Goal: Task Accomplishment & Management: Manage account settings

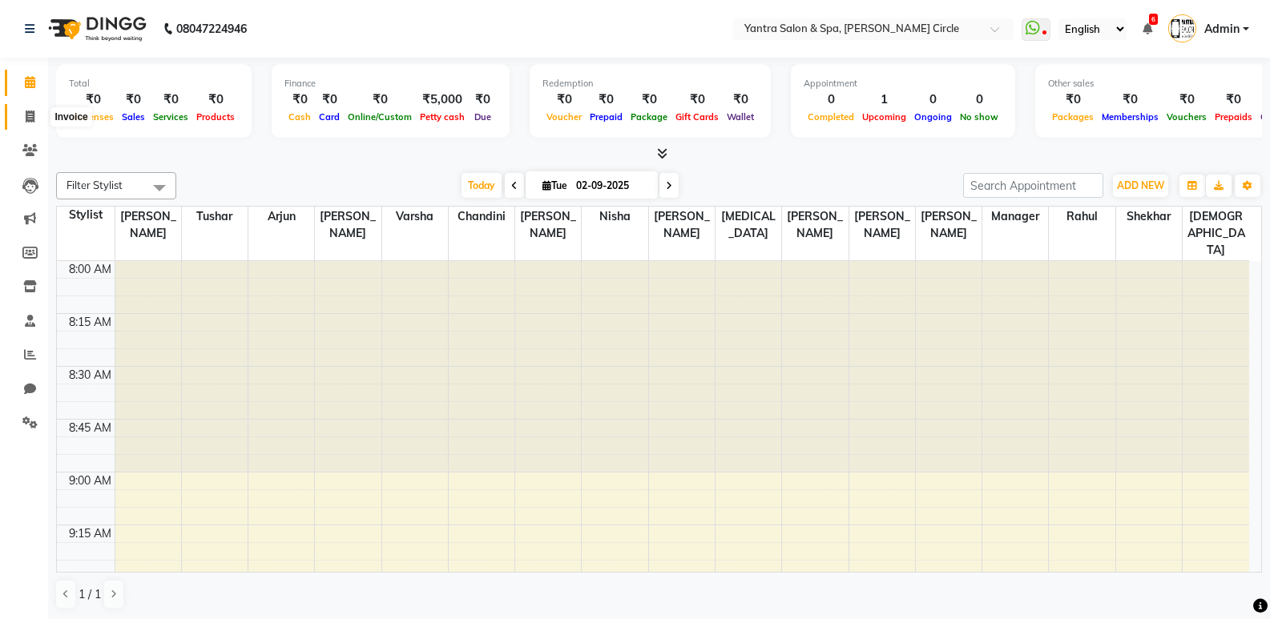
click at [38, 114] on span at bounding box center [30, 117] width 28 height 18
select select "service"
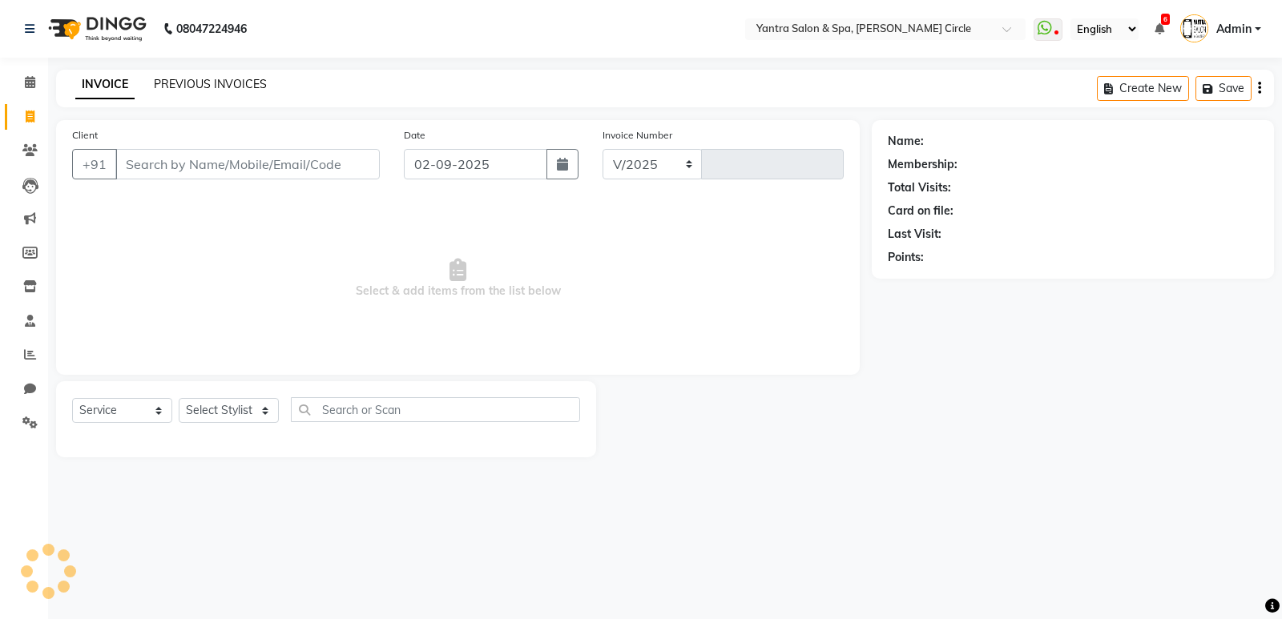
select select "152"
type input "3895"
click at [170, 85] on link "PREVIOUS INVOICES" at bounding box center [210, 84] width 113 height 14
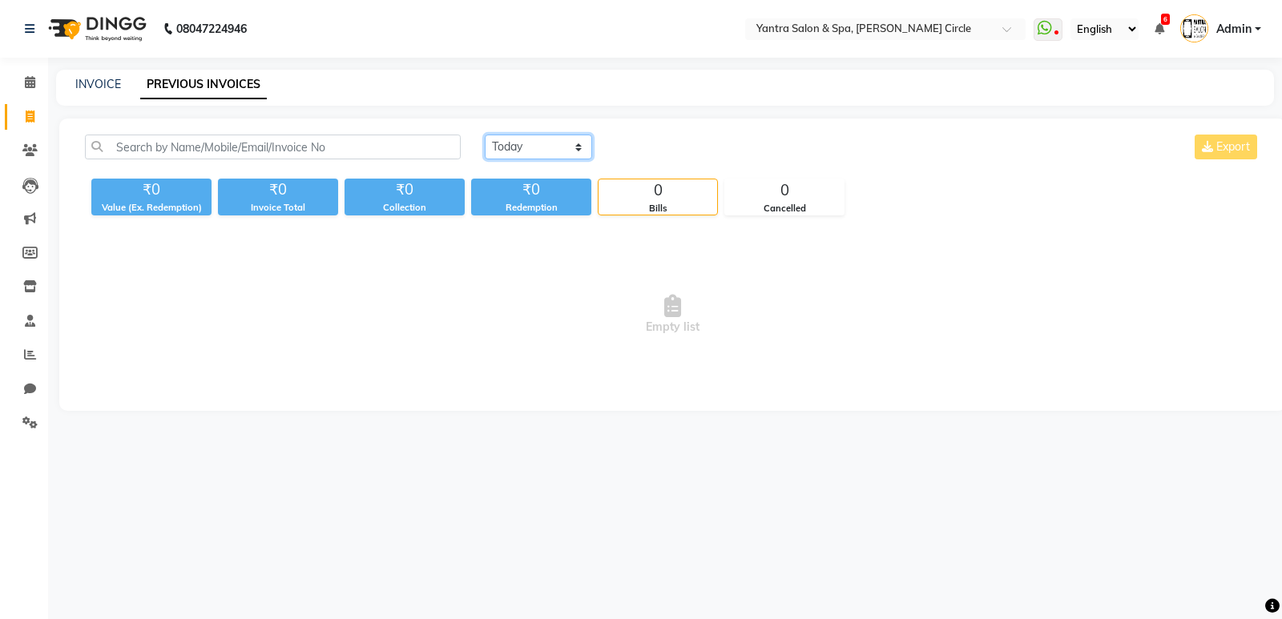
click at [487, 146] on select "Today Yesterday Custom Range" at bounding box center [538, 147] width 107 height 25
select select "yesterday"
click at [485, 135] on select "Today Yesterday Custom Range" at bounding box center [538, 147] width 107 height 25
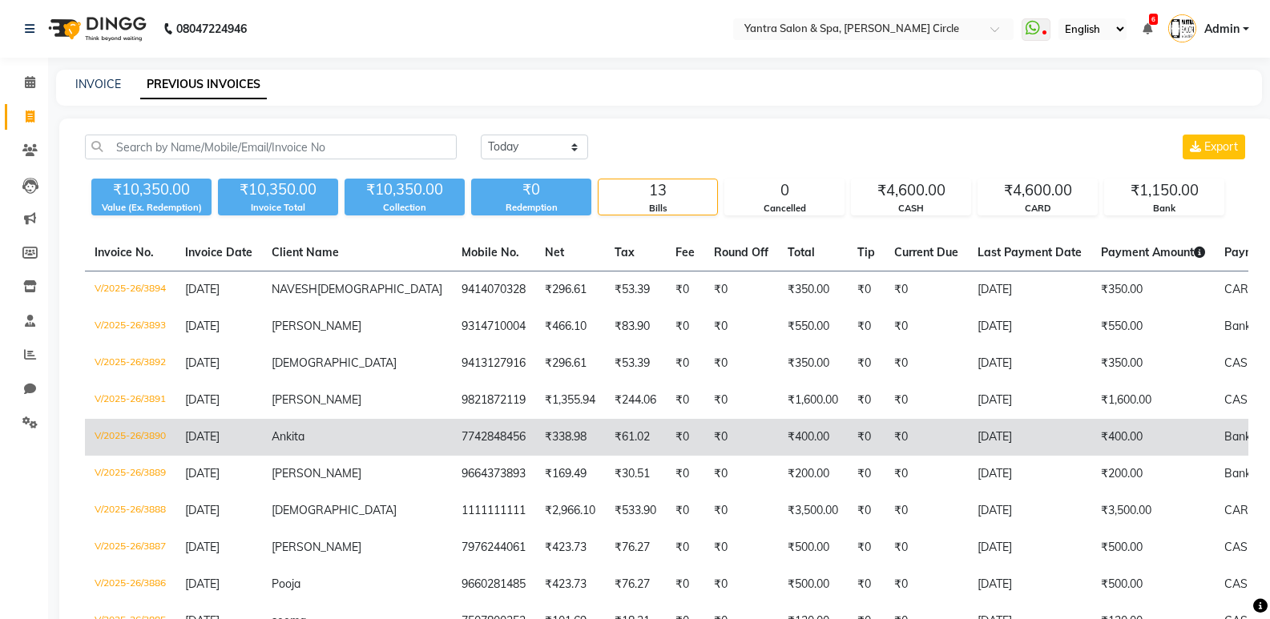
click at [285, 444] on span "Ankita" at bounding box center [288, 436] width 33 height 14
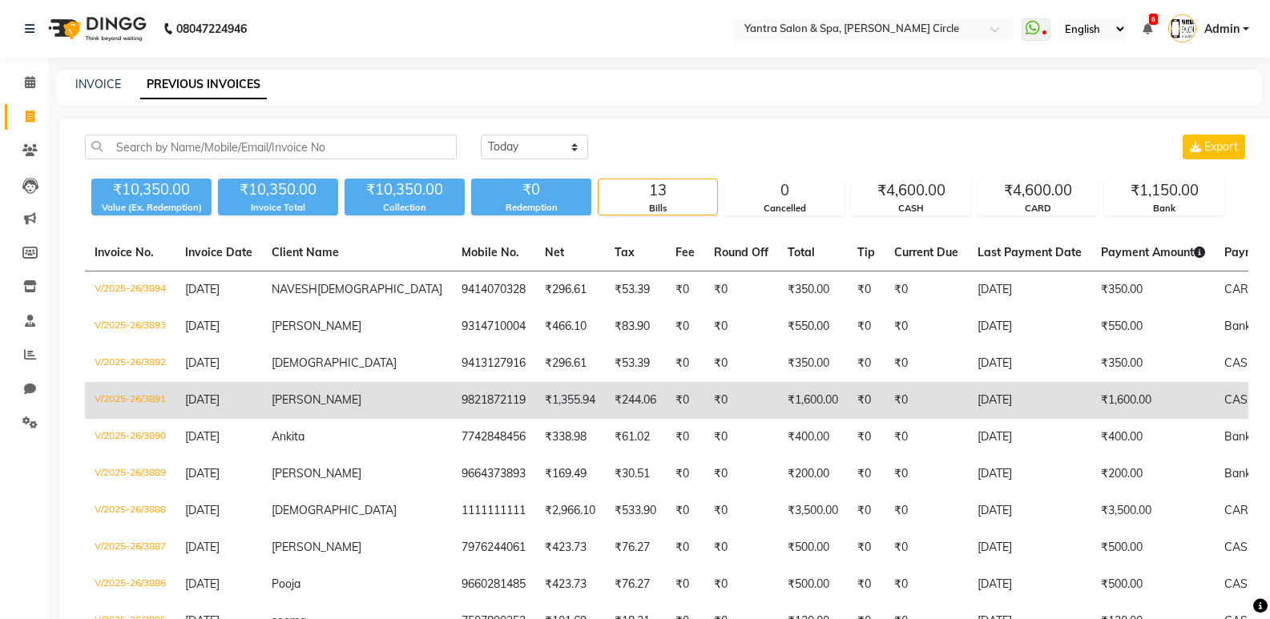
click at [292, 407] on span "Komal" at bounding box center [317, 400] width 90 height 14
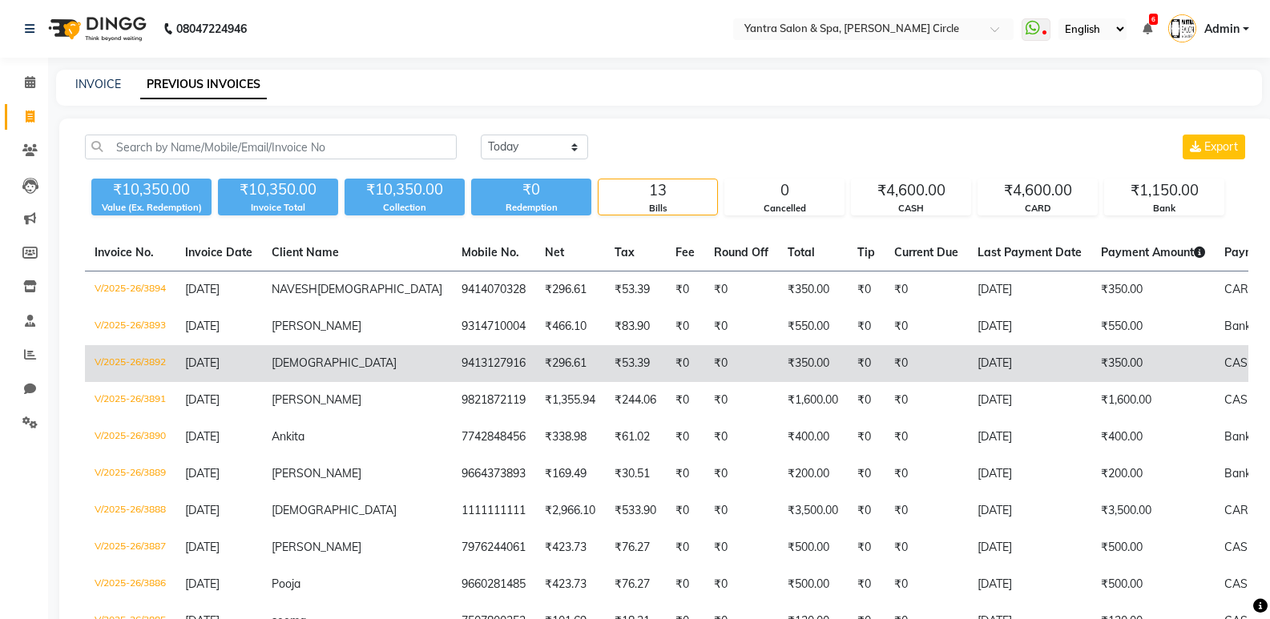
click at [300, 370] on span "Vaibhav" at bounding box center [334, 363] width 125 height 14
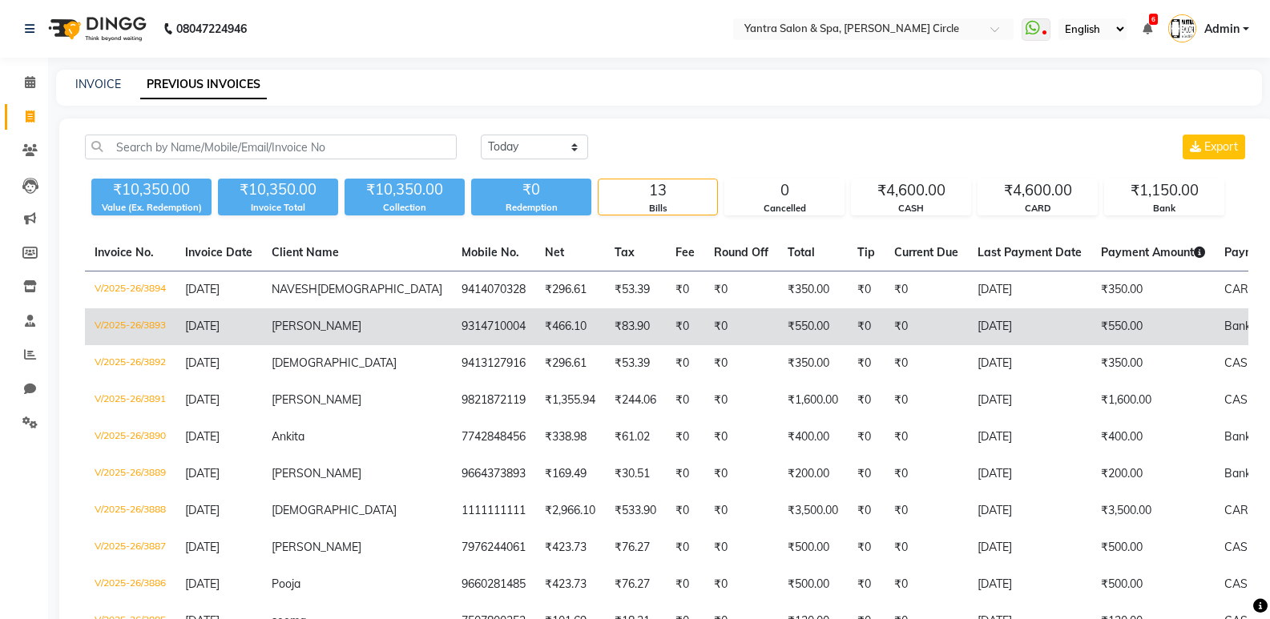
click at [288, 333] on span "hardik" at bounding box center [317, 326] width 90 height 14
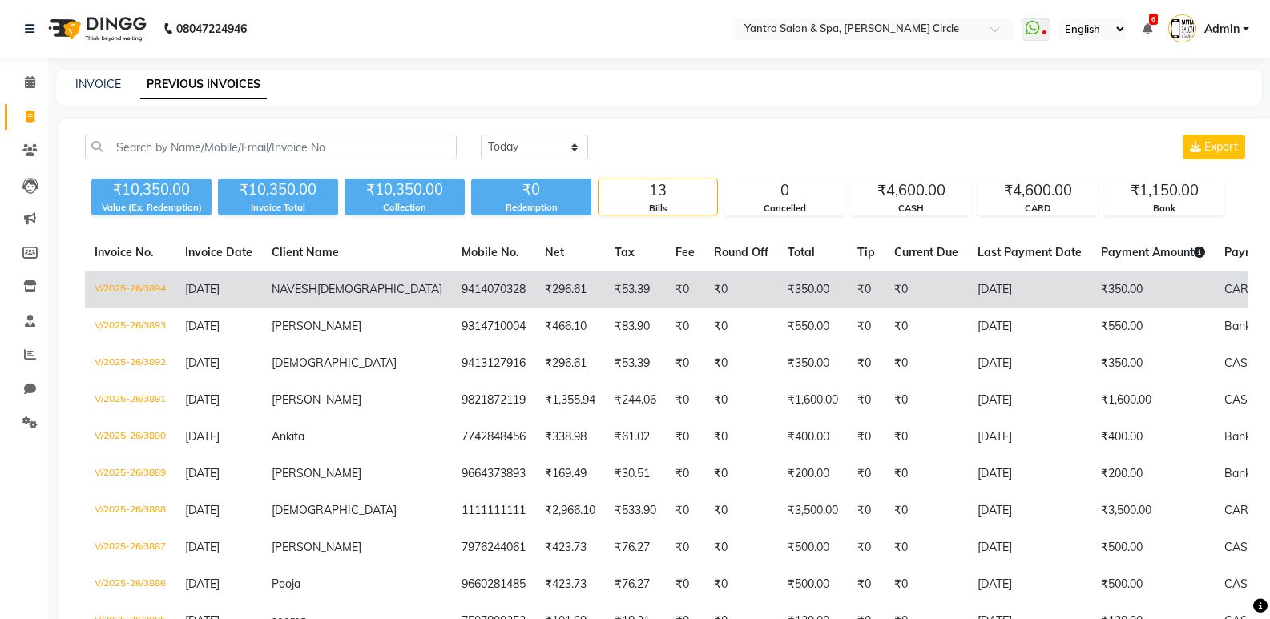
click at [279, 281] on td "NAVESH JAIN" at bounding box center [357, 291] width 190 height 38
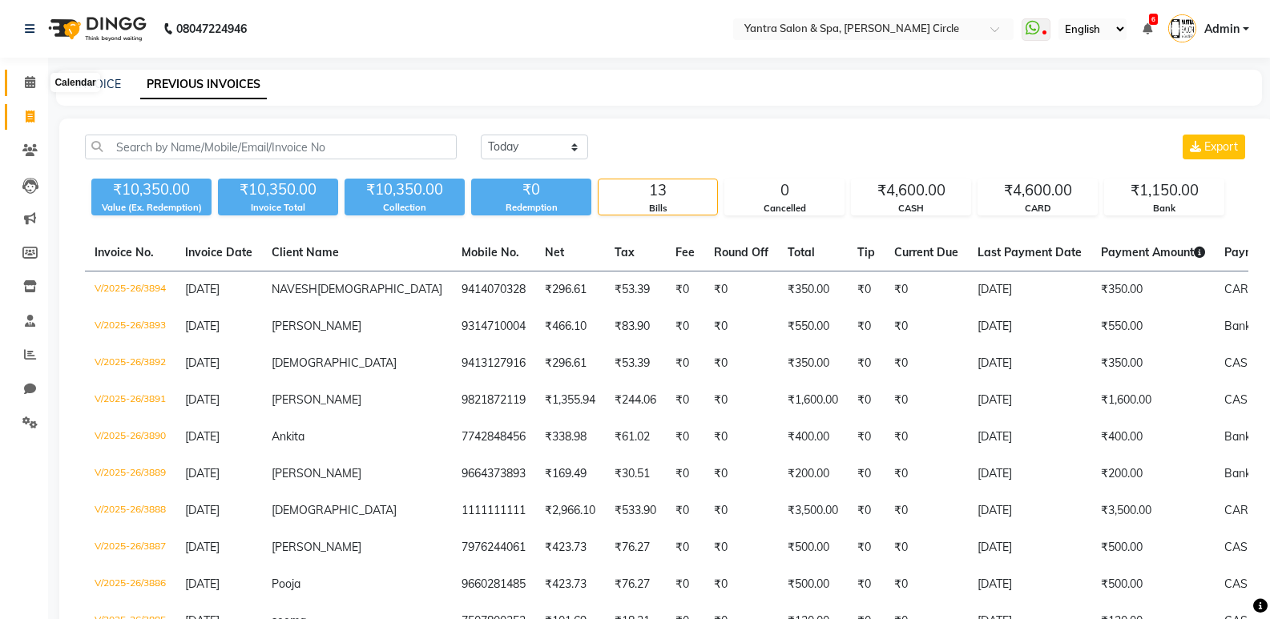
click at [26, 75] on span at bounding box center [30, 83] width 28 height 18
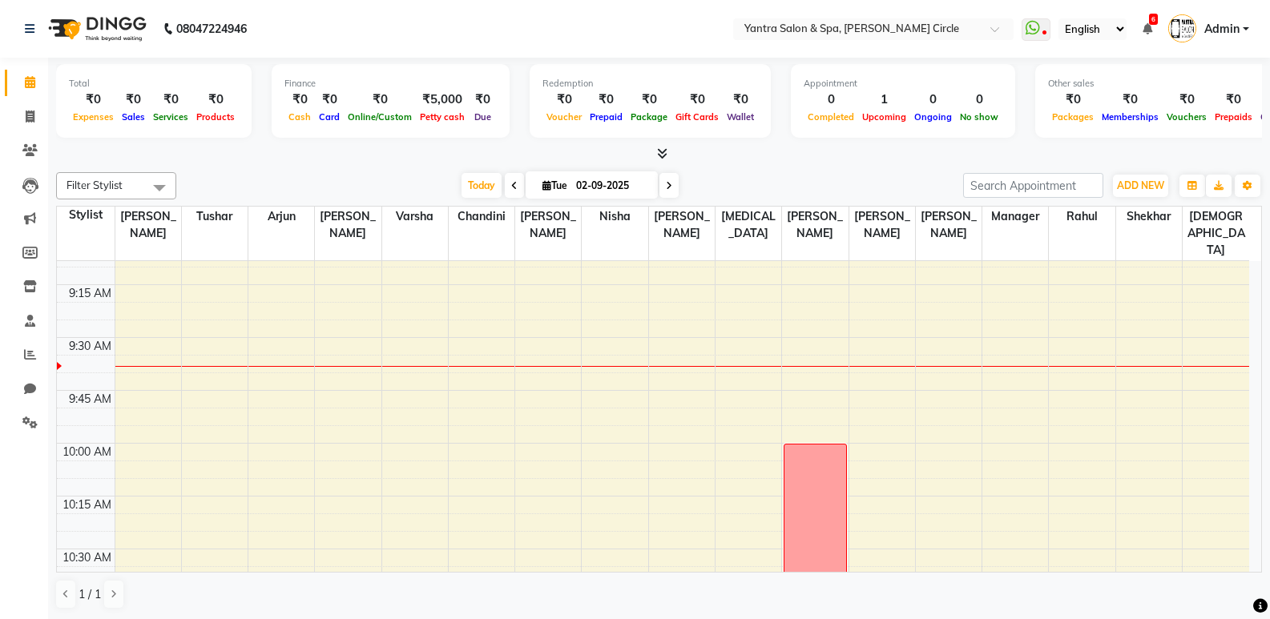
scroll to position [320, 0]
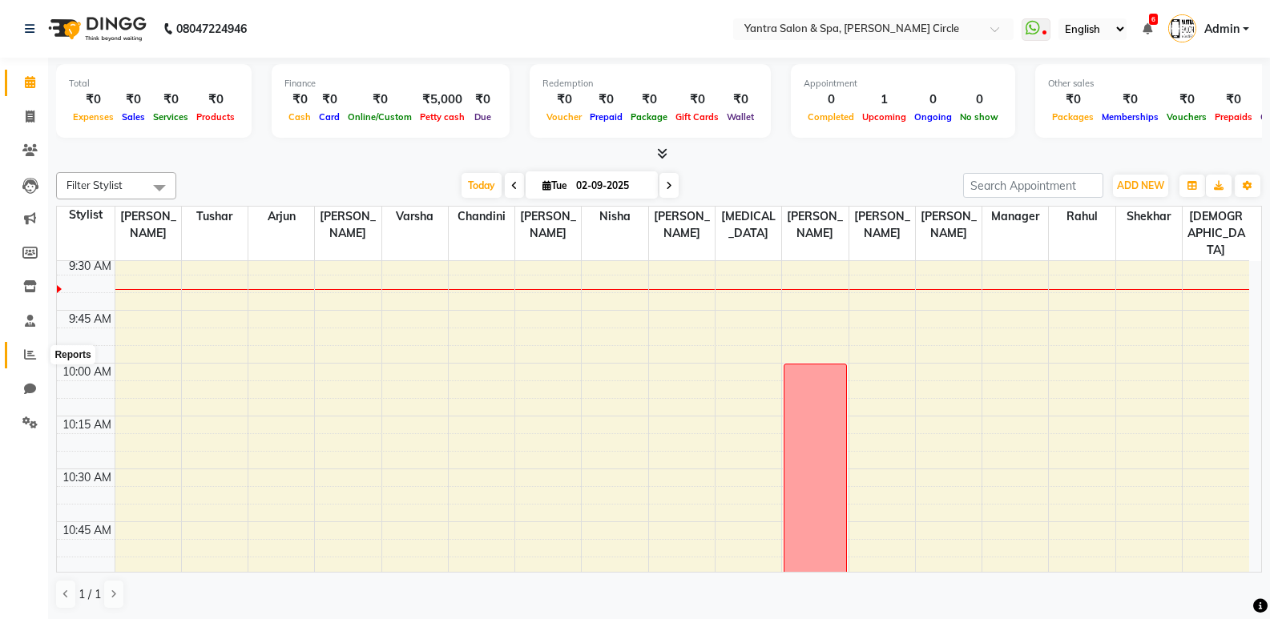
click at [38, 349] on span at bounding box center [30, 355] width 28 height 18
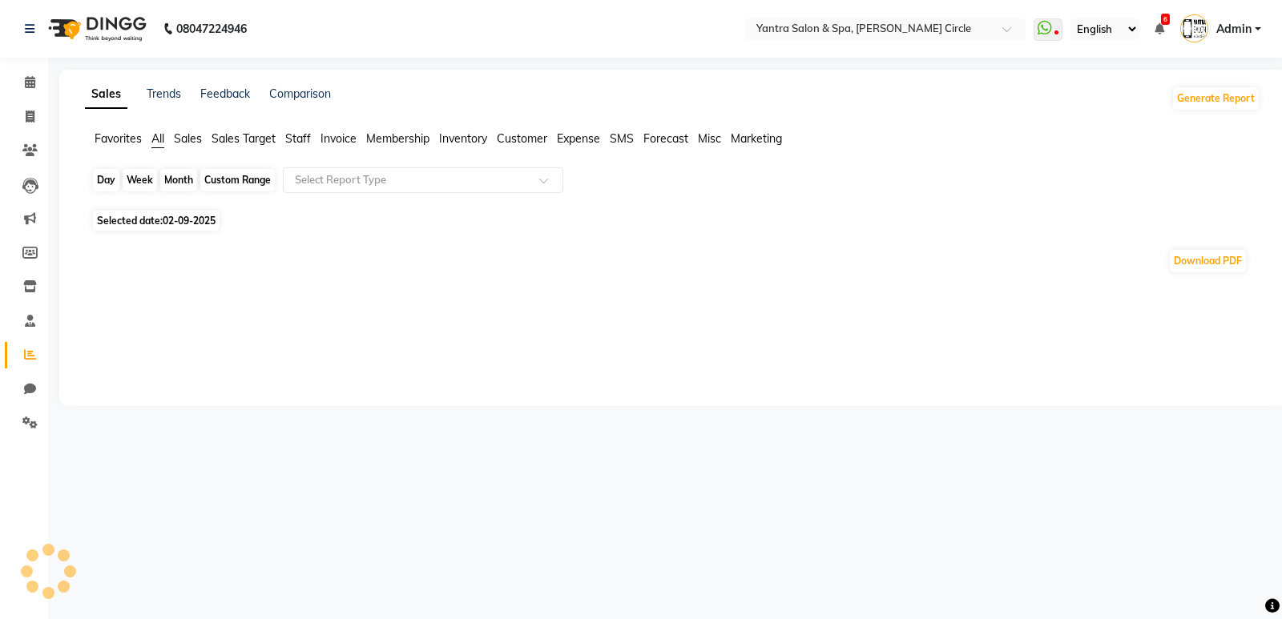
click at [104, 180] on div "Day" at bounding box center [106, 180] width 26 height 22
select select "9"
select select "2025"
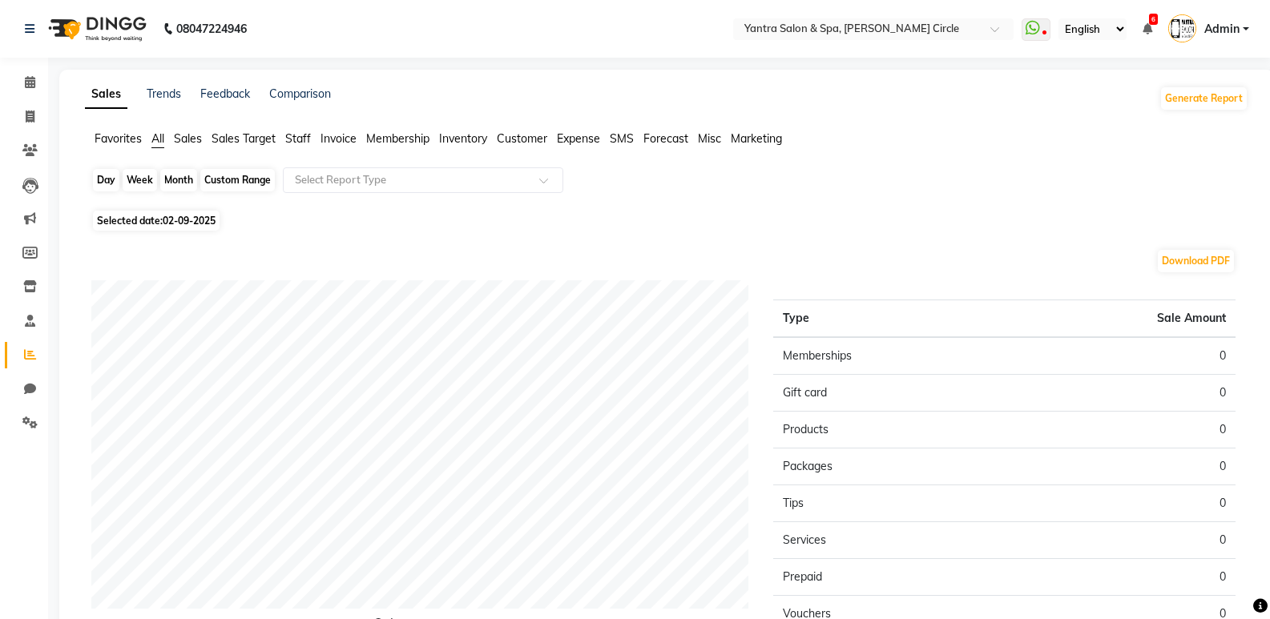
click at [114, 176] on div "Day" at bounding box center [106, 180] width 26 height 22
select select "9"
select select "2025"
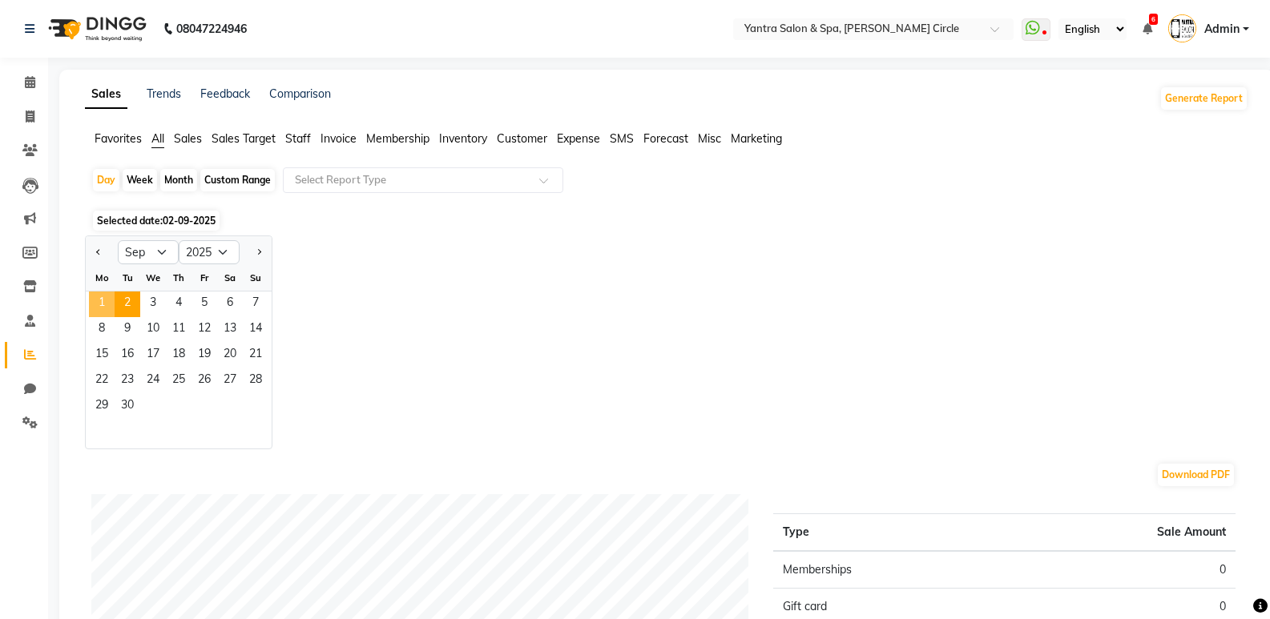
click at [109, 306] on span "1" at bounding box center [102, 305] width 26 height 26
click at [388, 179] on input "text" at bounding box center [407, 180] width 231 height 16
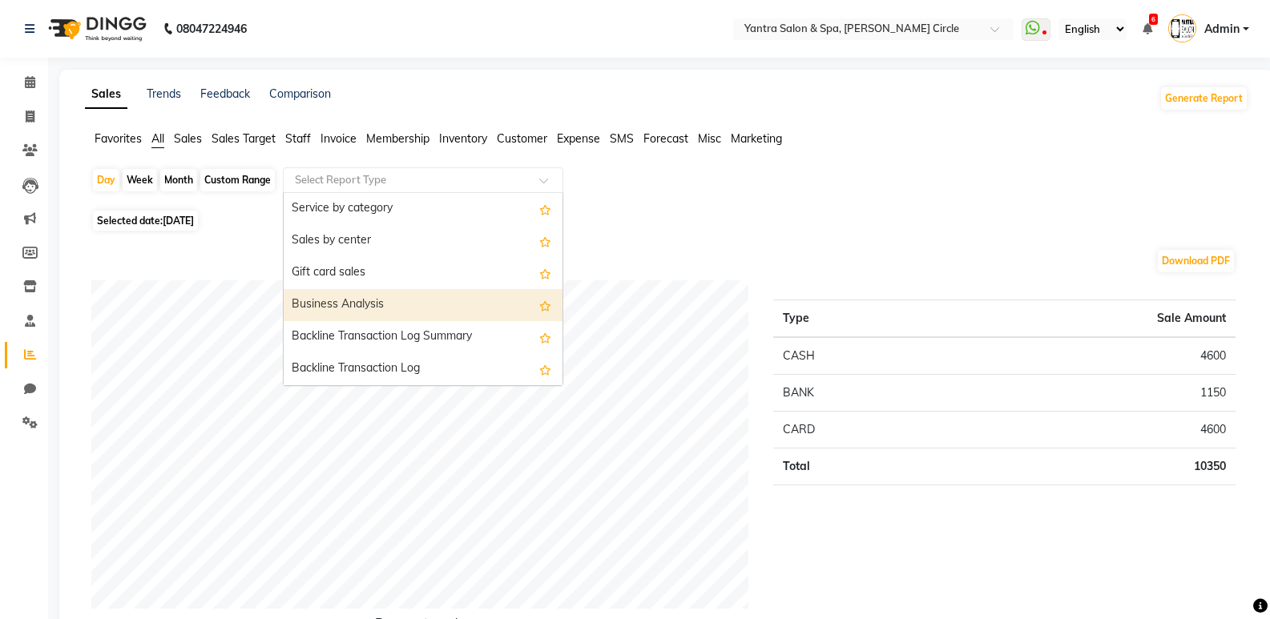
scroll to position [481, 0]
click at [396, 304] on div "Staff summary" at bounding box center [423, 305] width 279 height 32
select select "filtered_report"
select select "pdf"
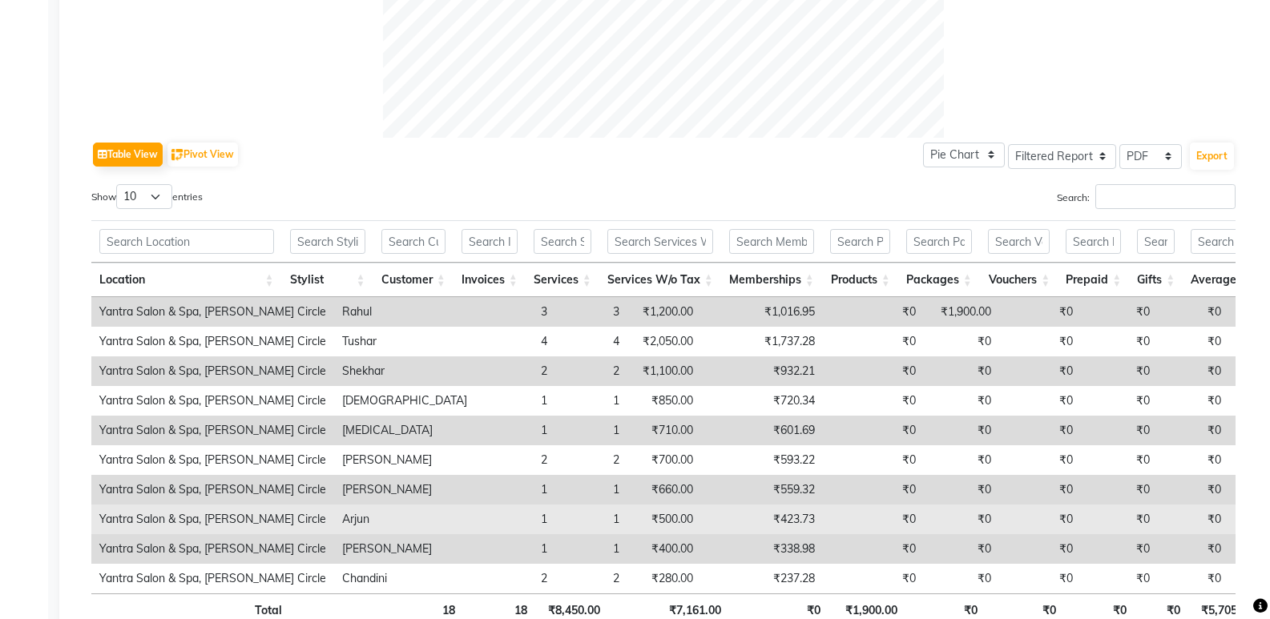
scroll to position [801, 0]
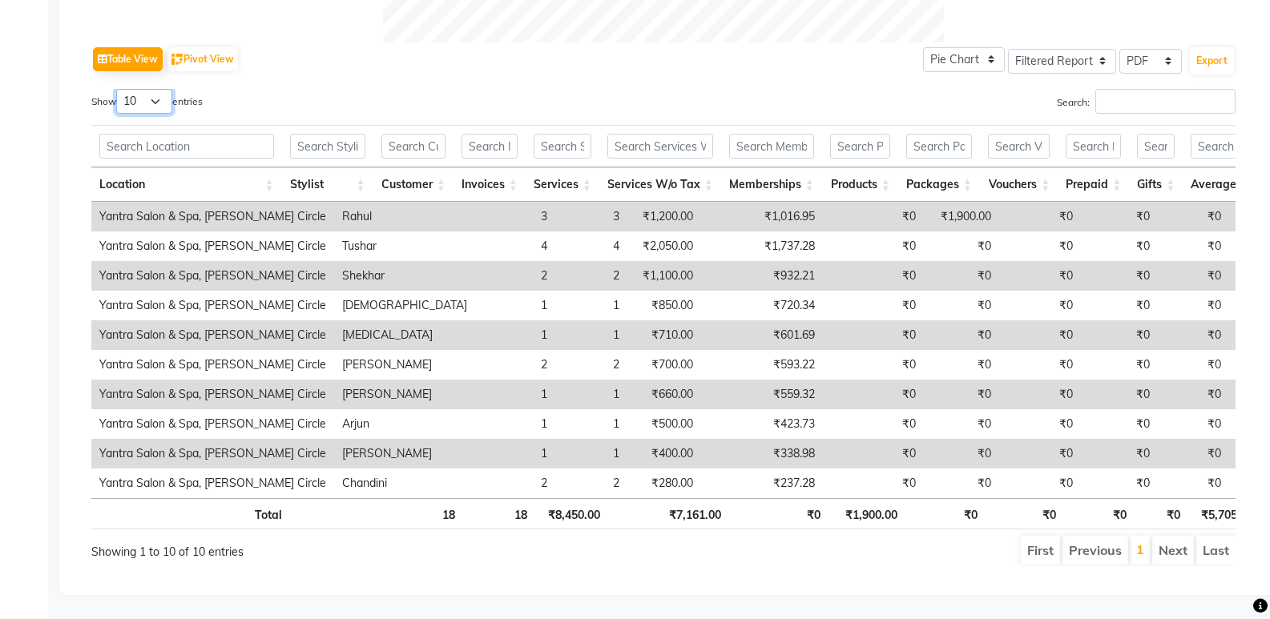
click at [135, 89] on select "10 25 50 100" at bounding box center [144, 101] width 56 height 25
select select "50"
click at [119, 89] on select "10 25 50 100" at bounding box center [144, 101] width 56 height 25
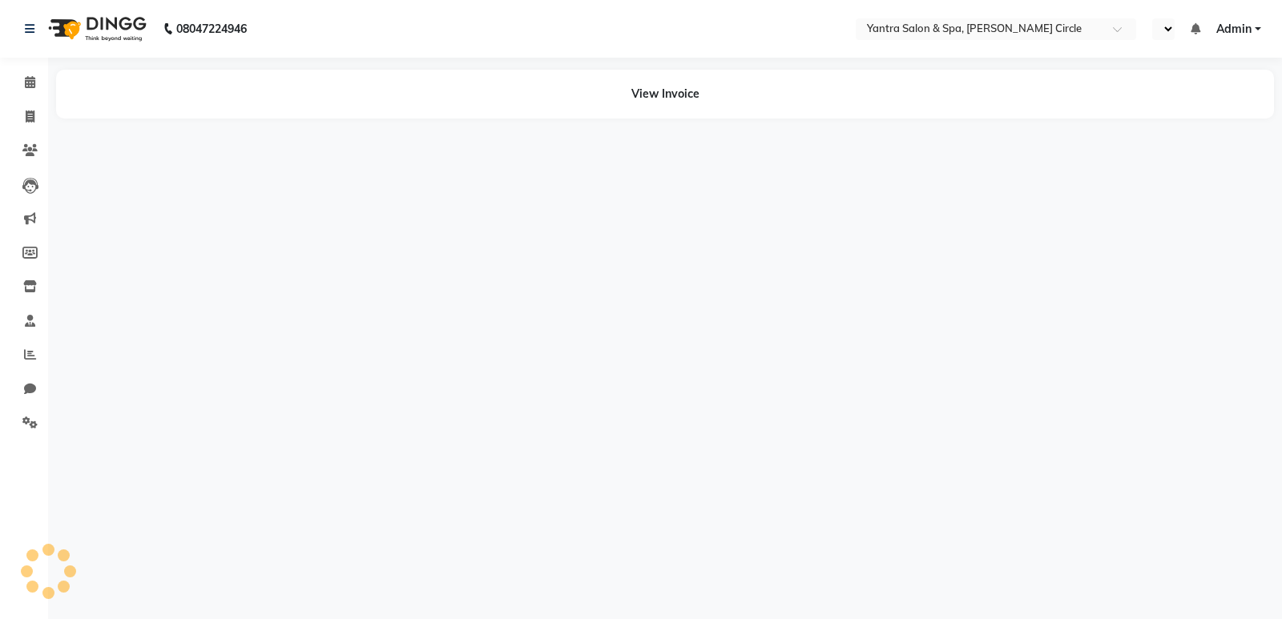
select select "en"
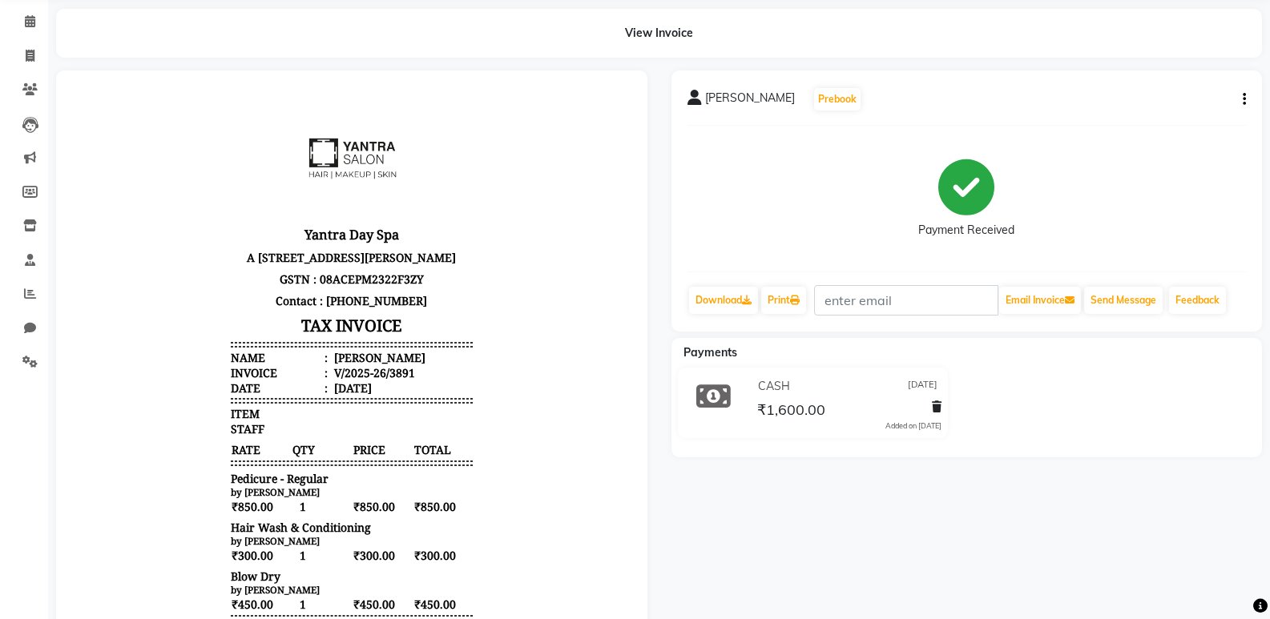
scroll to position [160, 0]
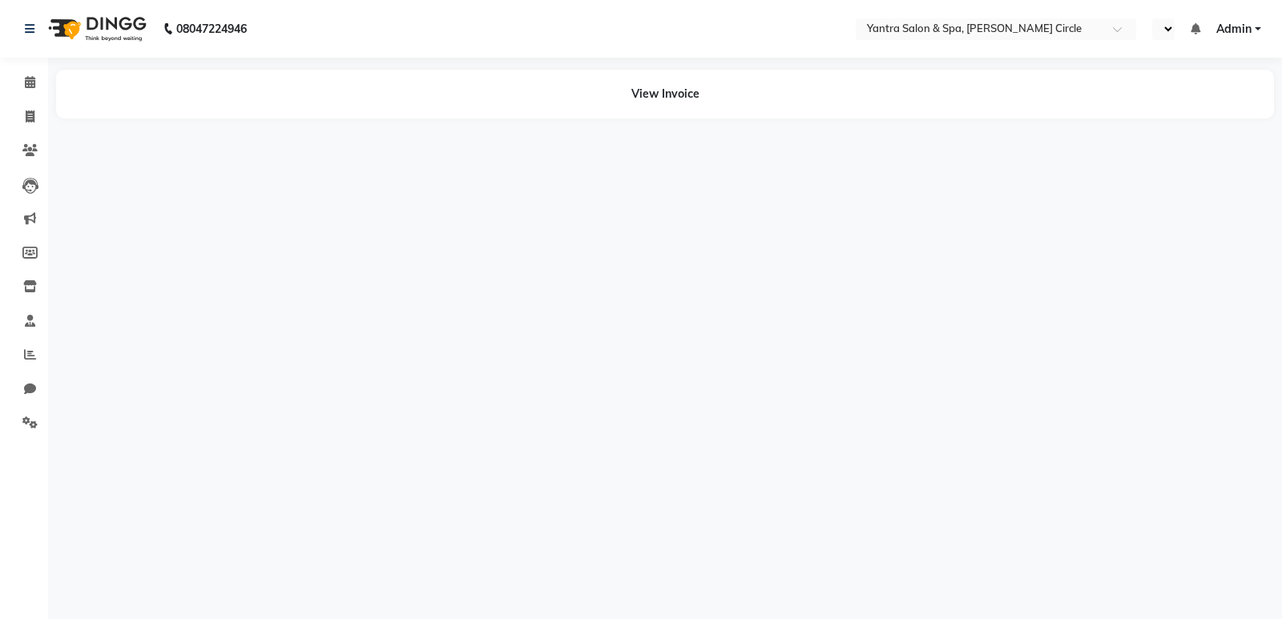
select select "en"
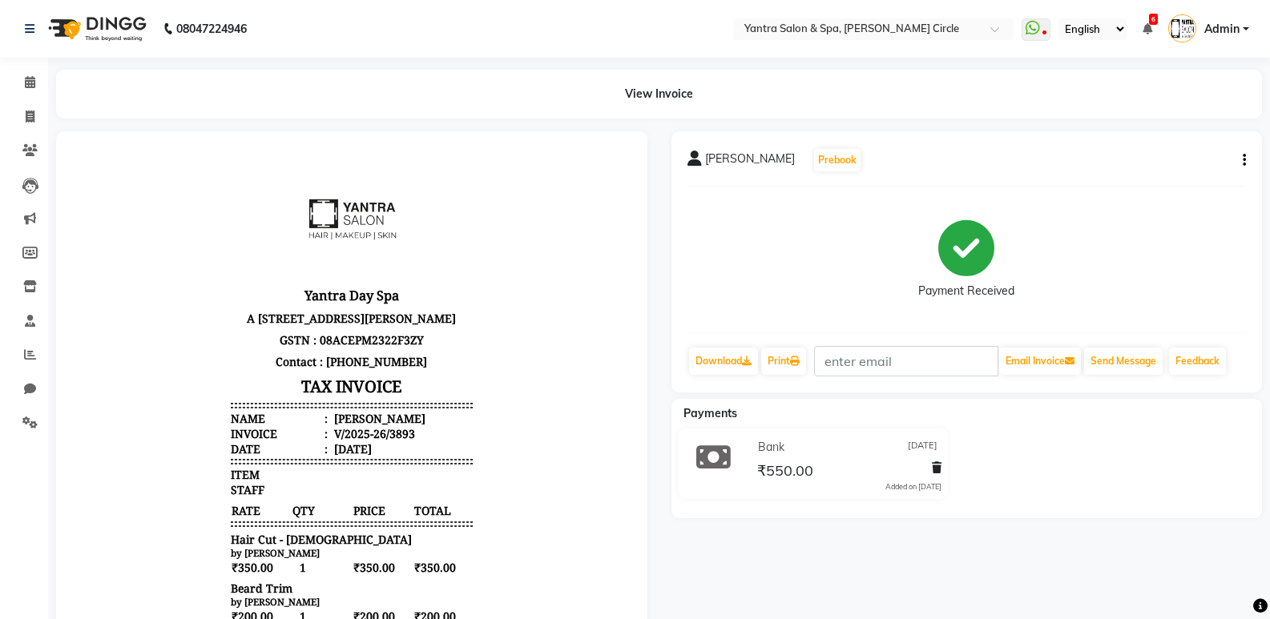
scroll to position [13, 0]
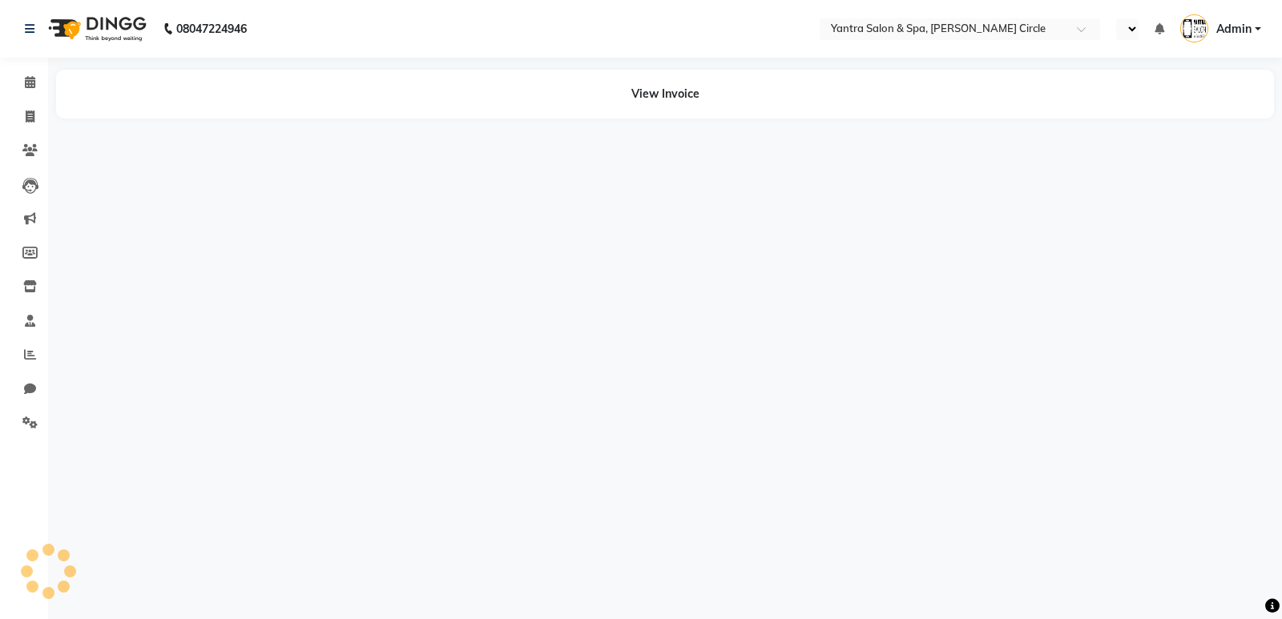
select select "en"
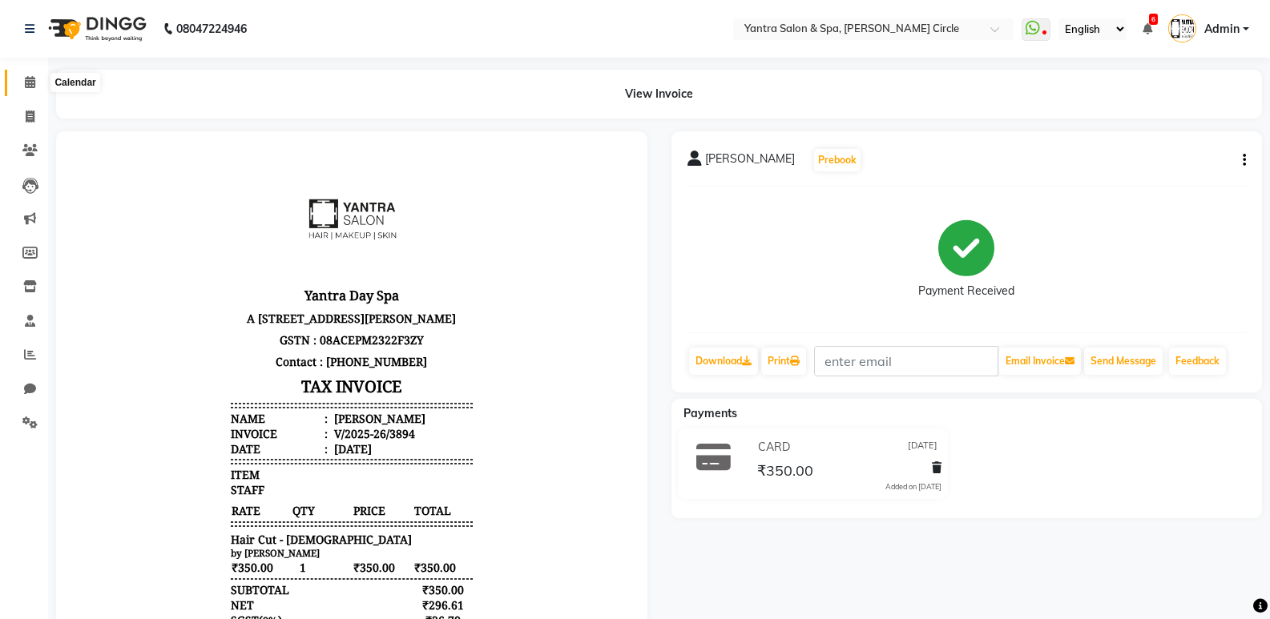
click at [26, 79] on icon at bounding box center [30, 82] width 10 height 12
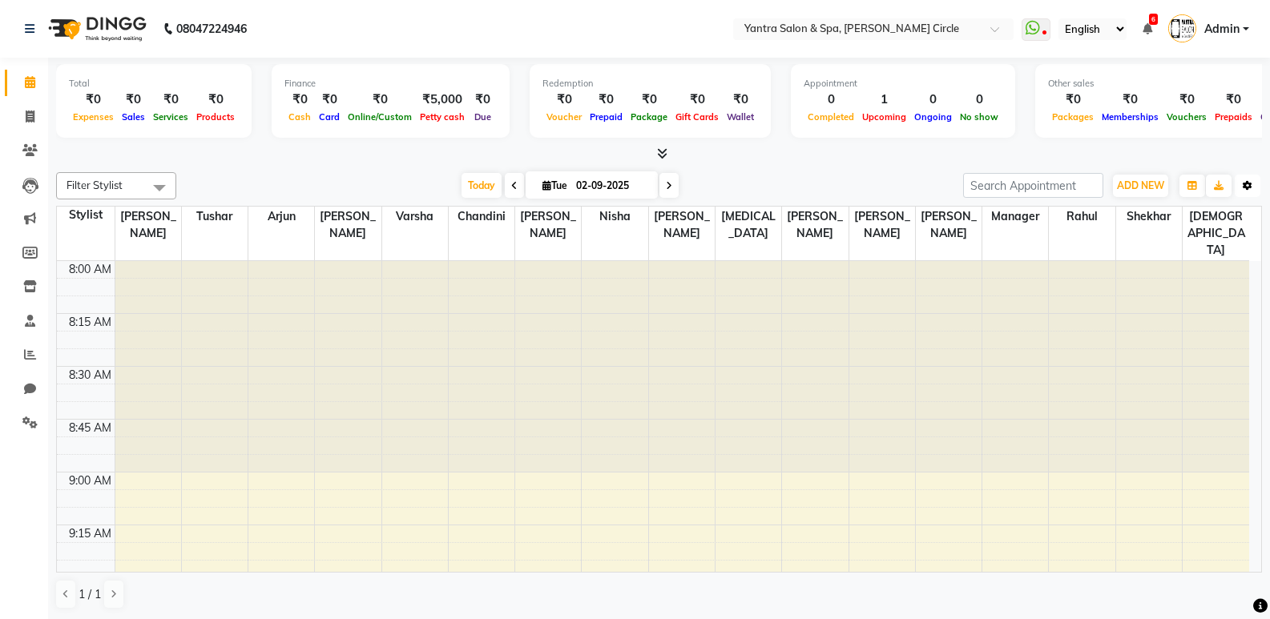
click at [1247, 187] on icon "button" at bounding box center [1248, 186] width 10 height 10
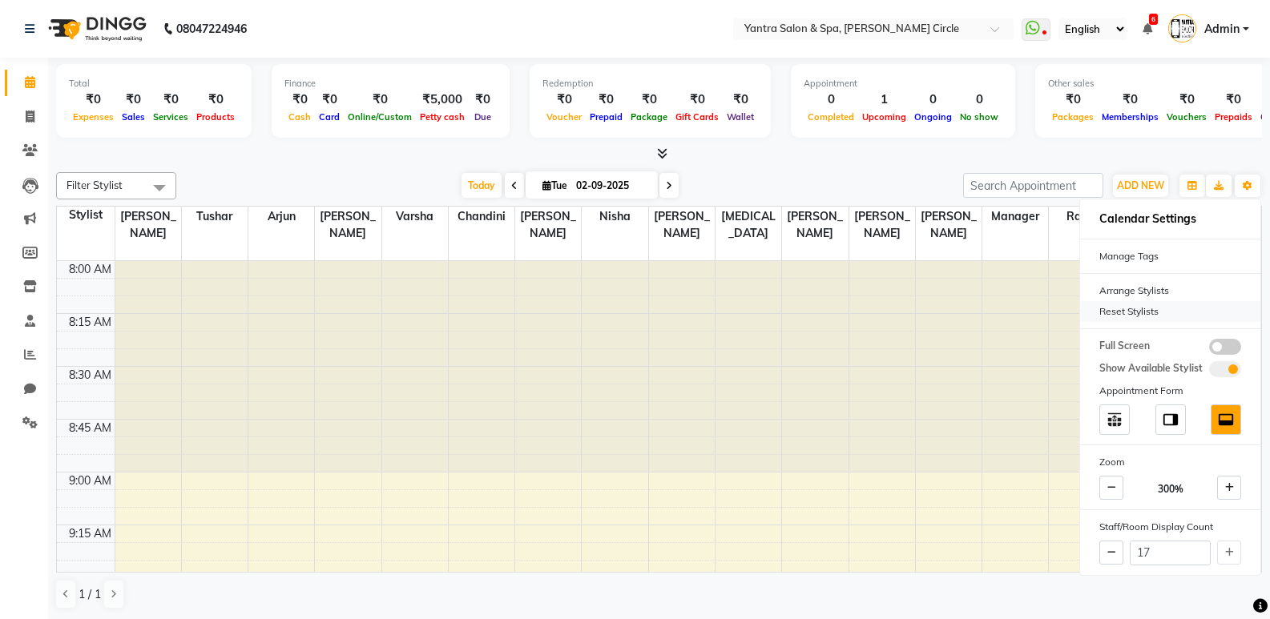
click at [1184, 308] on div "Reset Stylists" at bounding box center [1170, 311] width 180 height 21
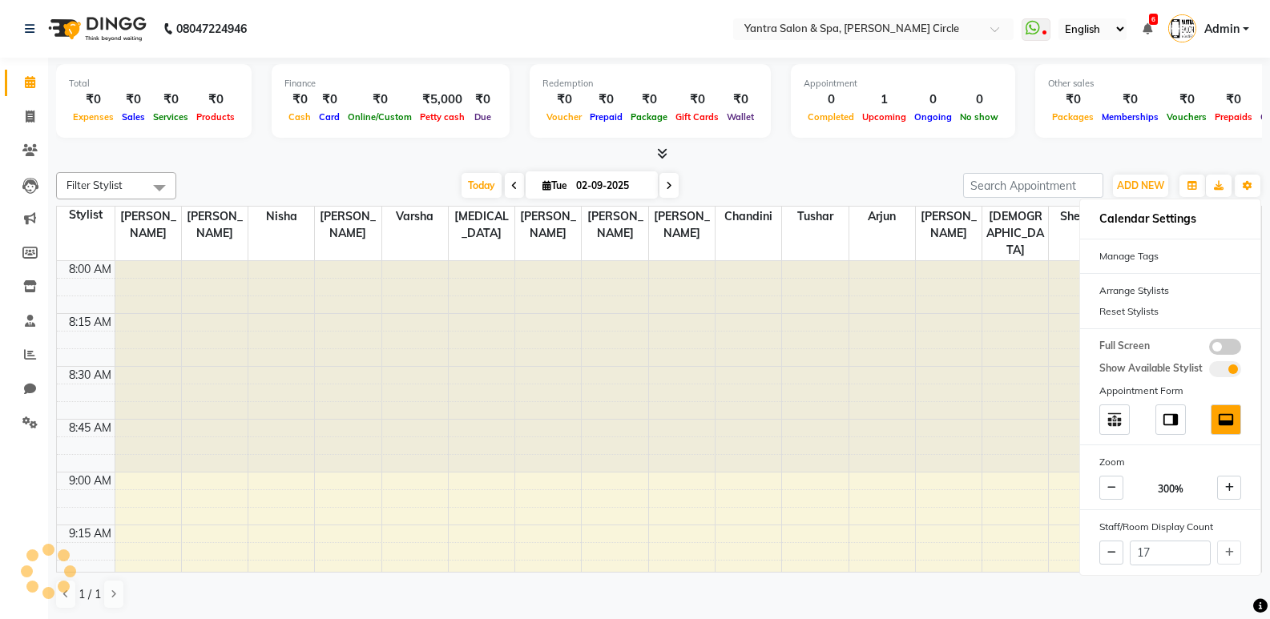
click at [851, 158] on div at bounding box center [659, 154] width 1206 height 17
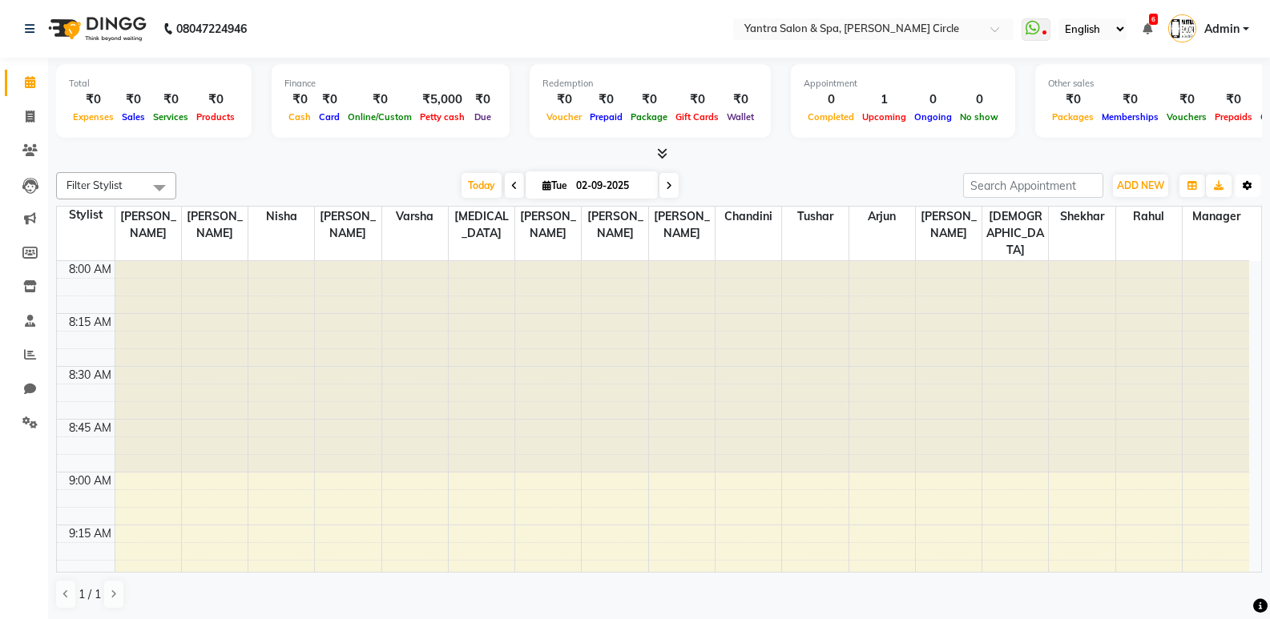
click at [1249, 177] on button "Toggle Dropdown" at bounding box center [1248, 186] width 26 height 22
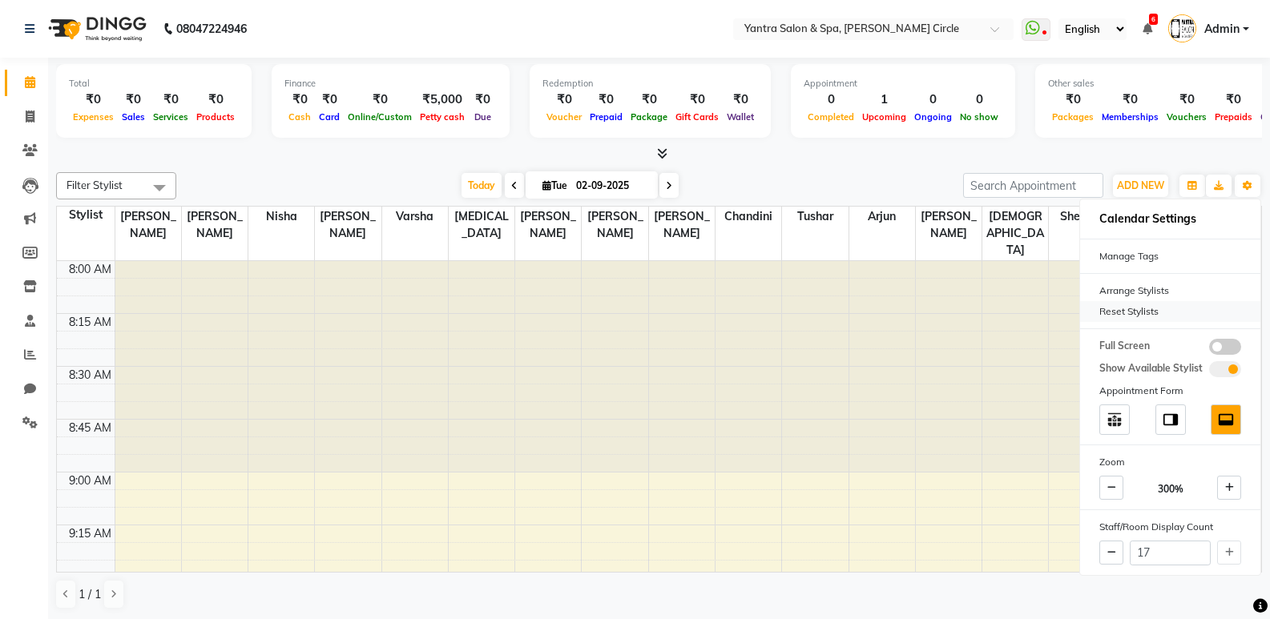
click at [1198, 307] on div "Reset Stylists" at bounding box center [1170, 311] width 180 height 21
click at [782, 161] on div at bounding box center [659, 154] width 1206 height 17
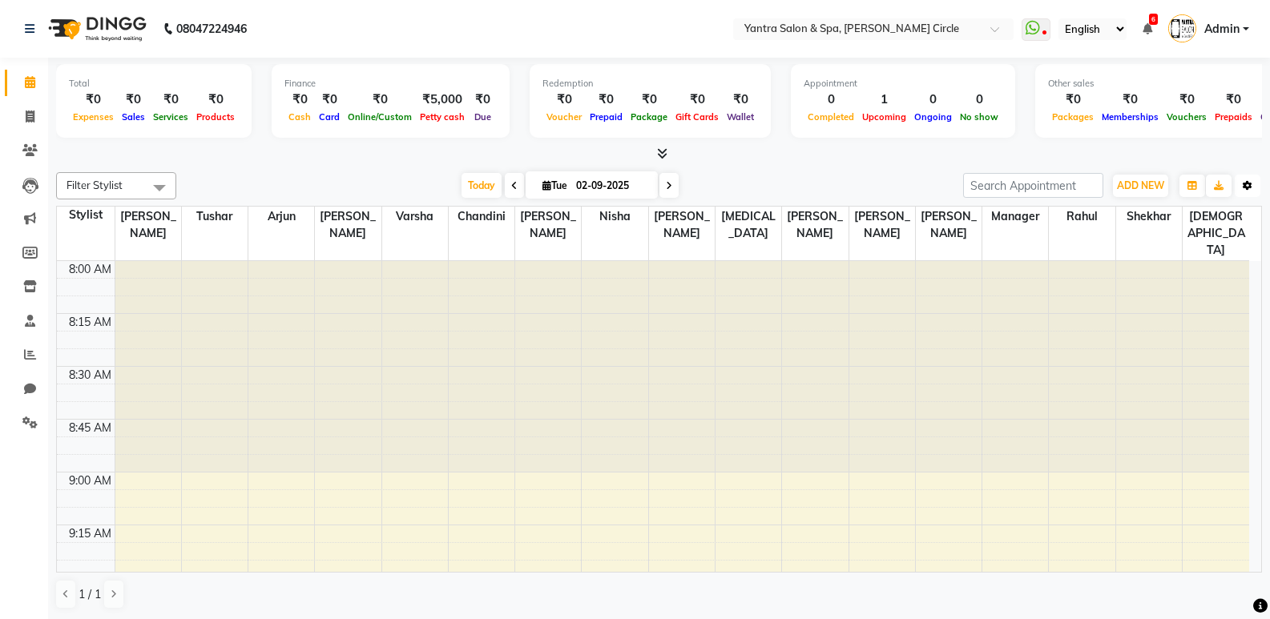
click at [1251, 186] on icon "button" at bounding box center [1248, 186] width 10 height 10
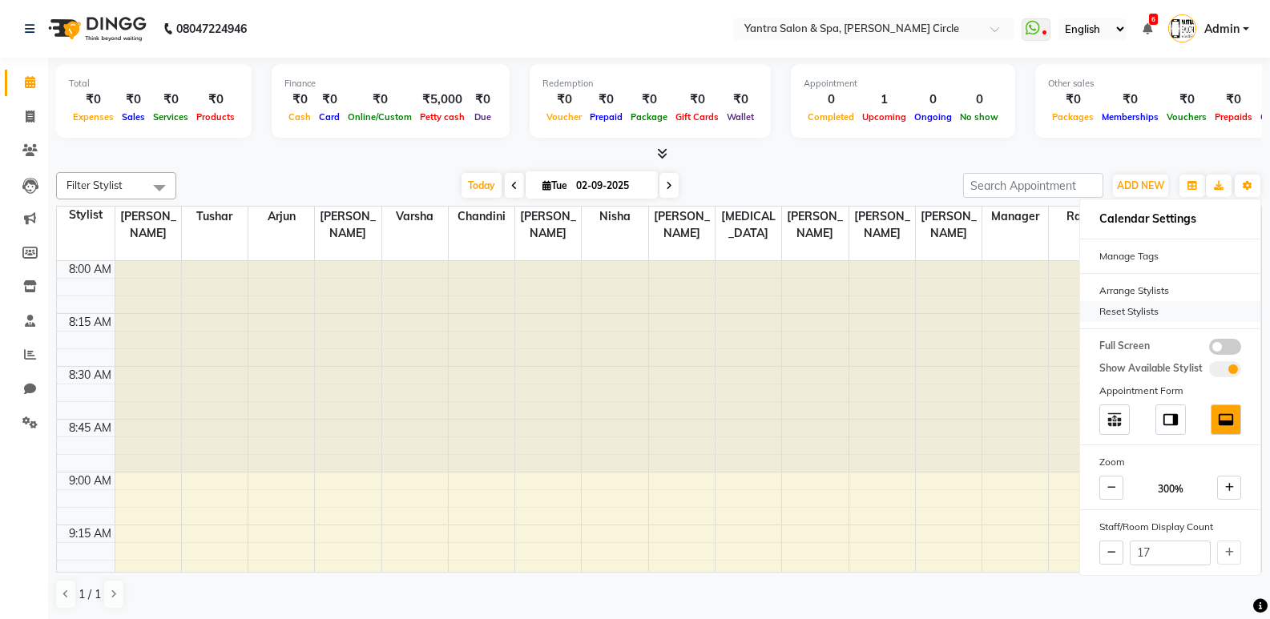
click at [1170, 308] on div "Reset Stylists" at bounding box center [1170, 311] width 180 height 21
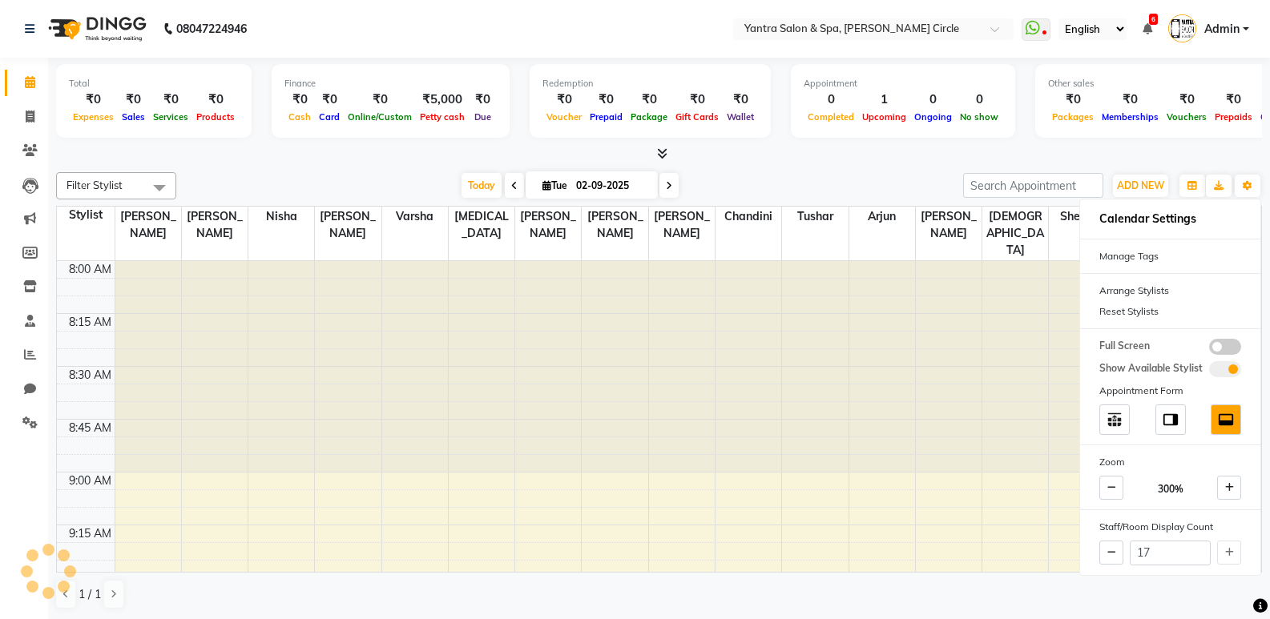
click at [825, 182] on div "[DATE] [DATE]" at bounding box center [569, 186] width 771 height 24
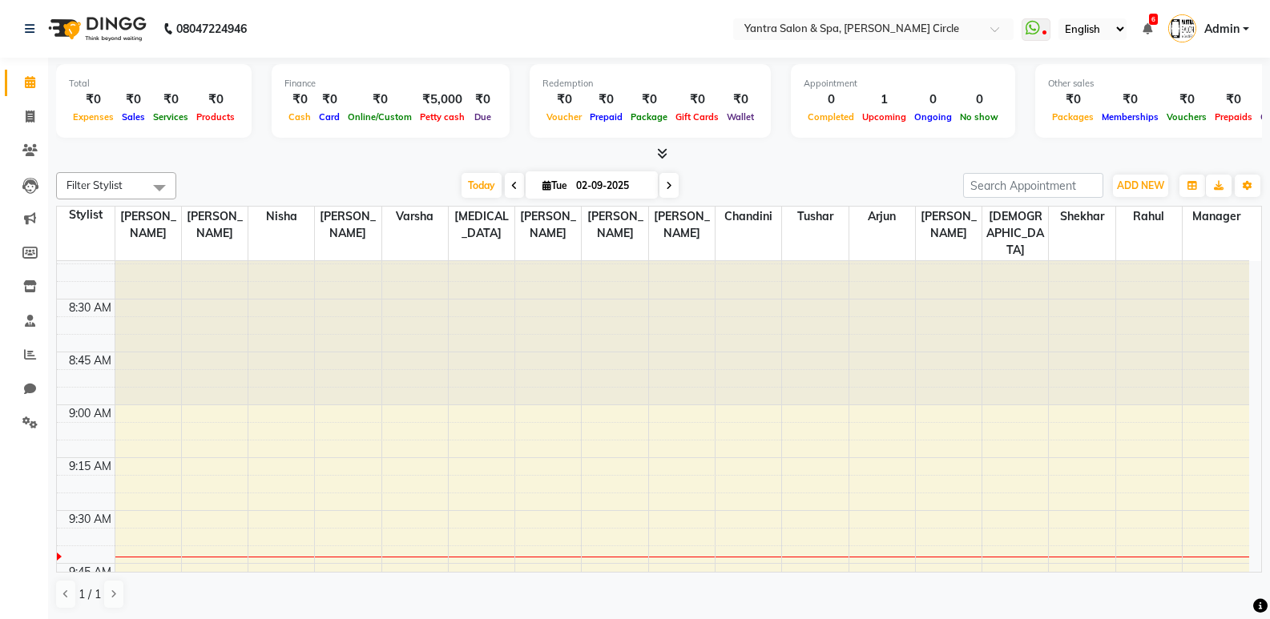
scroll to position [240, 0]
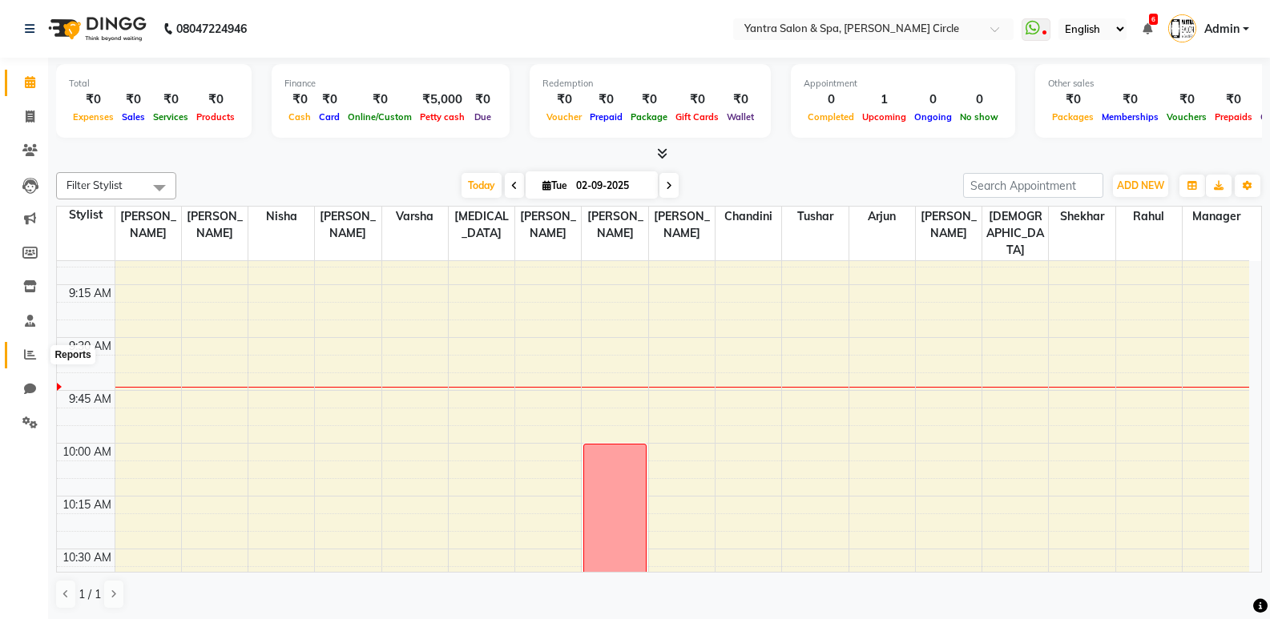
drag, startPoint x: 24, startPoint y: 349, endPoint x: 33, endPoint y: 337, distance: 15.6
click at [24, 349] on icon at bounding box center [30, 355] width 12 height 12
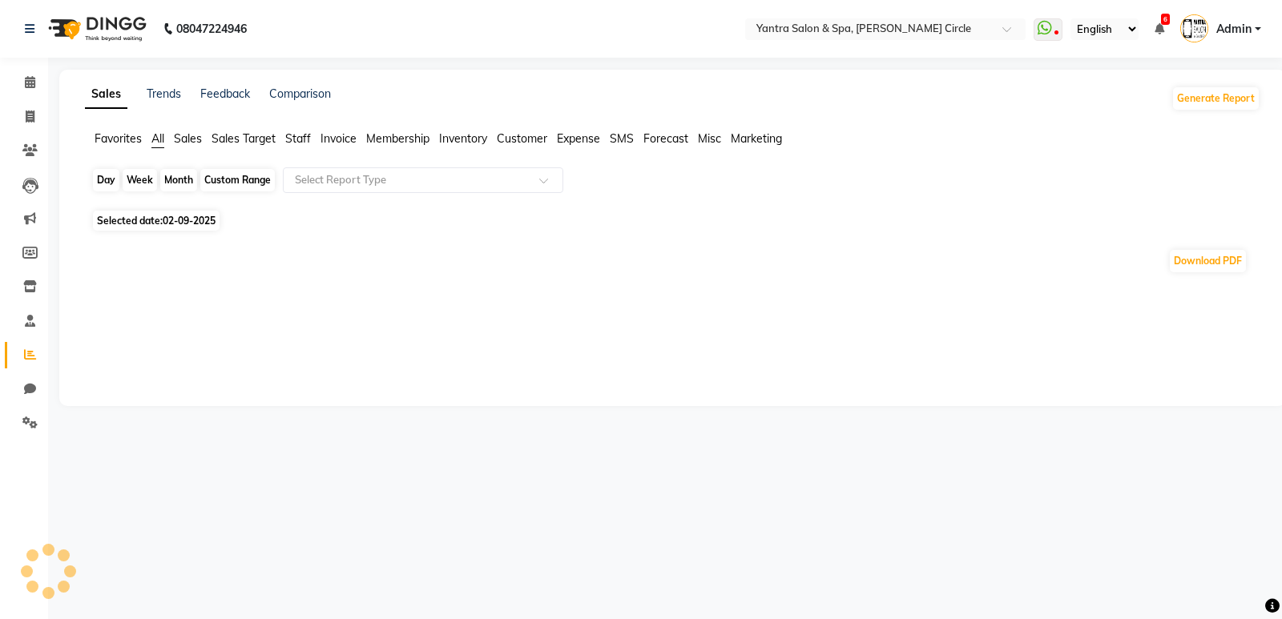
click at [111, 179] on div "Day" at bounding box center [106, 180] width 26 height 22
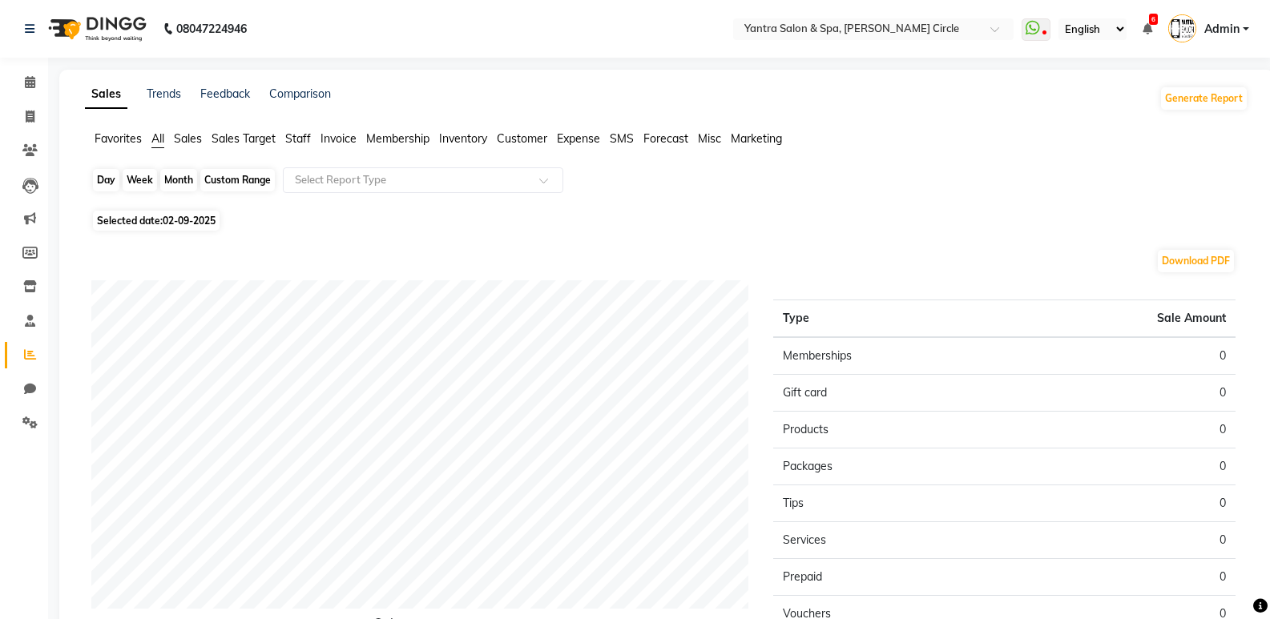
click at [97, 178] on div "Day" at bounding box center [106, 180] width 26 height 22
select select "9"
select select "2025"
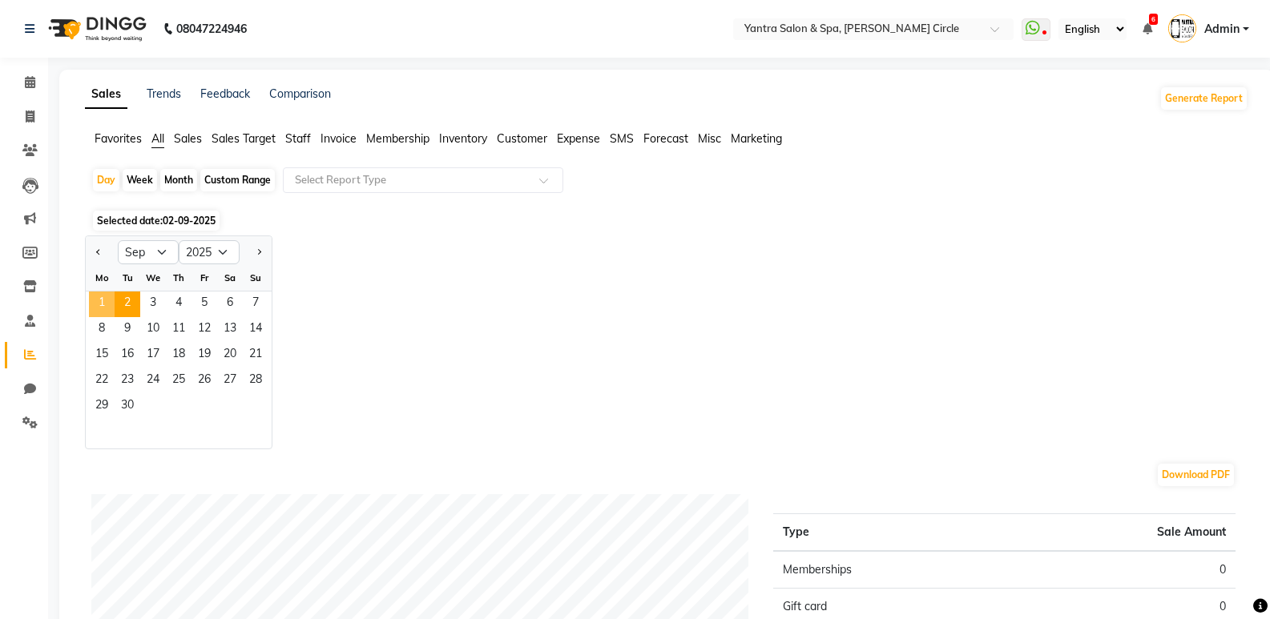
click at [107, 304] on span "1" at bounding box center [102, 305] width 26 height 26
click at [420, 173] on input "text" at bounding box center [407, 180] width 231 height 16
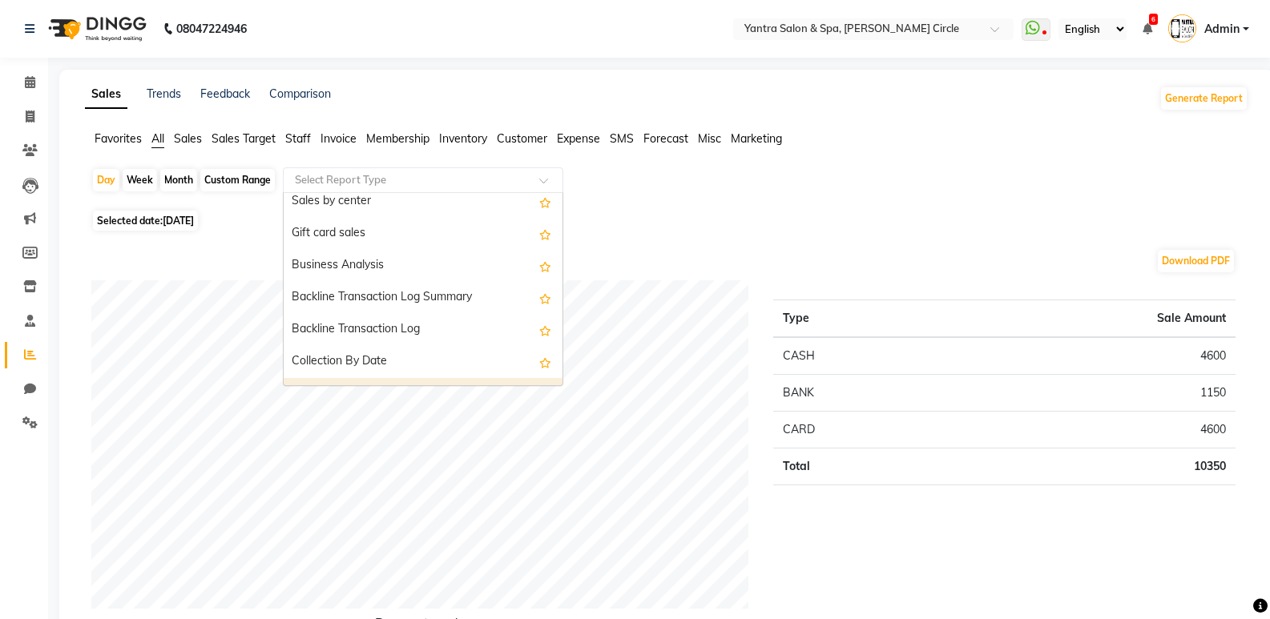
scroll to position [481, 0]
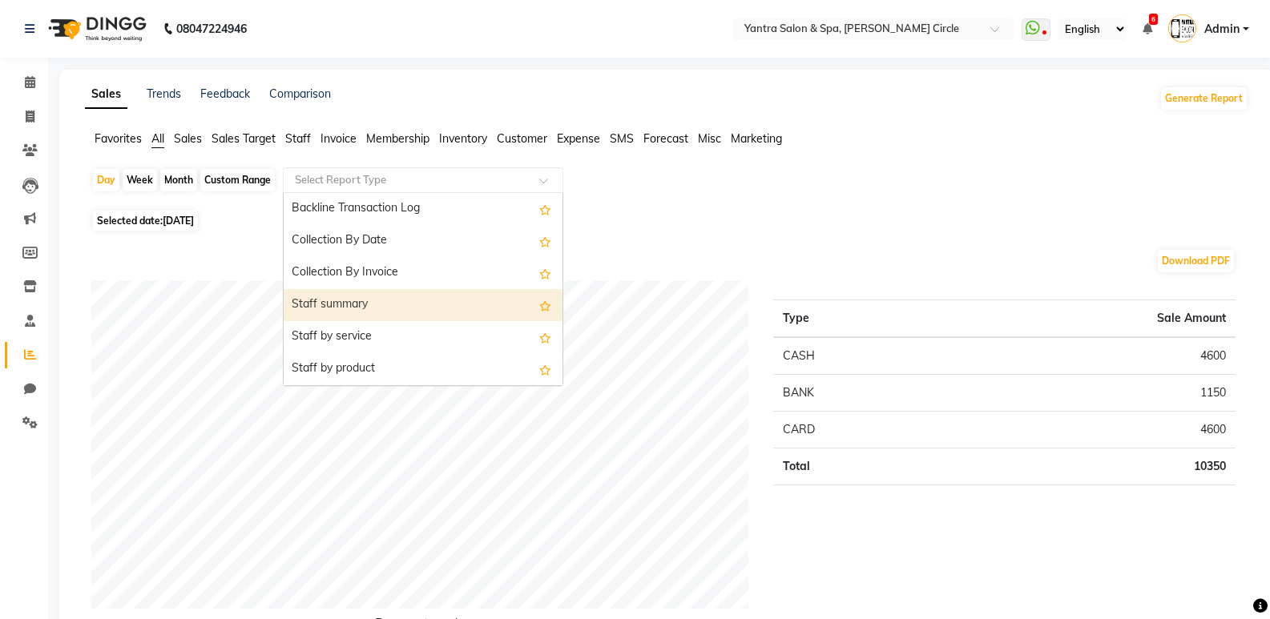
click at [414, 298] on div "Staff summary" at bounding box center [423, 305] width 279 height 32
select select "filtered_report"
select select "pdf"
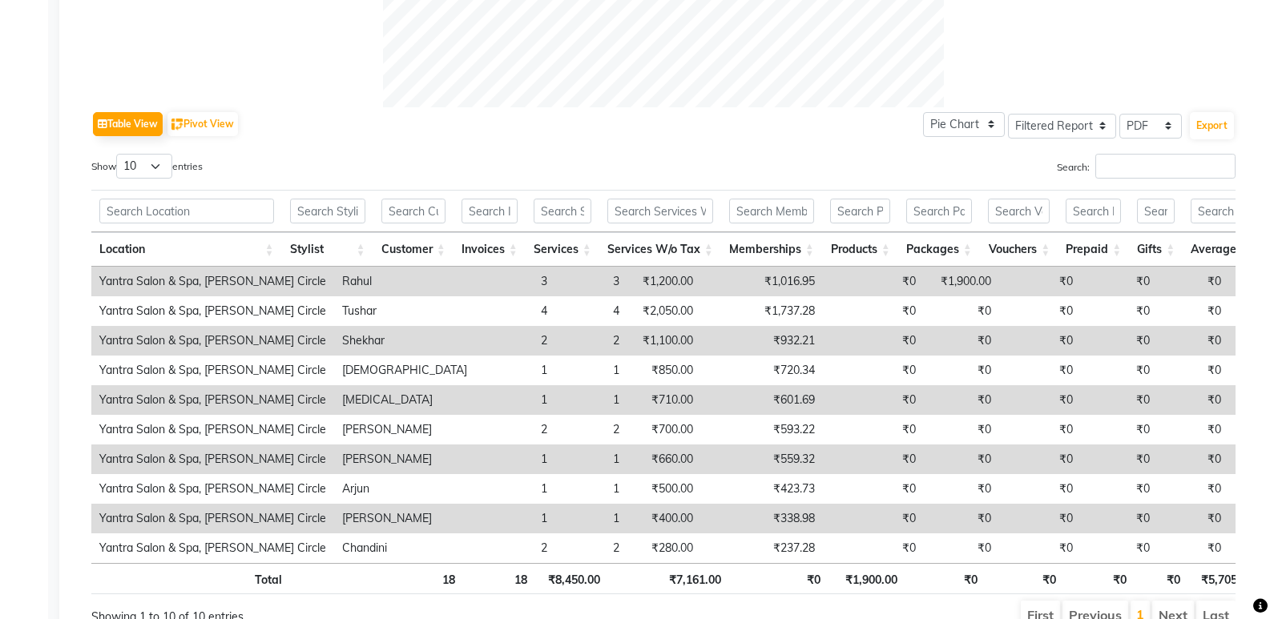
scroll to position [730, 0]
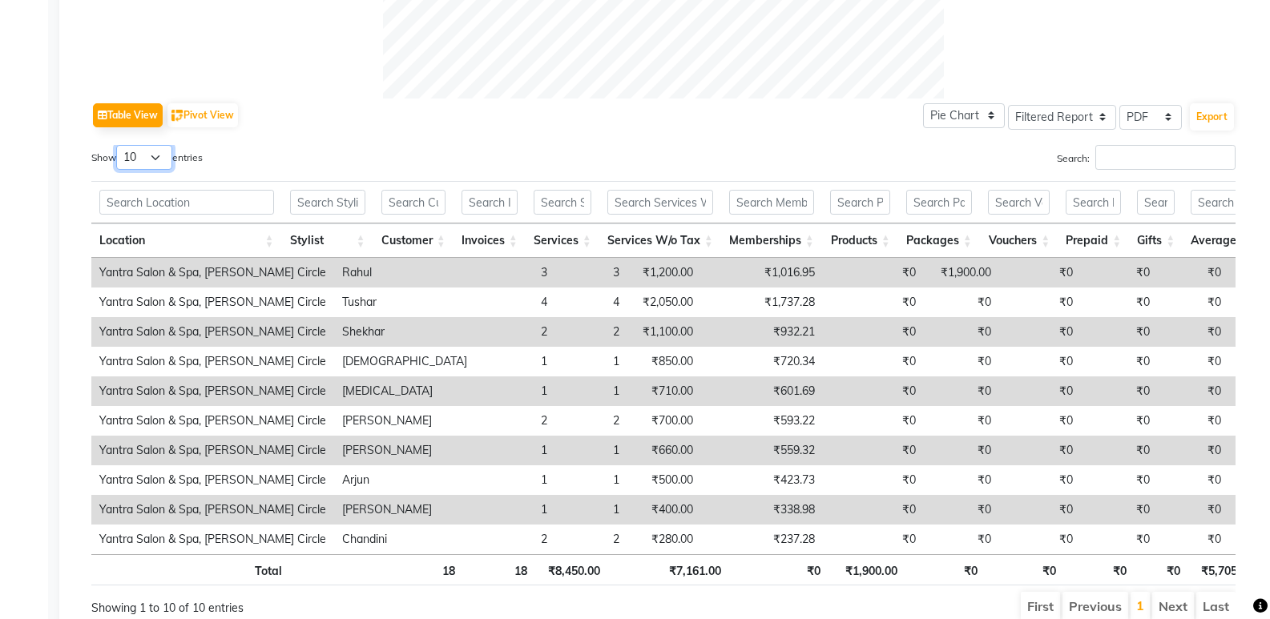
drag, startPoint x: 144, startPoint y: 149, endPoint x: 146, endPoint y: 161, distance: 12.1
click at [144, 149] on select "10 25 50 100" at bounding box center [144, 157] width 56 height 25
select select "100"
click at [119, 145] on select "10 25 50 100" at bounding box center [144, 157] width 56 height 25
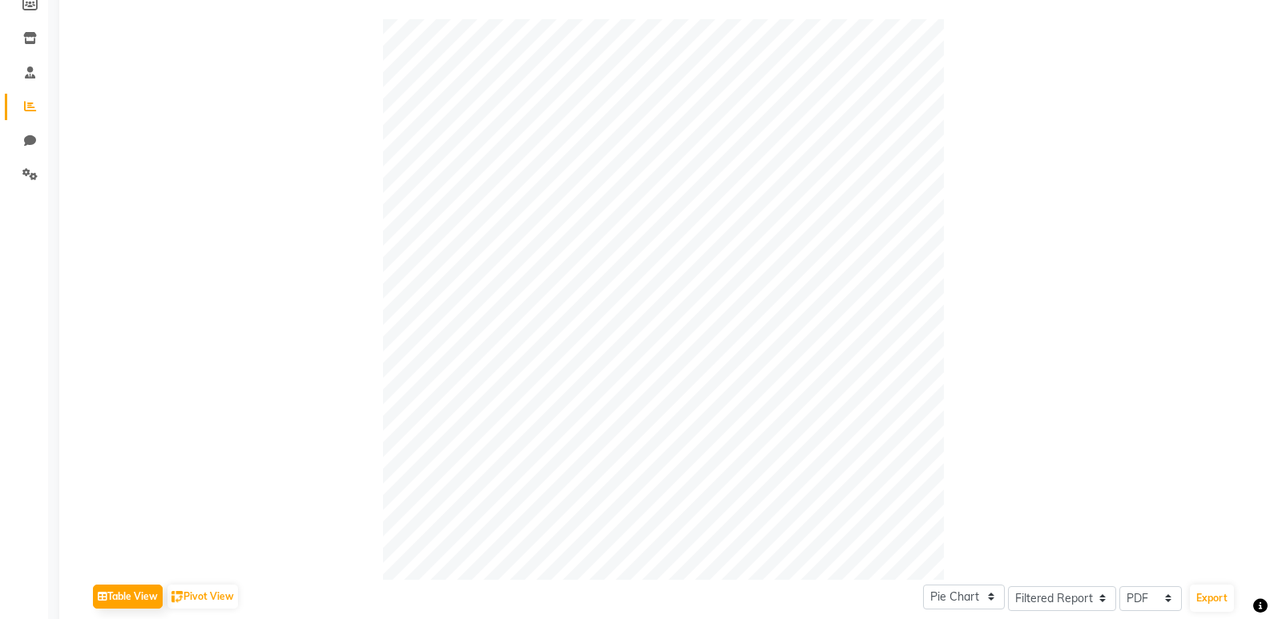
scroll to position [0, 0]
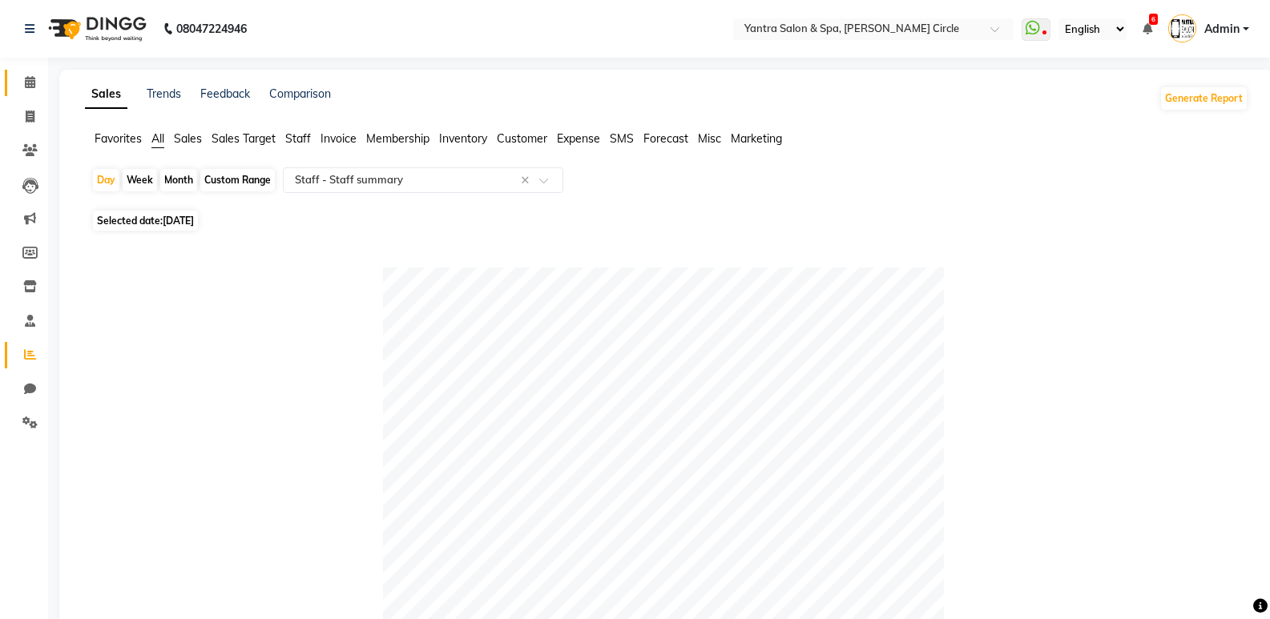
click at [18, 80] on span at bounding box center [30, 83] width 28 height 18
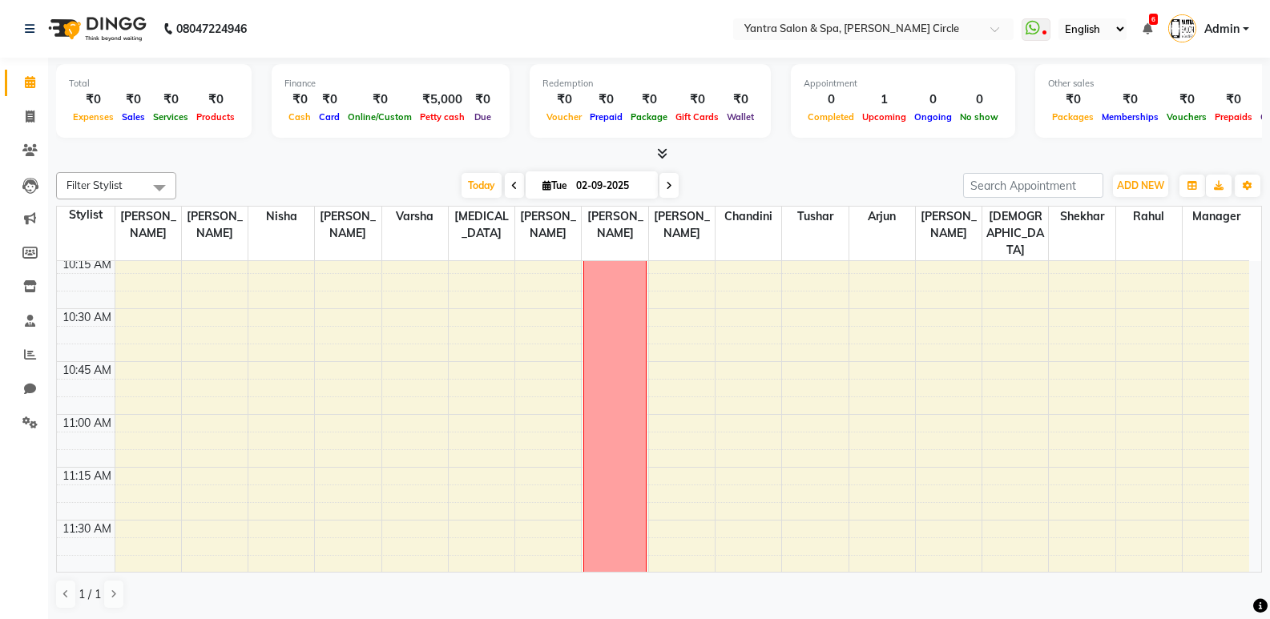
scroll to position [320, 0]
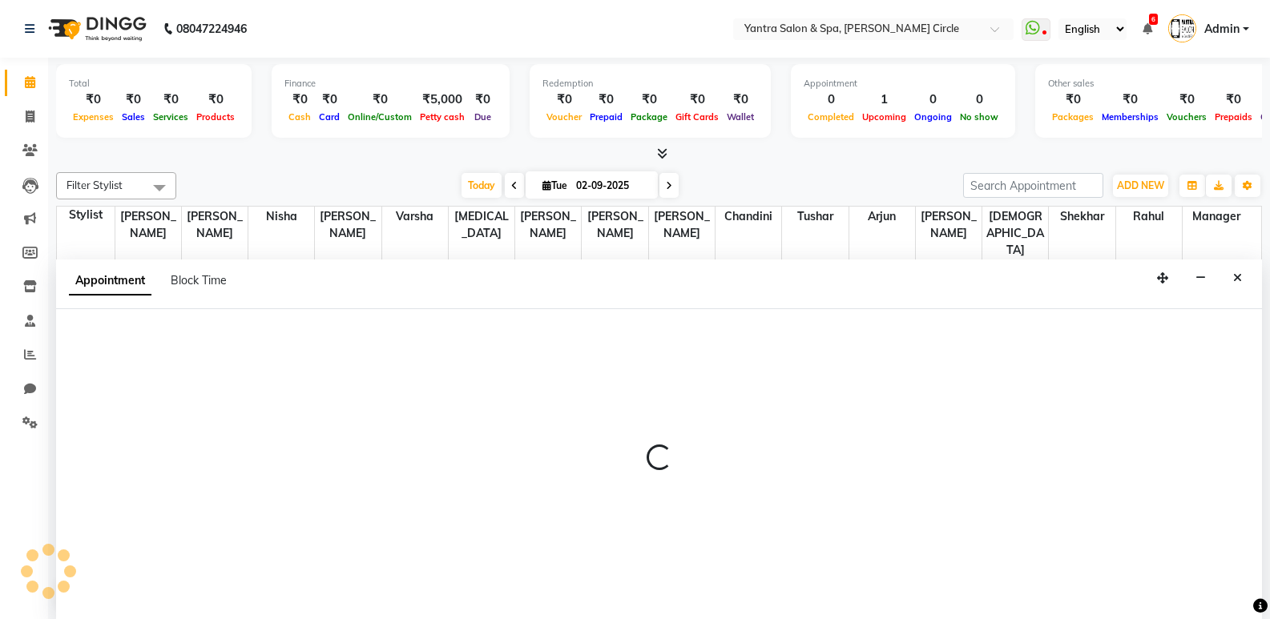
scroll to position [1, 0]
select select "16470"
select select "630"
select select "tentative"
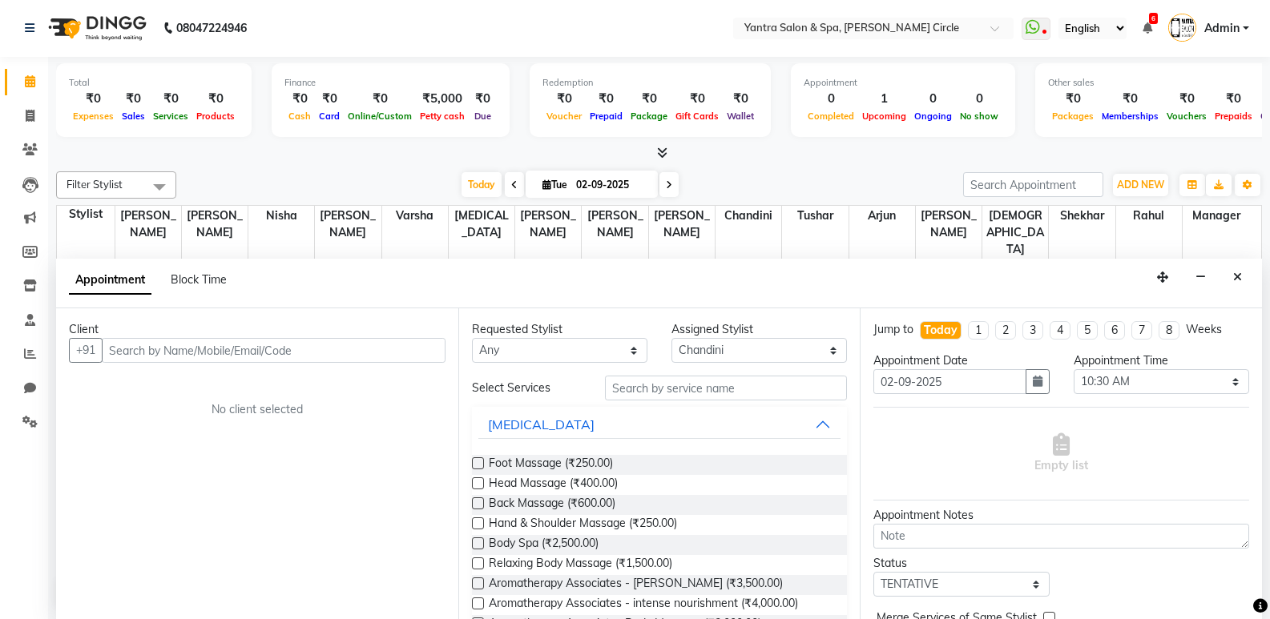
click at [200, 289] on div "Appointment Block Time" at bounding box center [157, 283] width 177 height 36
click at [200, 283] on span "Block Time" at bounding box center [199, 279] width 56 height 14
select select "16470"
select select "630"
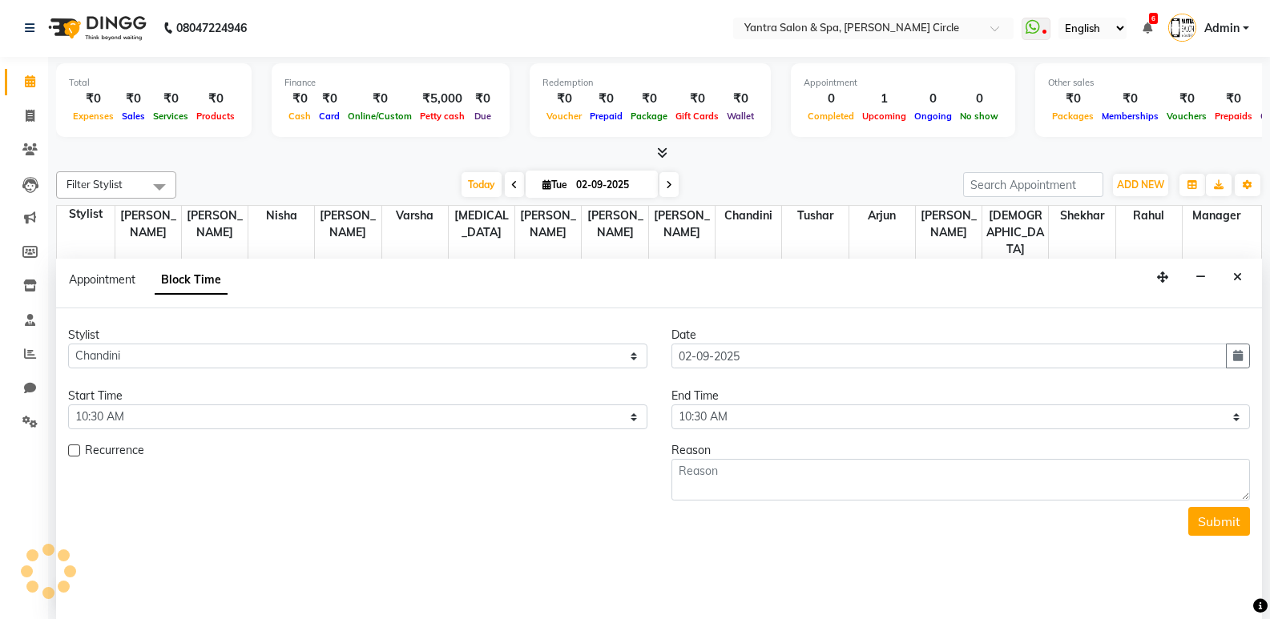
scroll to position [212, 0]
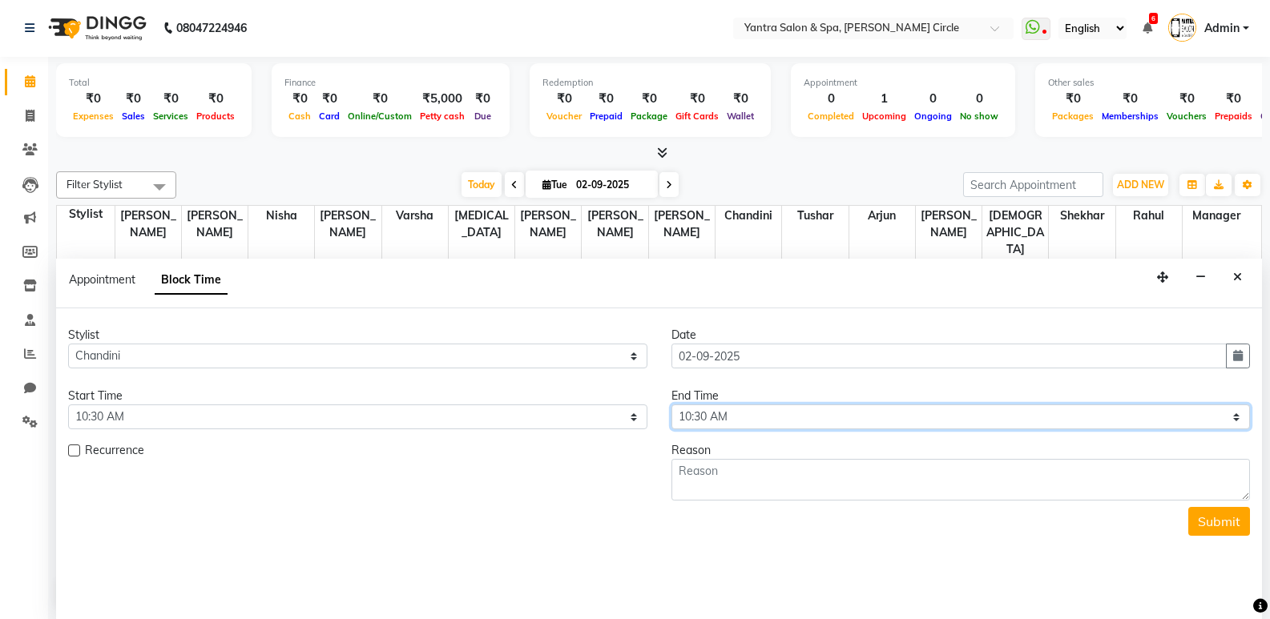
click at [695, 407] on select "Select 09:00 AM 09:15 AM 09:30 AM 09:45 AM 10:00 AM 10:15 AM 10:30 AM 10:45 AM …" at bounding box center [960, 417] width 579 height 25
select select "1200"
click at [671, 405] on select "Select 09:00 AM 09:15 AM 09:30 AM 09:45 AM 10:00 AM 10:15 AM 10:30 AM 10:45 AM …" at bounding box center [960, 417] width 579 height 25
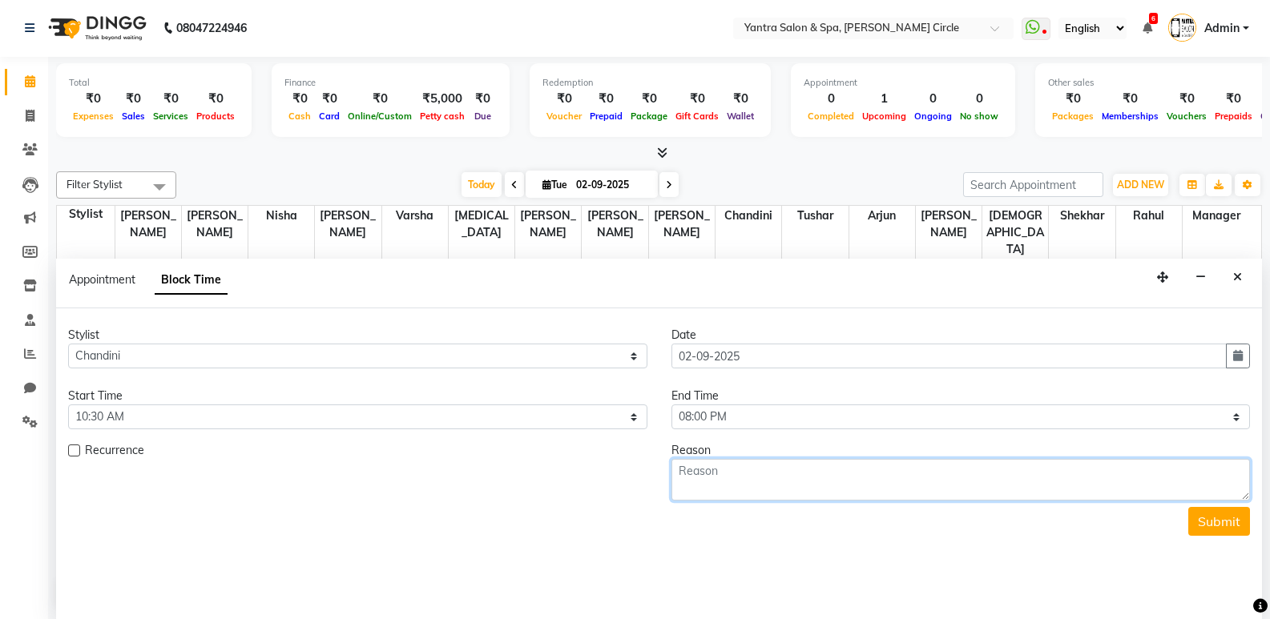
click at [726, 461] on textarea at bounding box center [960, 480] width 579 height 42
type textarea "Leave"
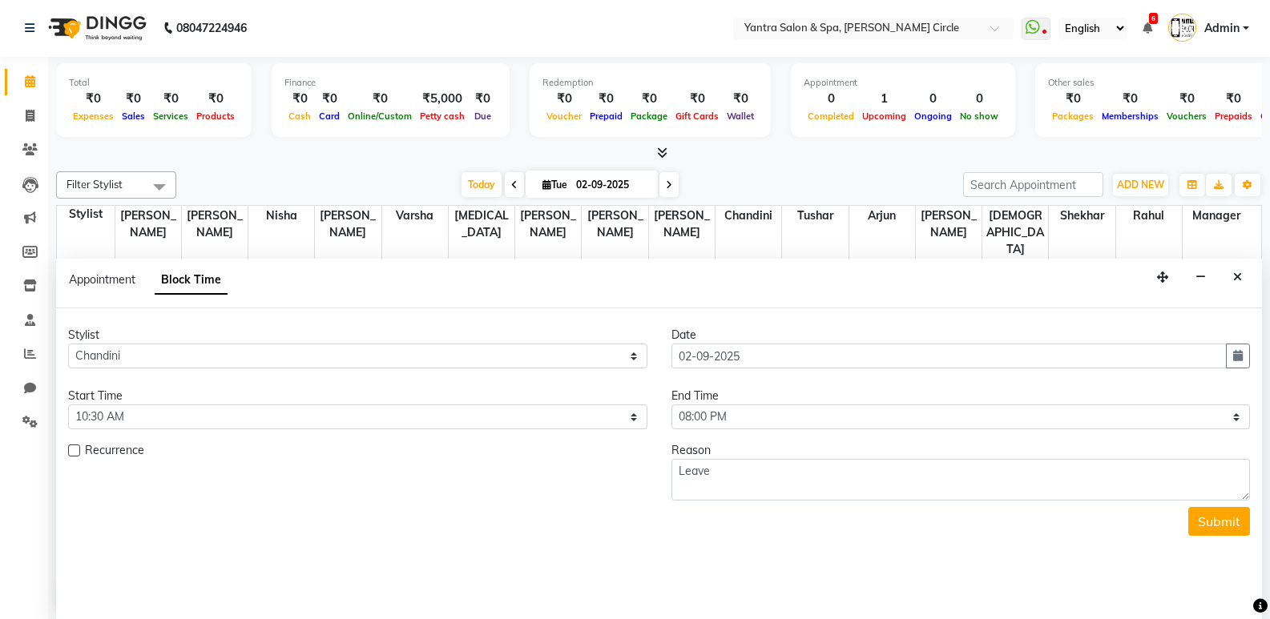
click at [70, 450] on label at bounding box center [74, 451] width 12 height 12
click at [70, 450] on input "checkbox" at bounding box center [73, 452] width 10 height 10
checkbox input "true"
click at [640, 500] on button "button" at bounding box center [635, 494] width 24 height 25
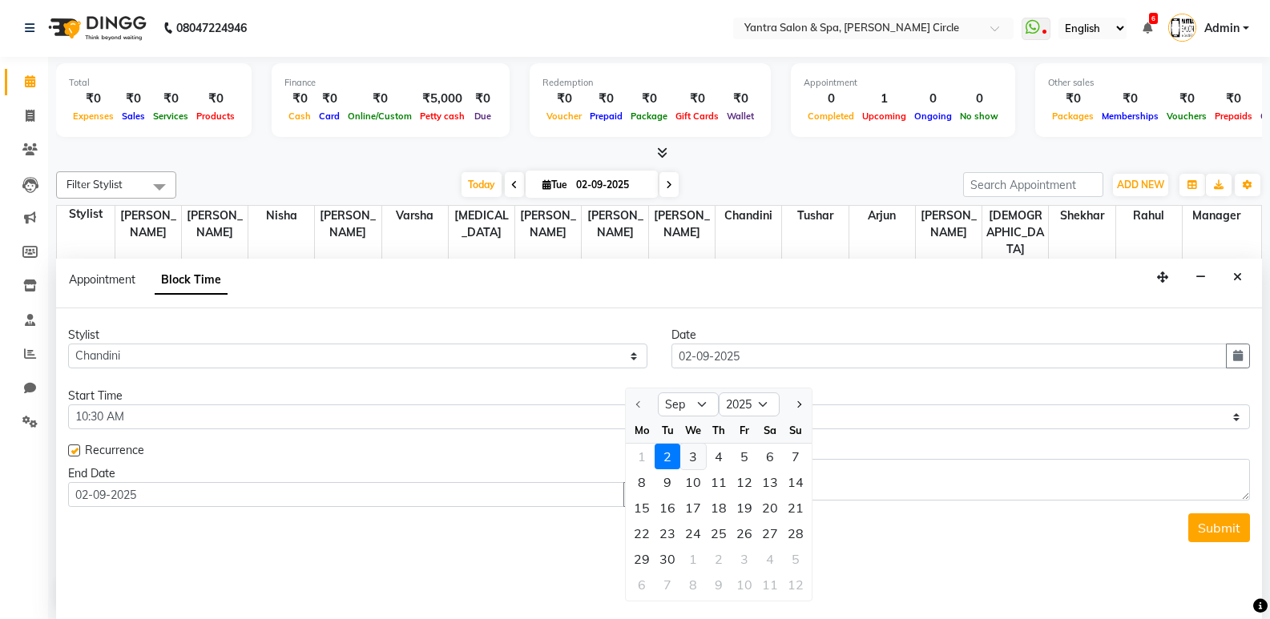
click at [694, 459] on div "3" at bounding box center [693, 457] width 26 height 26
type input "[DATE]"
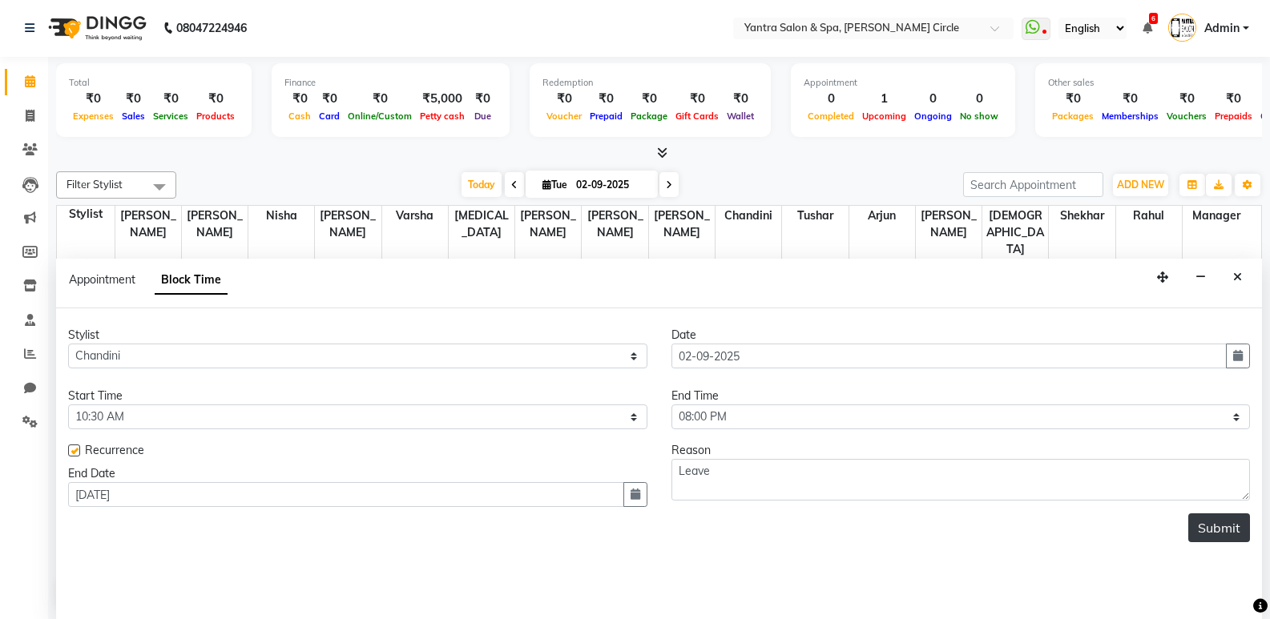
click at [1222, 524] on button "Submit" at bounding box center [1219, 528] width 62 height 29
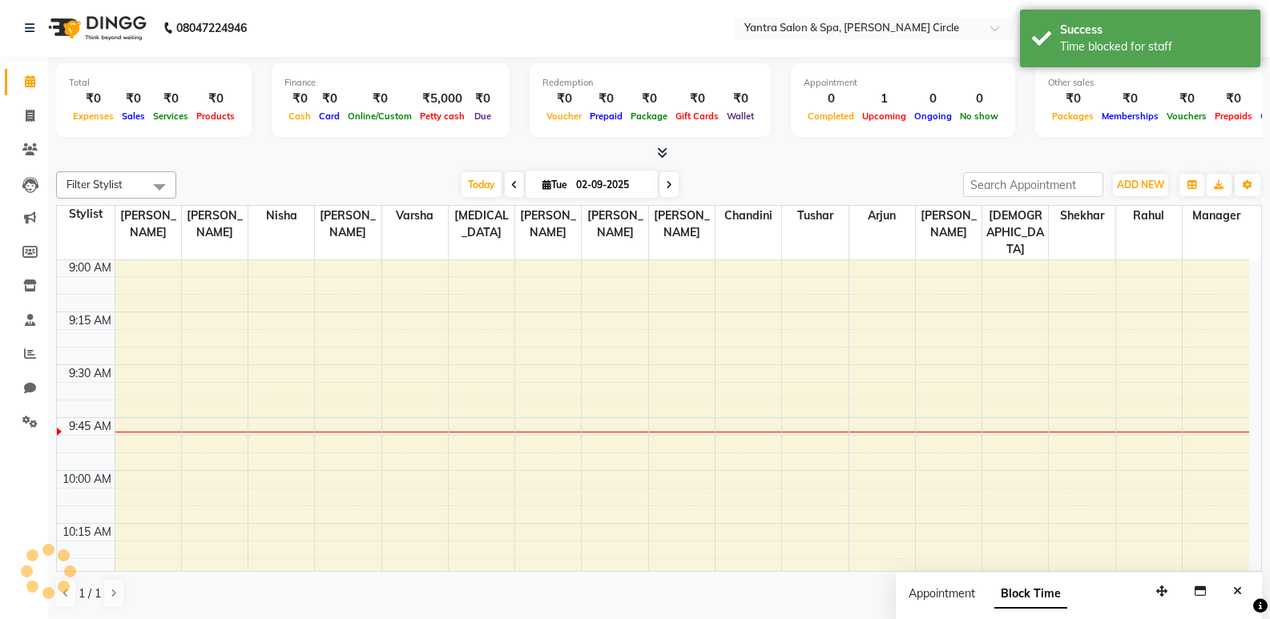
scroll to position [0, 0]
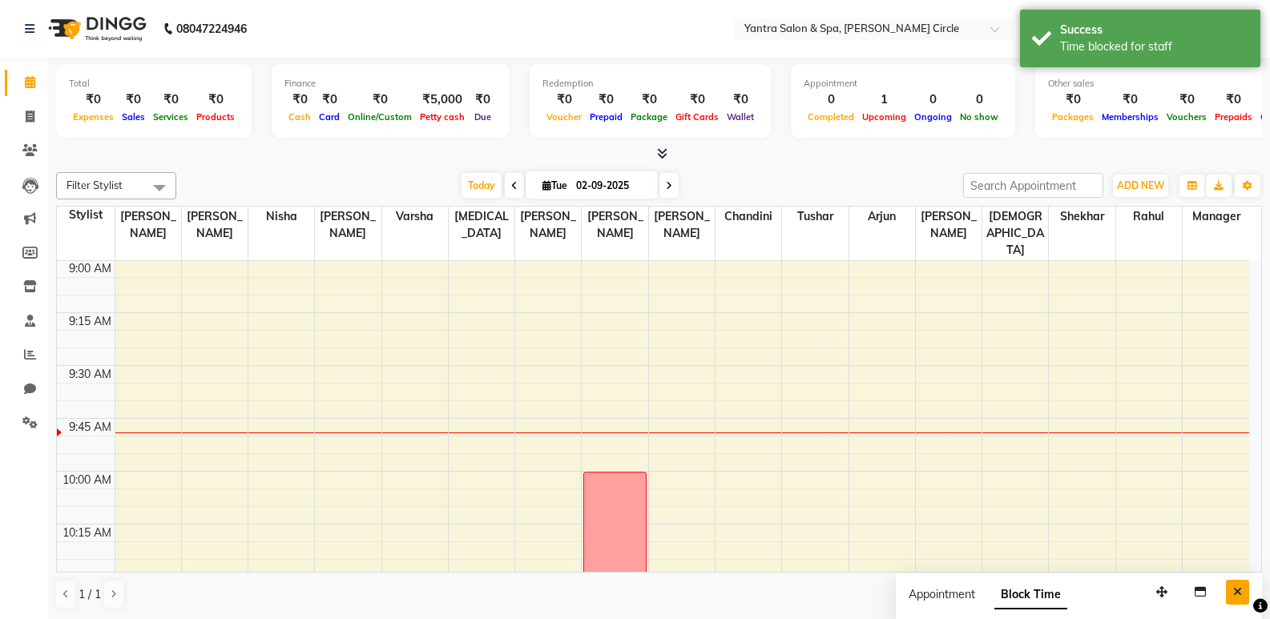
click at [1239, 588] on icon "Close" at bounding box center [1237, 591] width 9 height 11
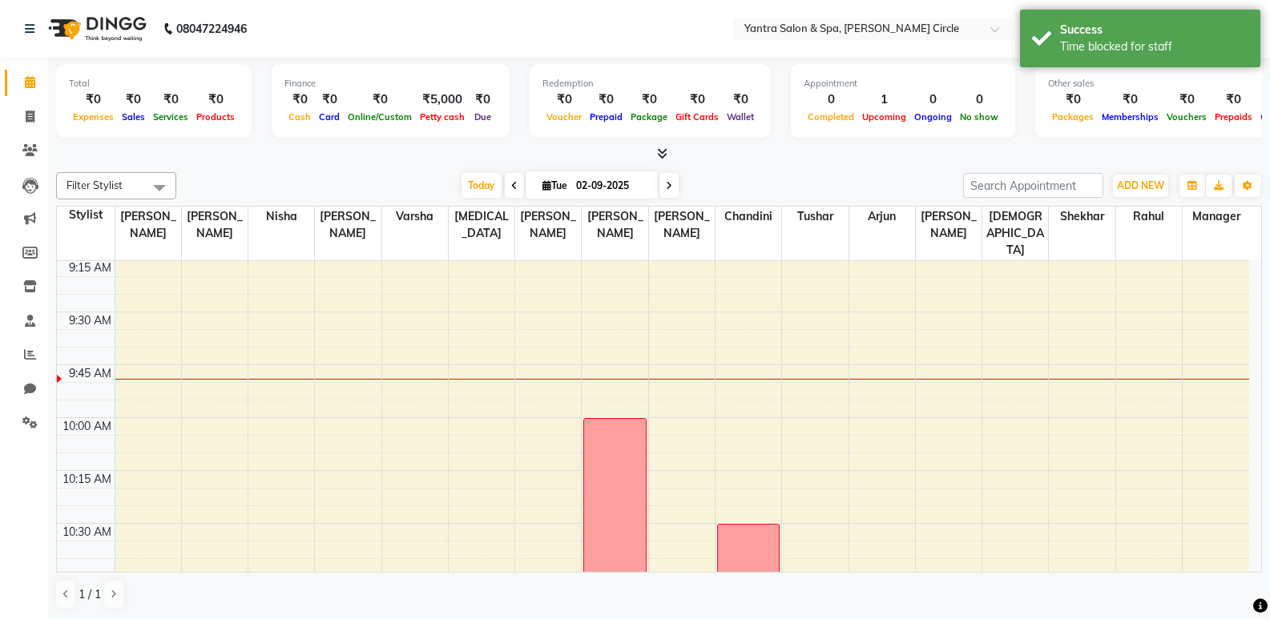
scroll to position [373, 0]
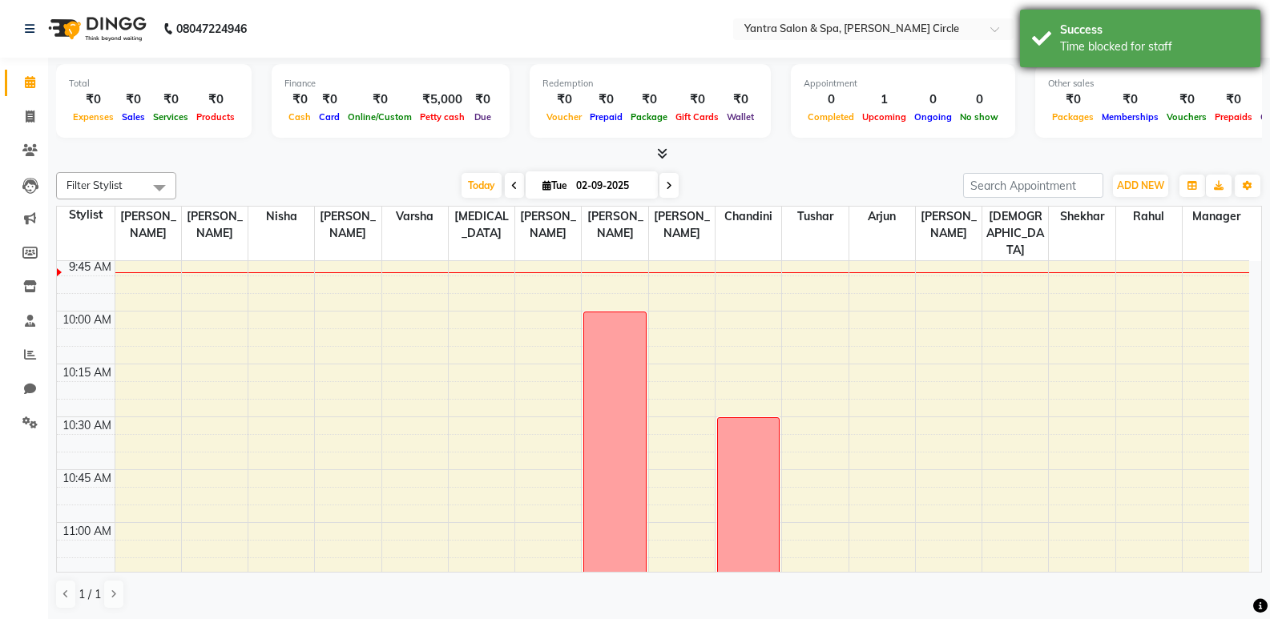
click at [1090, 46] on div "Time blocked for staff" at bounding box center [1154, 46] width 188 height 17
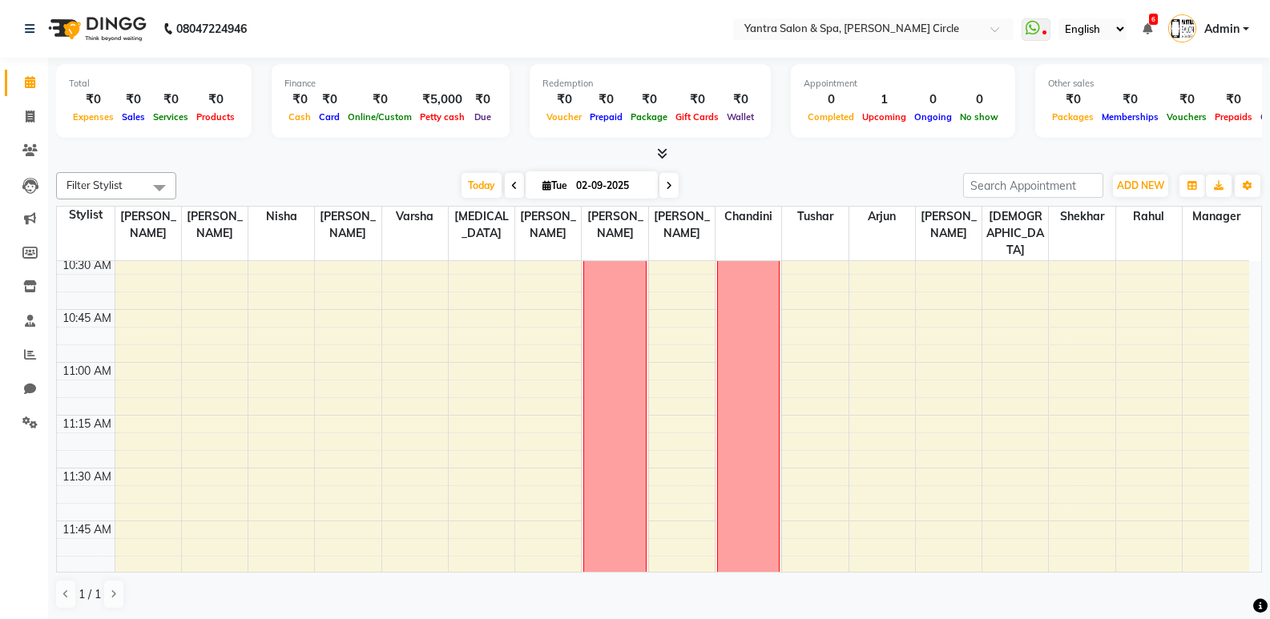
scroll to position [212, 0]
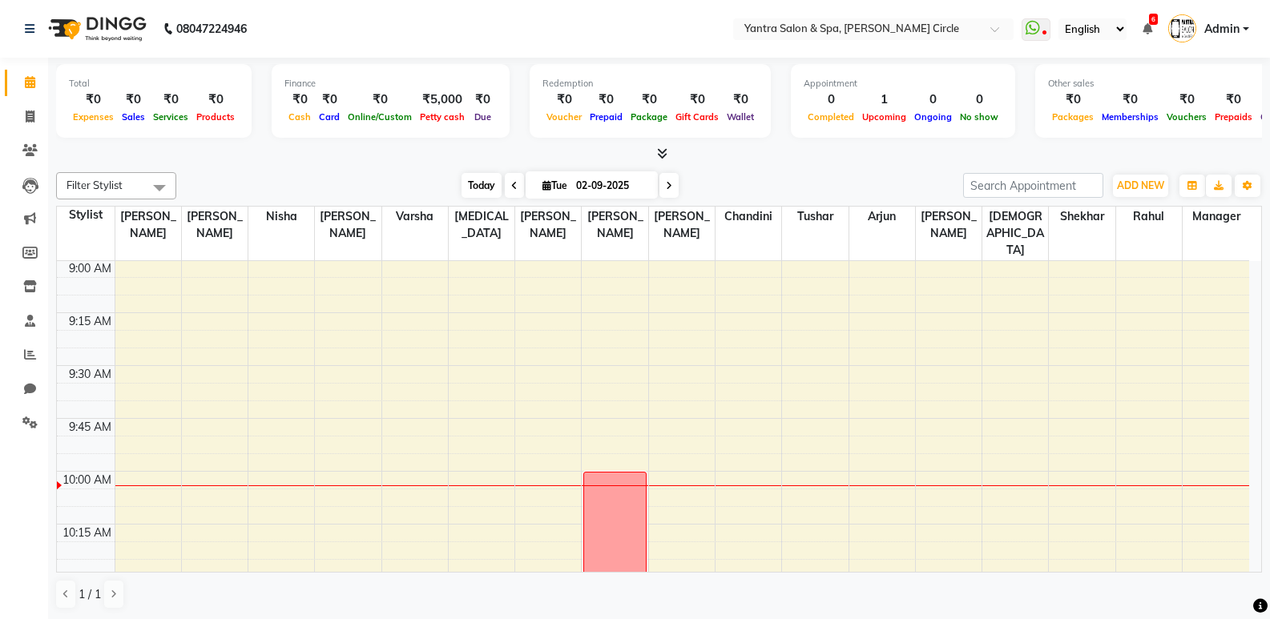
click at [482, 189] on span "Today" at bounding box center [482, 185] width 40 height 25
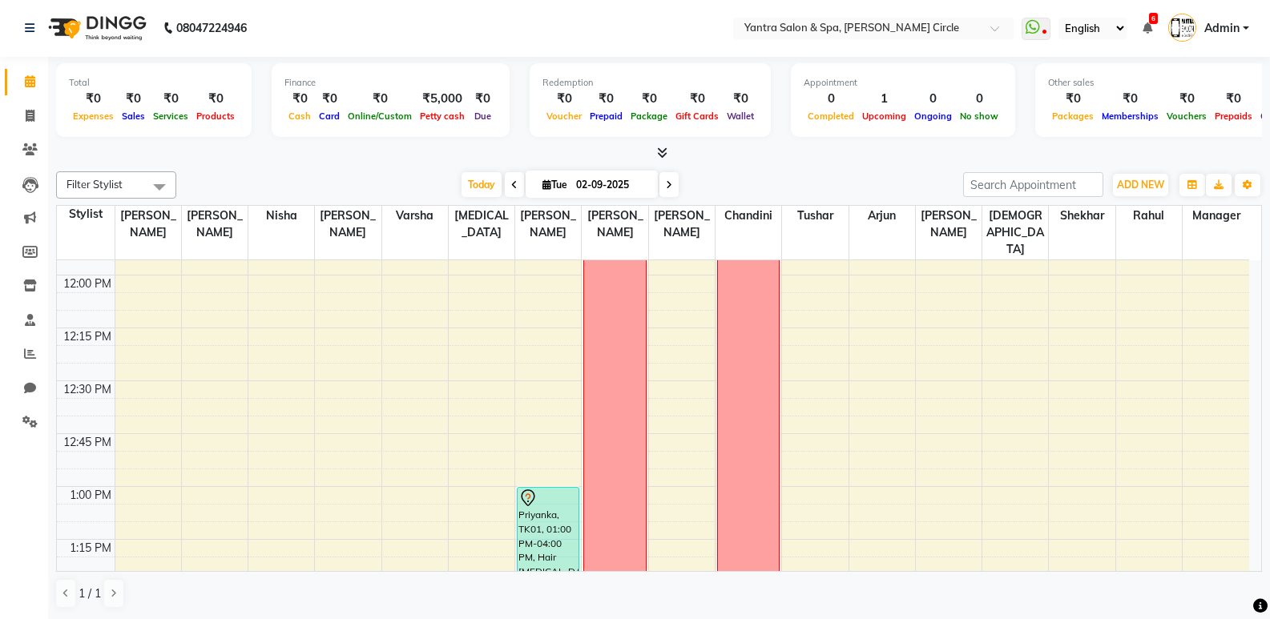
scroll to position [881, 0]
click at [1243, 182] on icon "button" at bounding box center [1248, 185] width 10 height 10
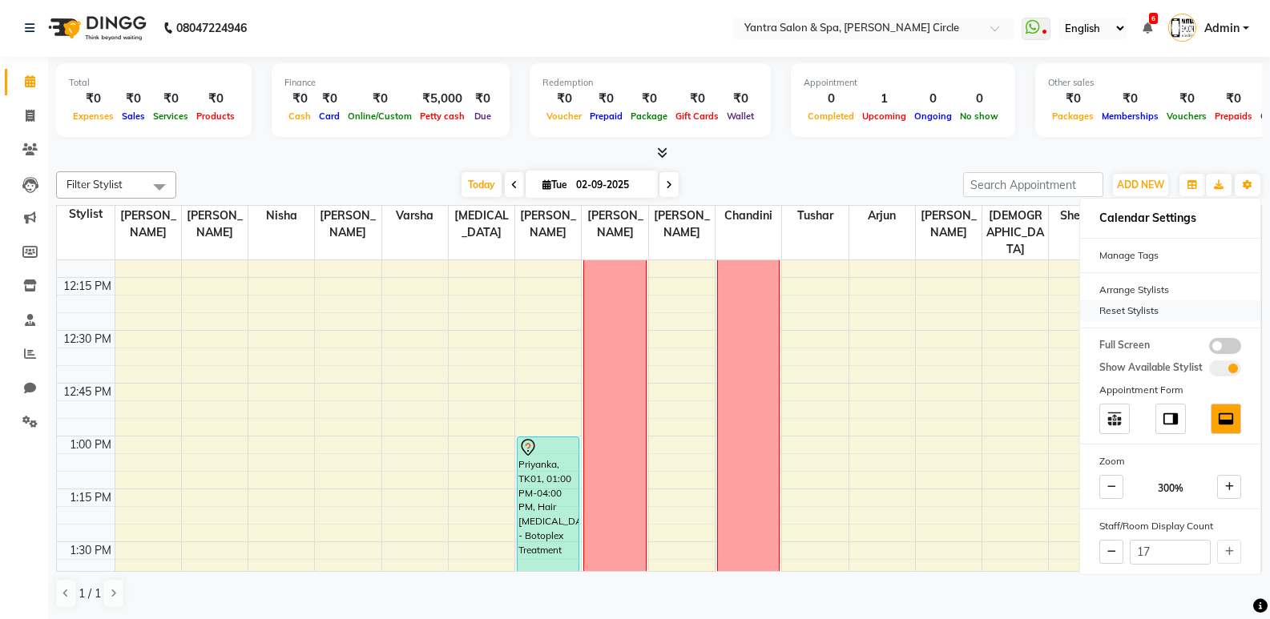
click at [1171, 306] on div "Reset Stylists" at bounding box center [1170, 310] width 180 height 21
click at [857, 183] on div "[DATE] [DATE]" at bounding box center [569, 185] width 771 height 24
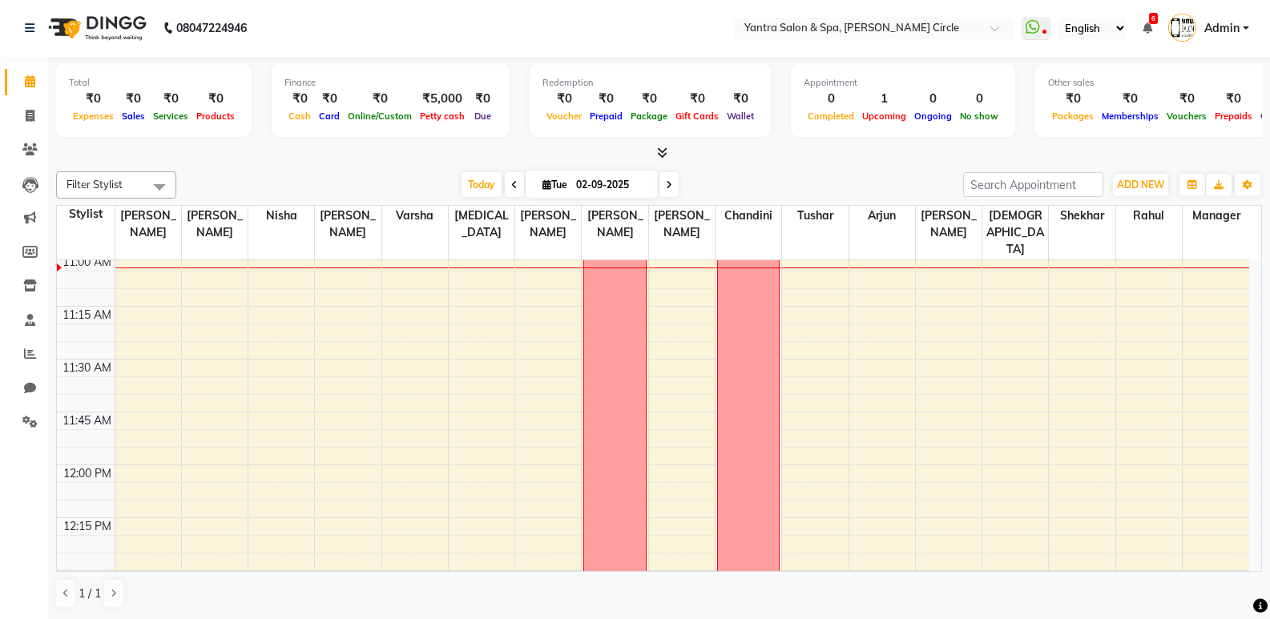
scroll to position [401, 0]
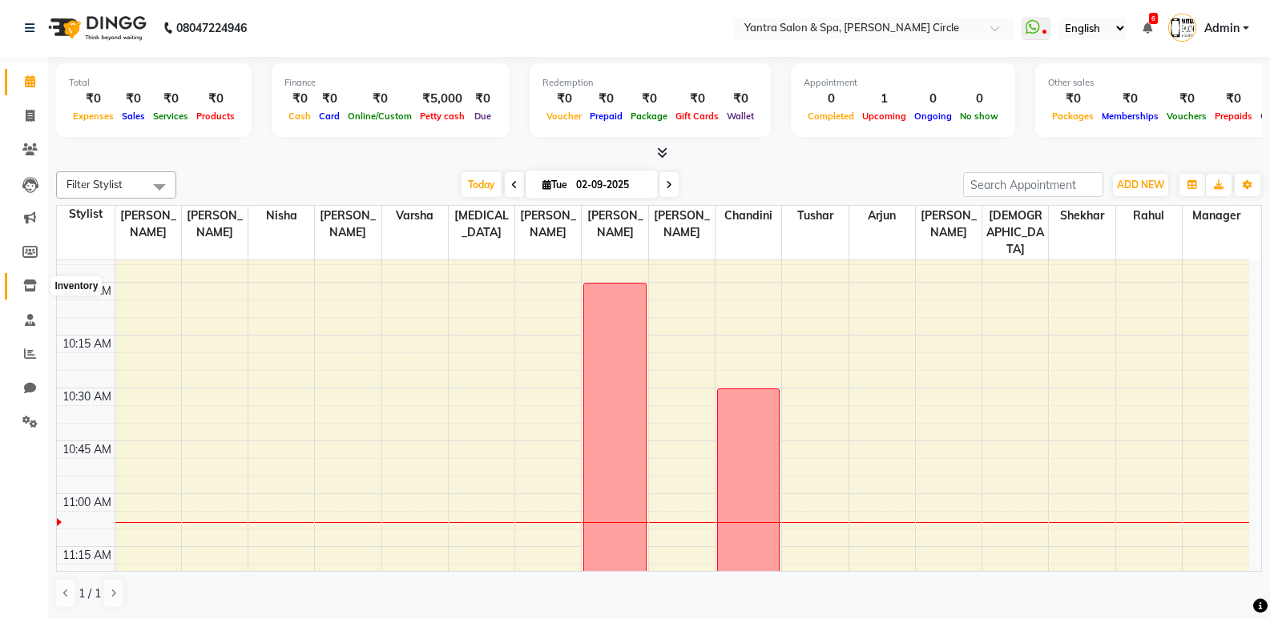
click at [33, 281] on icon at bounding box center [30, 286] width 14 height 12
select select
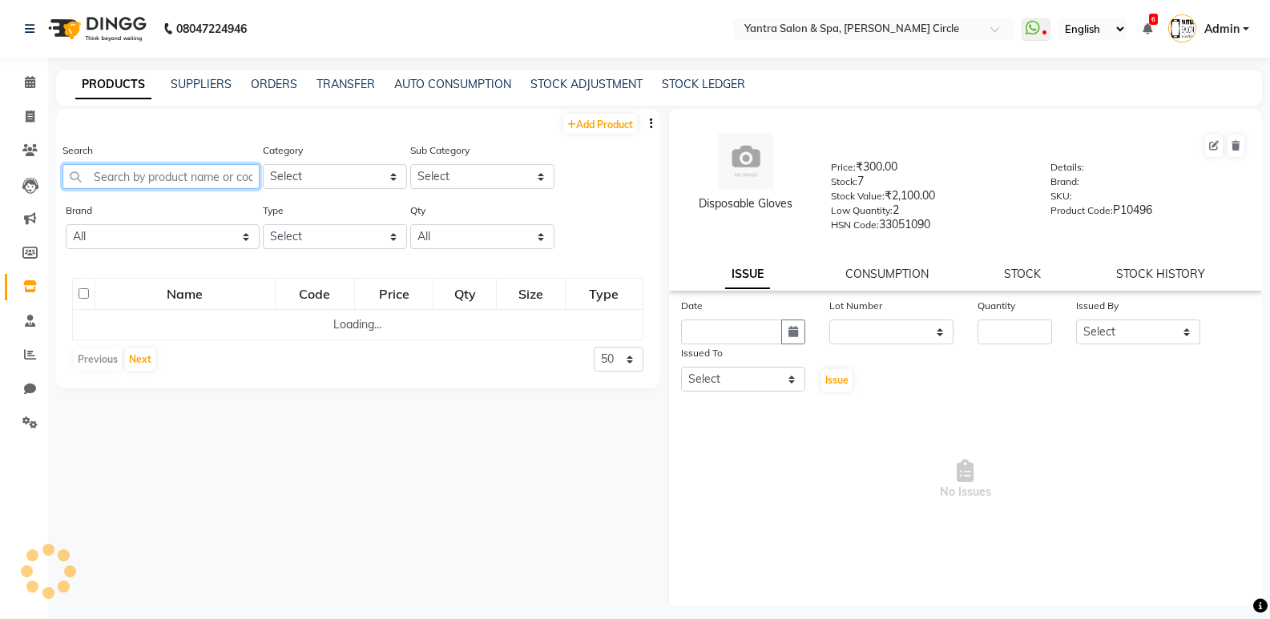
click at [244, 170] on input "text" at bounding box center [160, 176] width 197 height 25
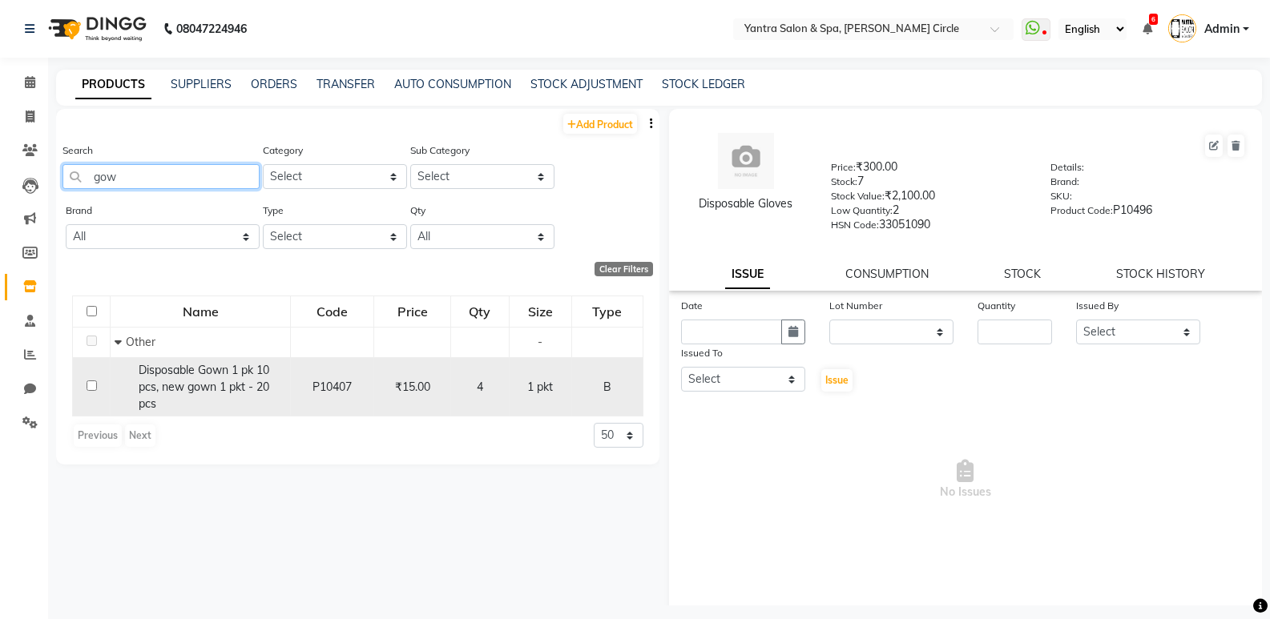
type input "gow"
click at [181, 371] on span "Disposable Gown 1 pk 10 pcs, new gown 1 pkt - 20 pcs" at bounding box center [204, 387] width 131 height 48
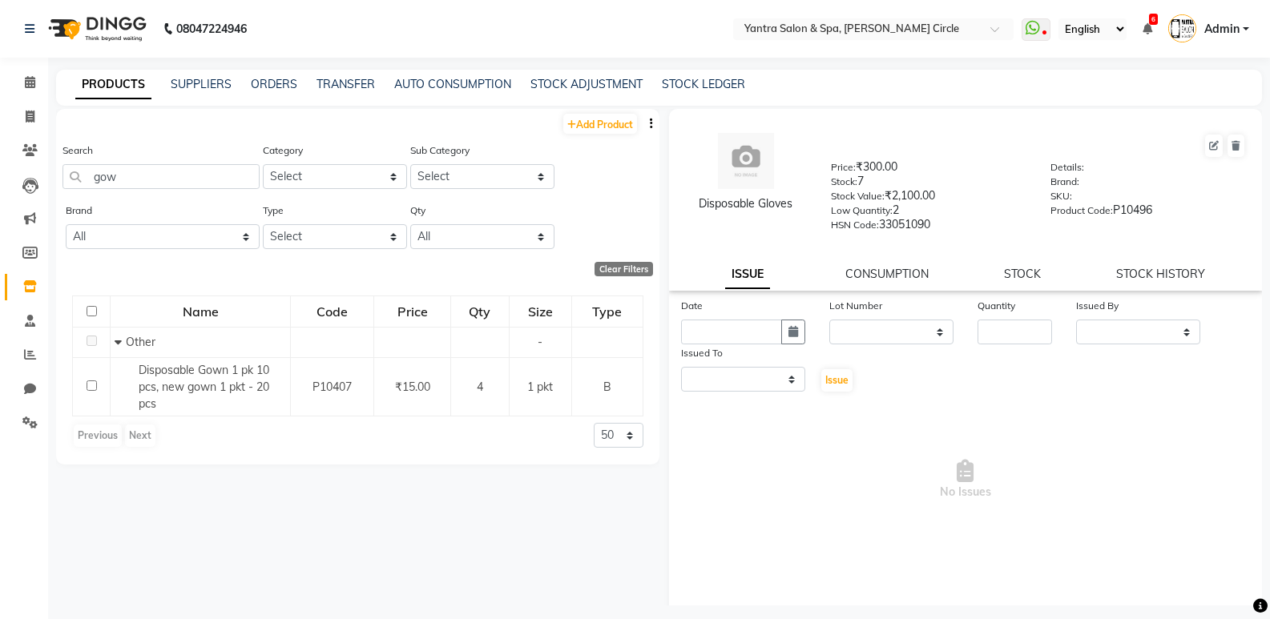
select select
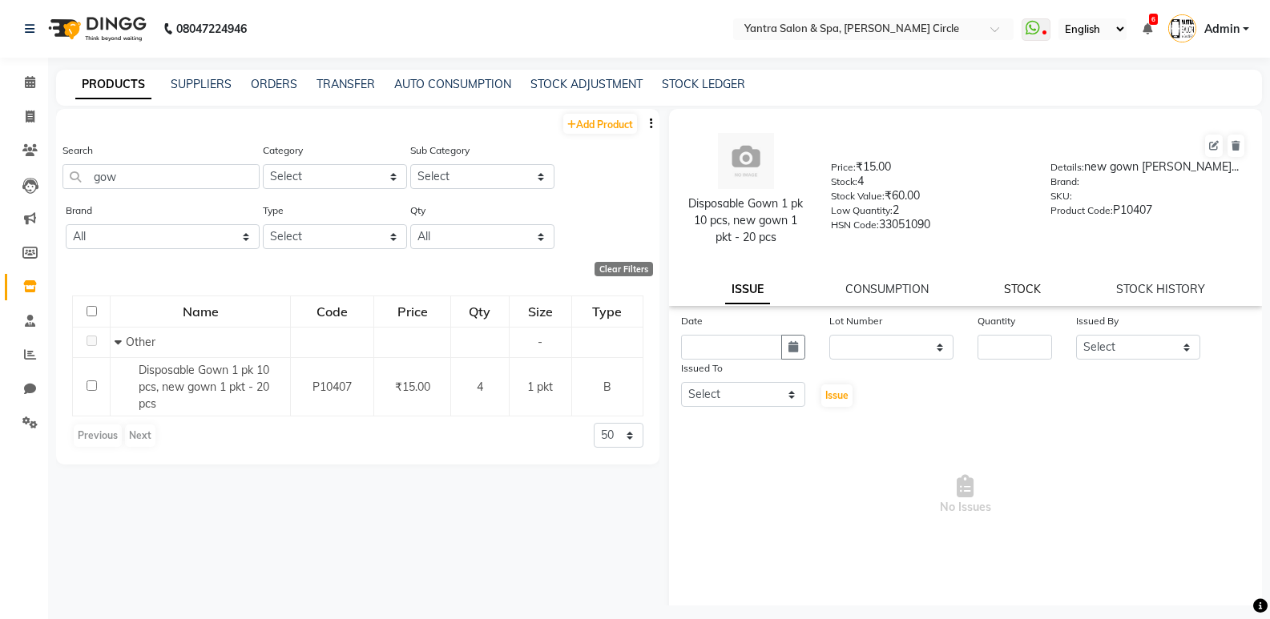
click at [1034, 288] on link "STOCK" at bounding box center [1022, 289] width 37 height 14
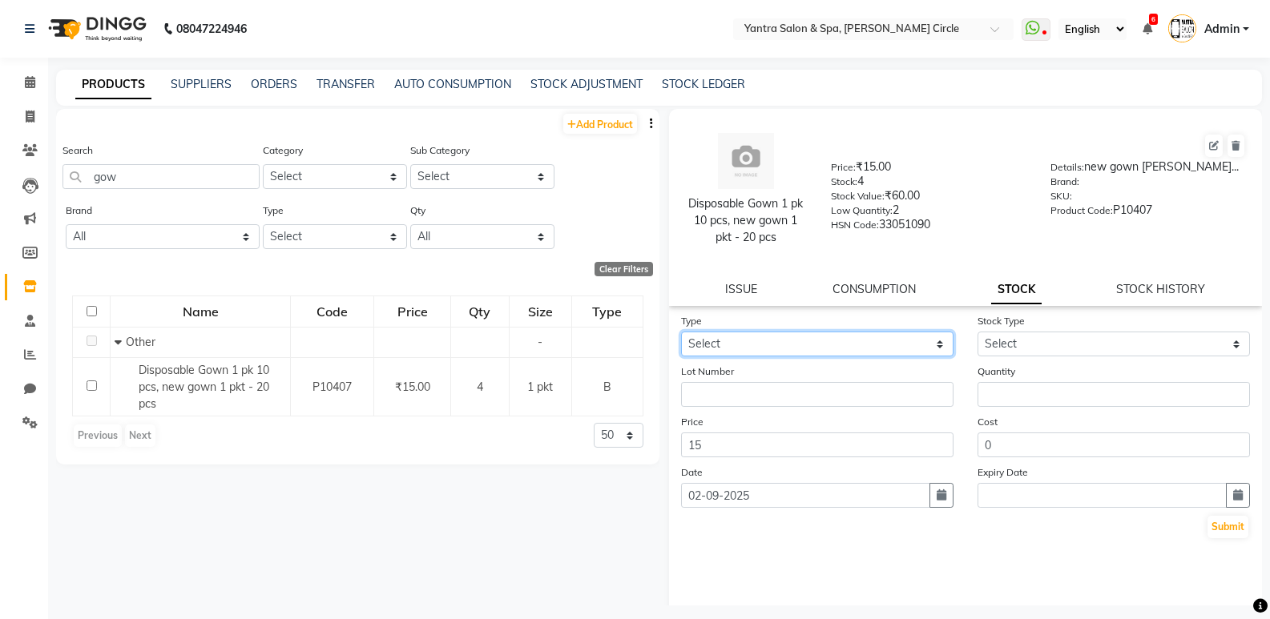
drag, startPoint x: 885, startPoint y: 338, endPoint x: 877, endPoint y: 355, distance: 18.6
click at [885, 338] on select "Select In Out" at bounding box center [817, 344] width 272 height 25
select select "out"
click at [681, 332] on select "Select In Out" at bounding box center [817, 344] width 272 height 25
select select
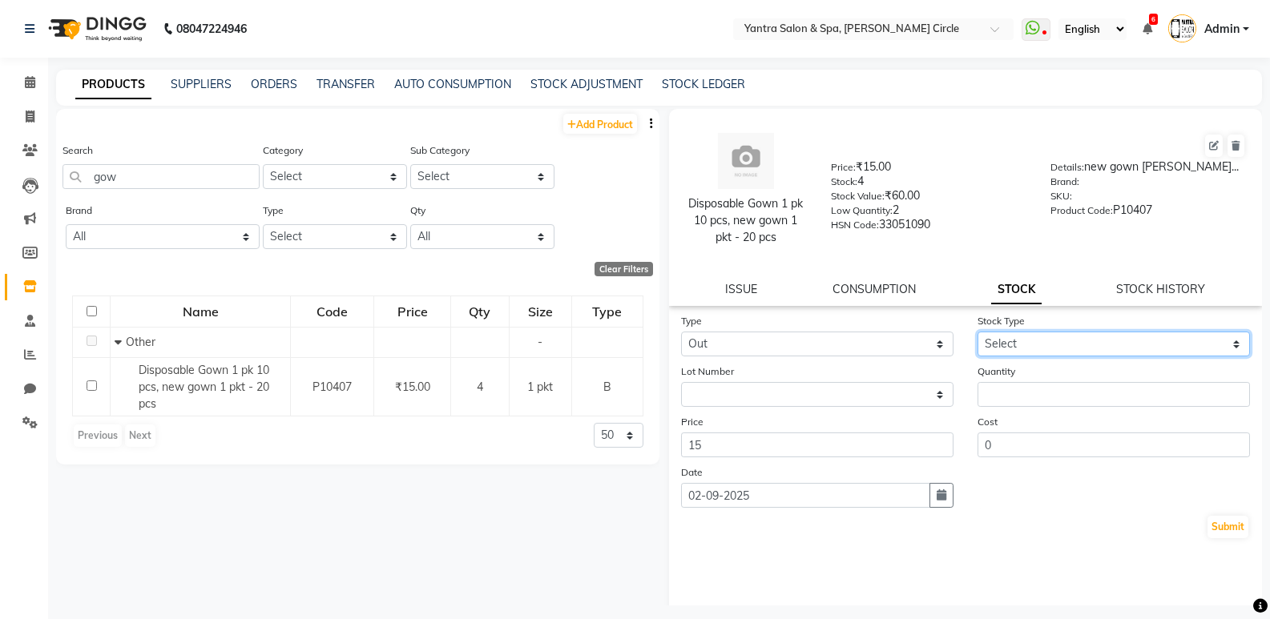
click at [1059, 356] on select "Select Internal Use Damaged Expired Adjustment Return Other" at bounding box center [1113, 344] width 272 height 25
select select "internal use"
click at [977, 332] on select "Select Internal Use Damaged Expired Adjustment Return Other" at bounding box center [1113, 344] width 272 height 25
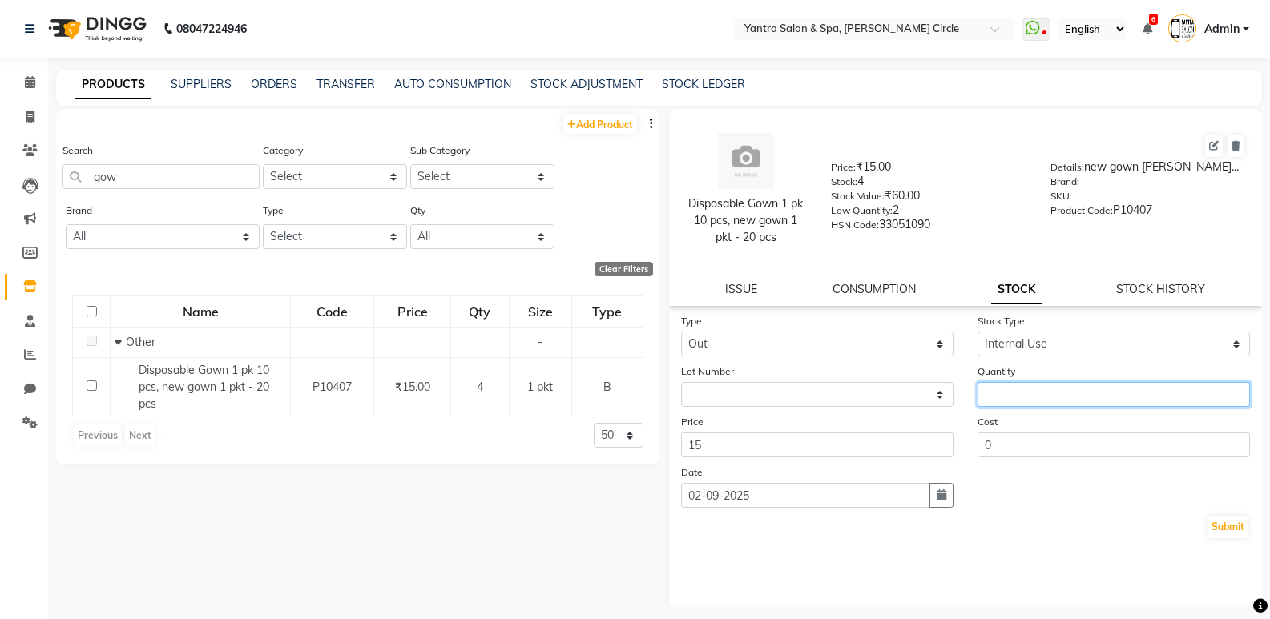
click at [1053, 384] on input "number" at bounding box center [1113, 394] width 272 height 25
type input "1"
click at [1211, 538] on button "Submit" at bounding box center [1227, 527] width 41 height 22
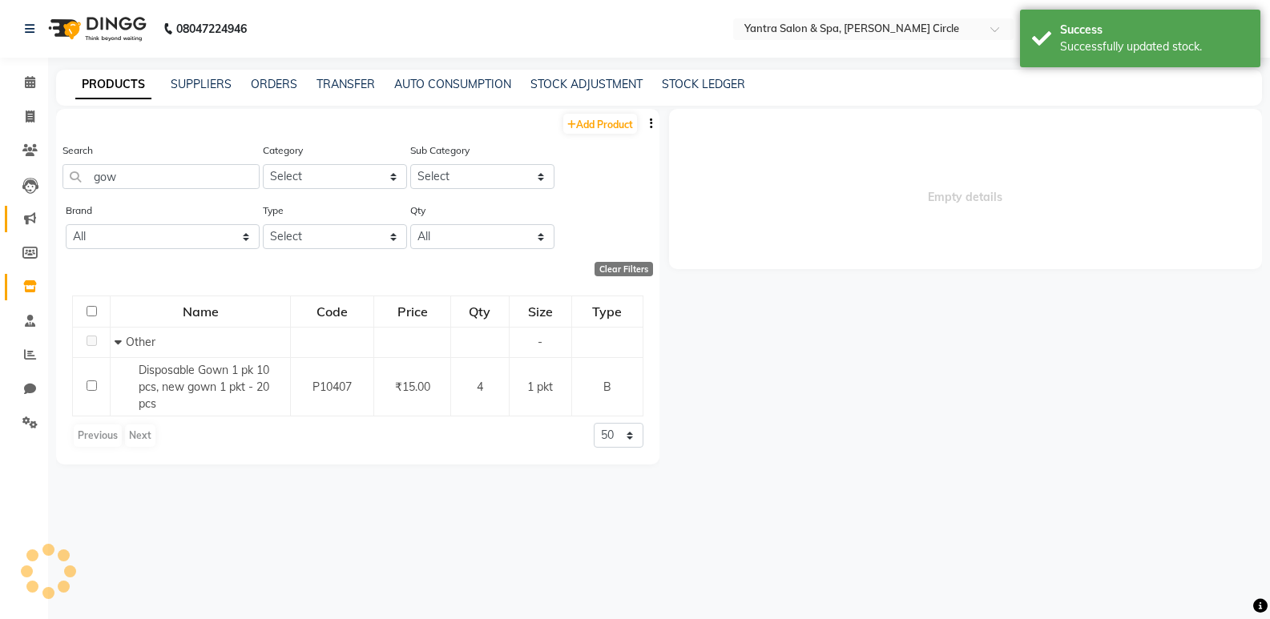
select select
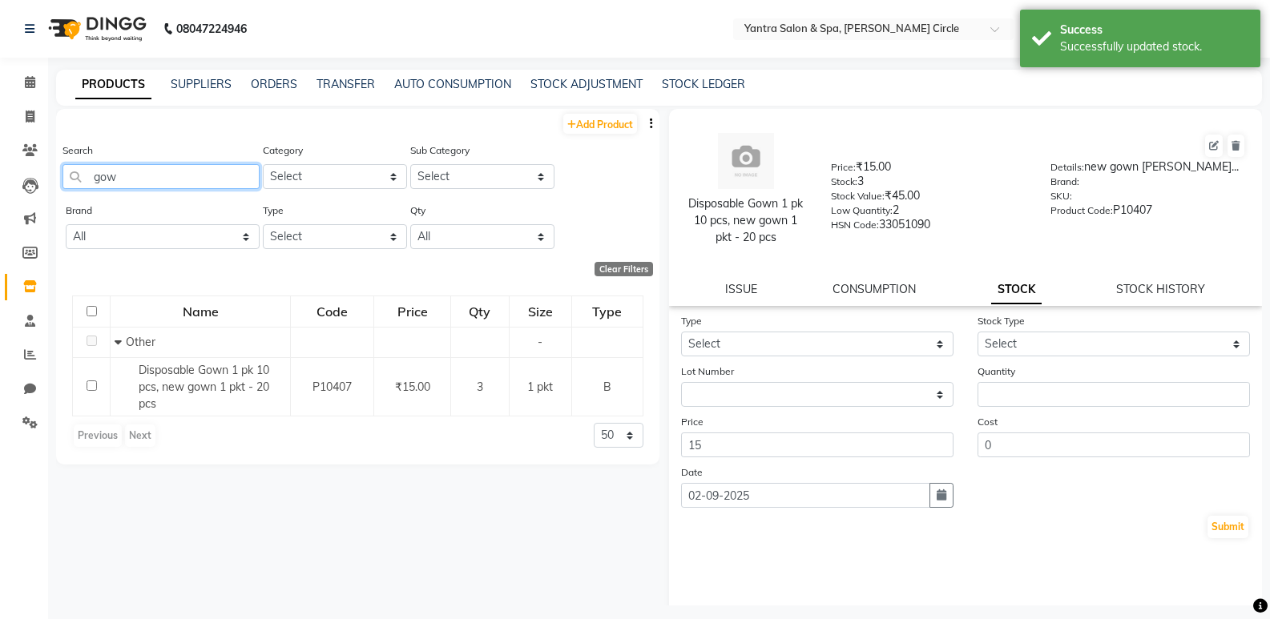
click at [199, 171] on input "gow" at bounding box center [160, 176] width 197 height 25
type input "bed s"
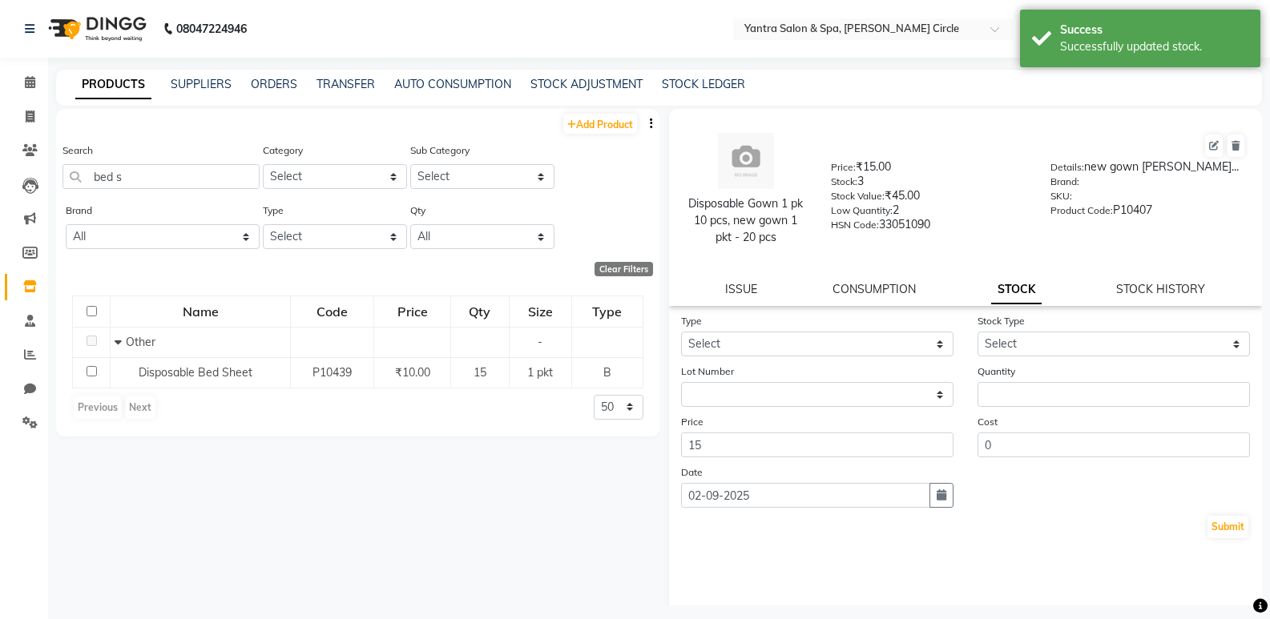
click at [198, 383] on td "Disposable Bed Sheet" at bounding box center [201, 372] width 180 height 30
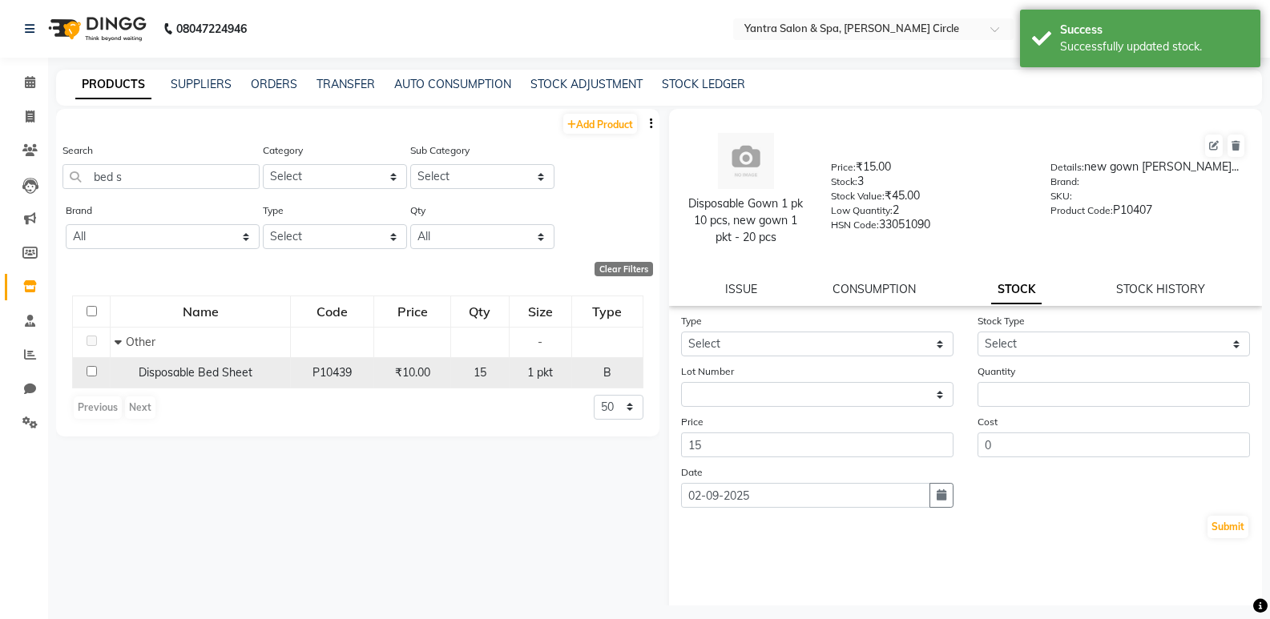
click at [227, 380] on div "Disposable Bed Sheet" at bounding box center [200, 373] width 171 height 17
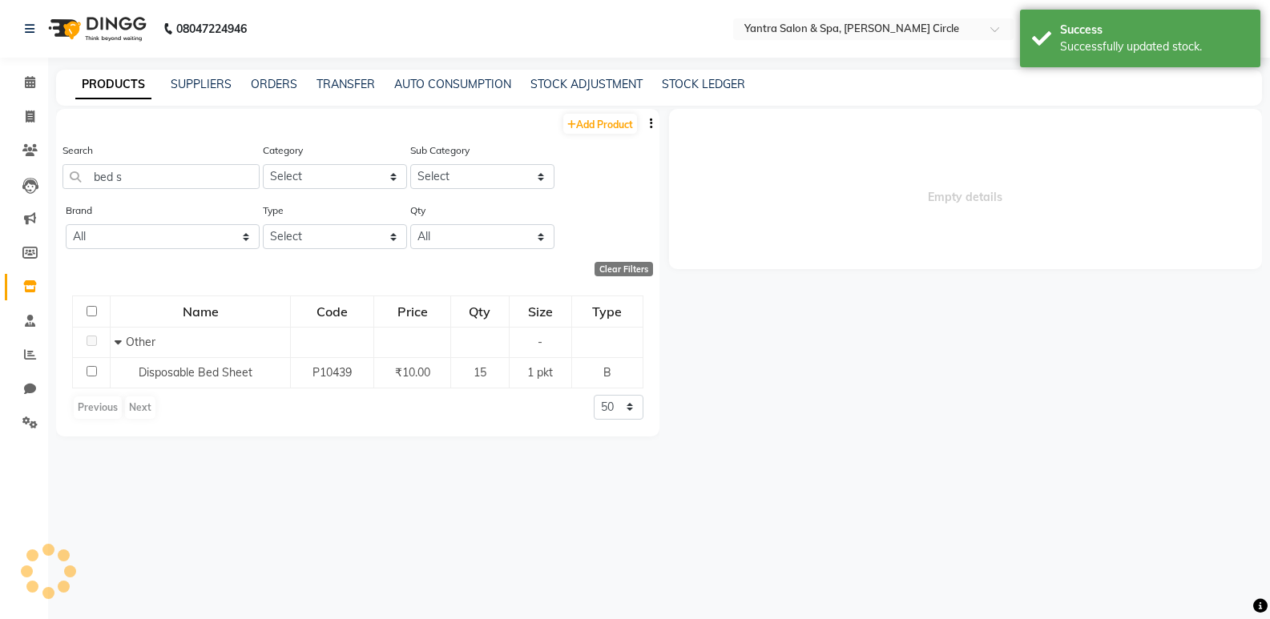
select select
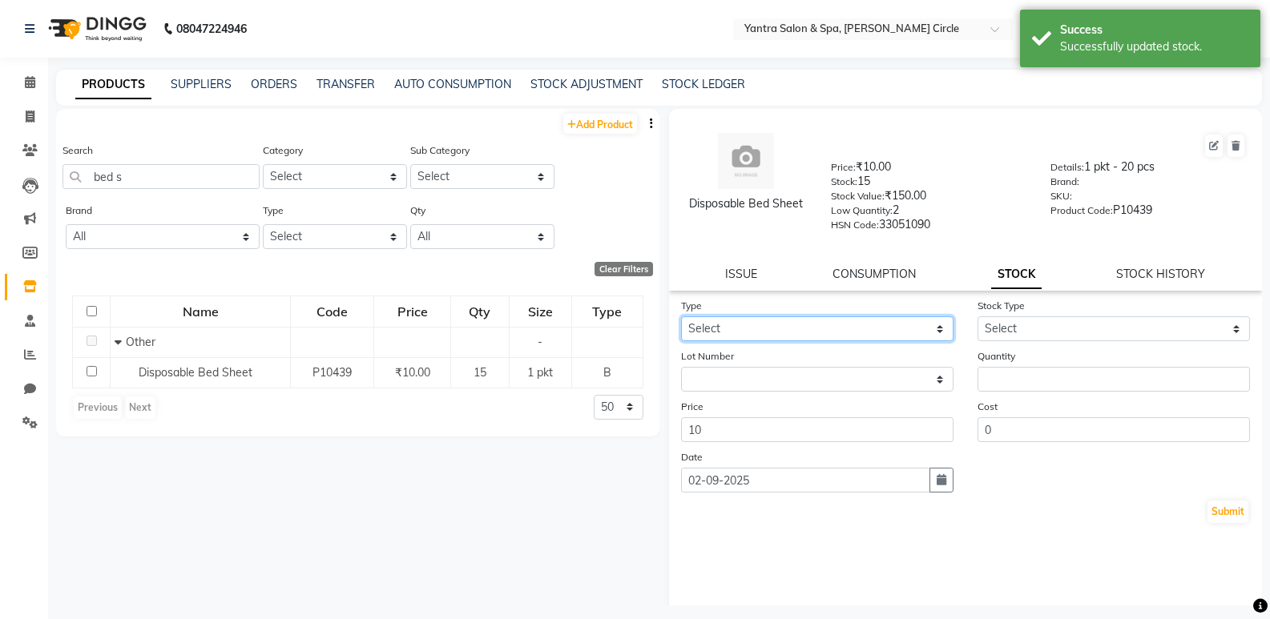
drag, startPoint x: 763, startPoint y: 324, endPoint x: 763, endPoint y: 340, distance: 15.2
click at [763, 324] on select "Select In Out" at bounding box center [817, 328] width 272 height 25
select select "out"
click at [681, 316] on select "Select In Out" at bounding box center [817, 328] width 272 height 25
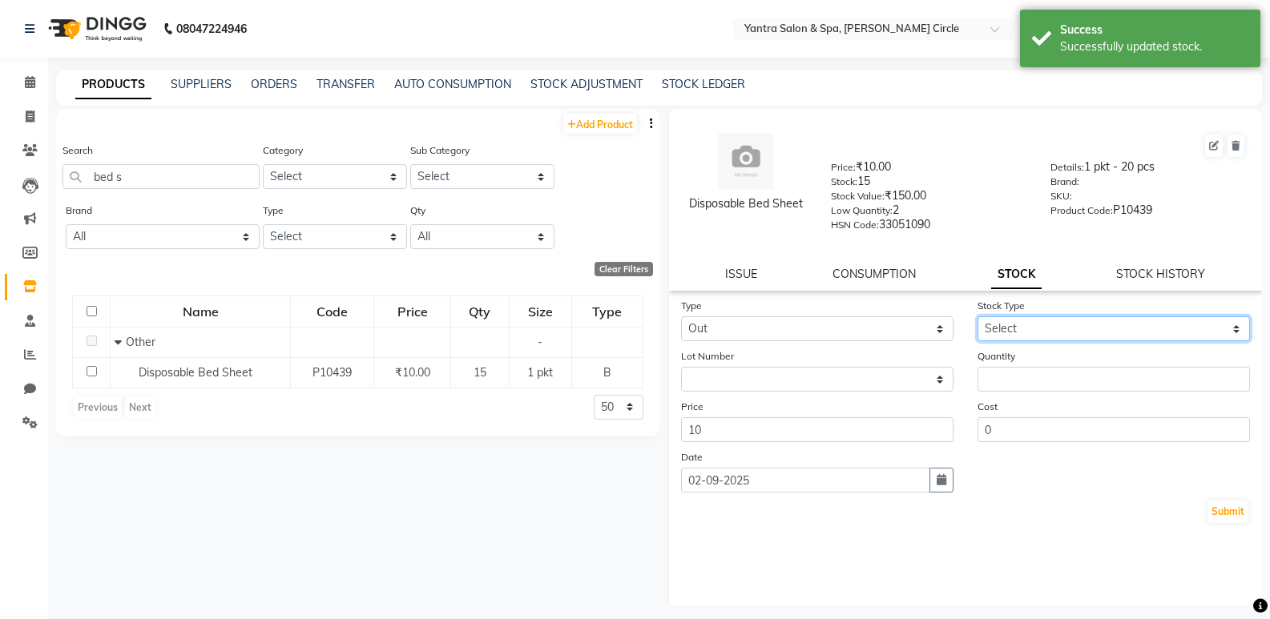
click at [1026, 333] on select "Select Internal Use Damaged Expired Adjustment Return Other" at bounding box center [1113, 328] width 272 height 25
select select "internal use"
click at [977, 316] on select "Select Internal Use Damaged Expired Adjustment Return Other" at bounding box center [1113, 328] width 272 height 25
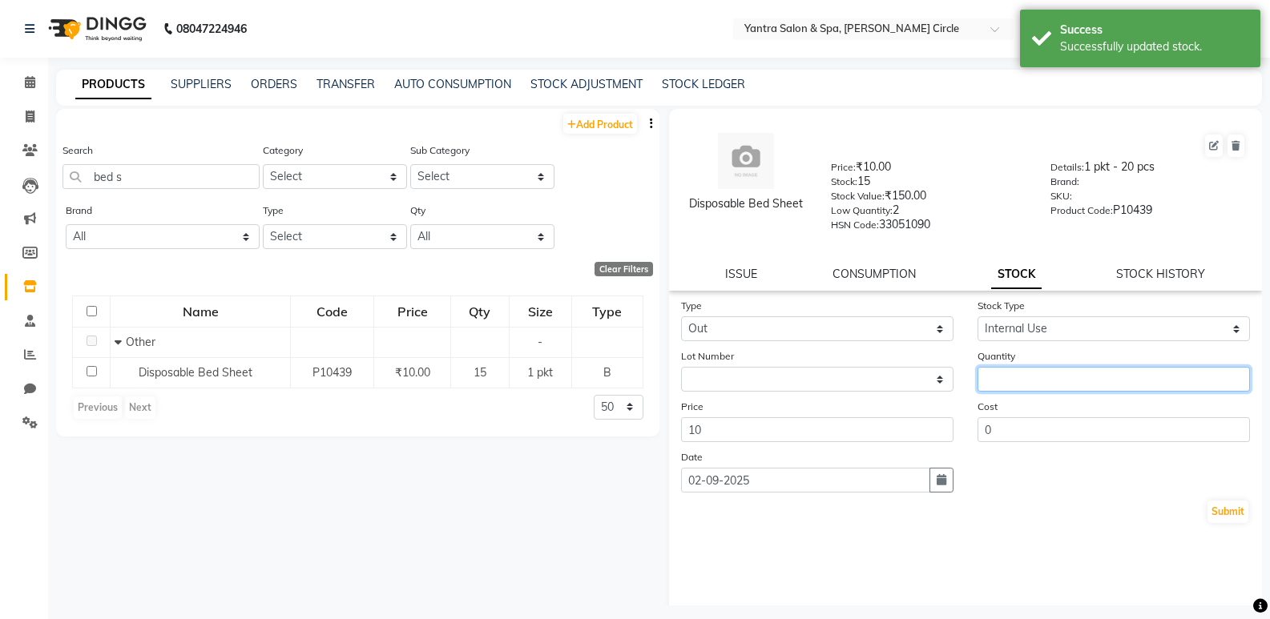
click at [1038, 375] on input "number" at bounding box center [1113, 379] width 272 height 25
type input "1"
click at [1208, 506] on button "Submit" at bounding box center [1227, 512] width 41 height 22
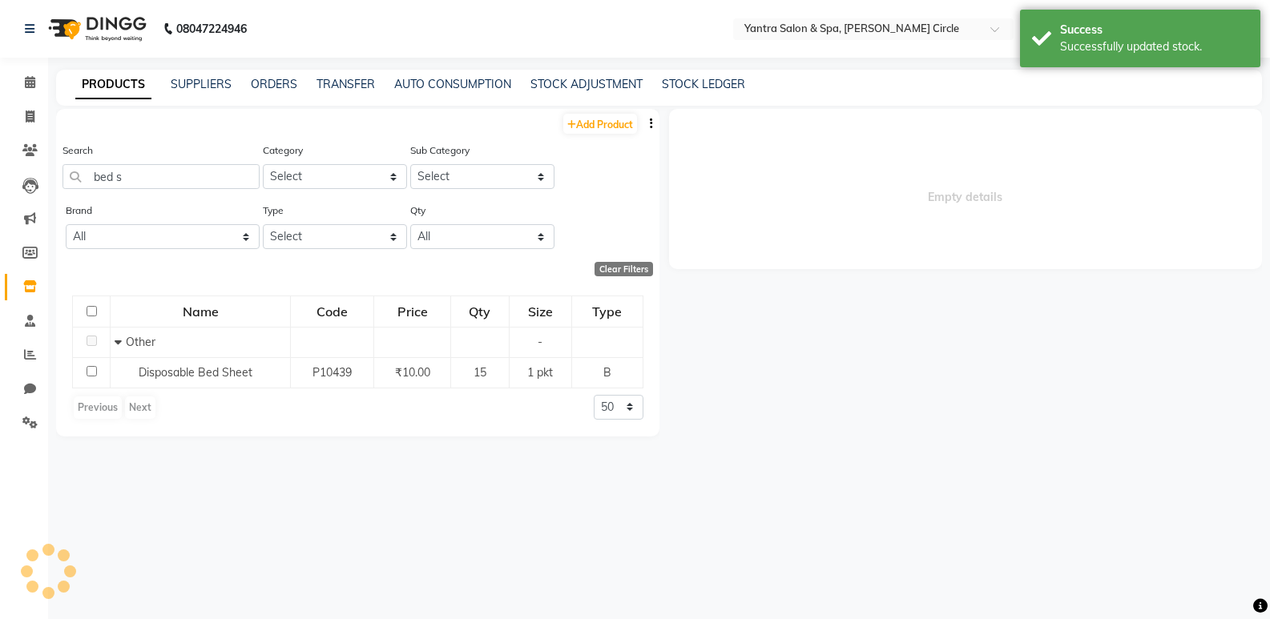
select select
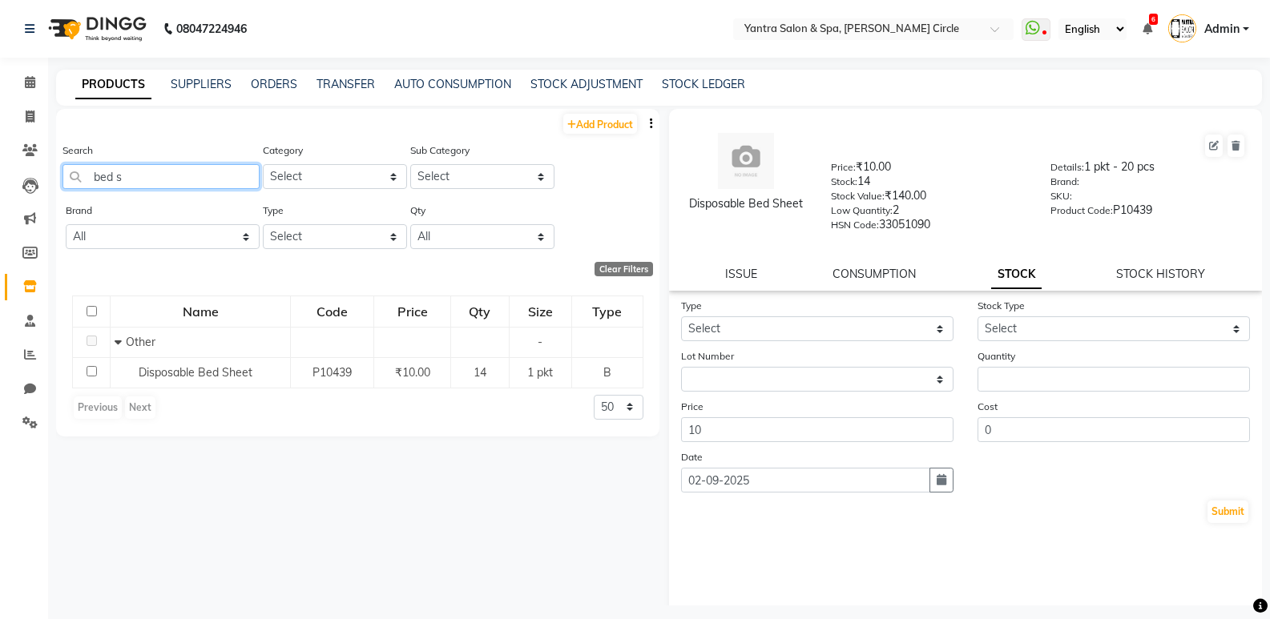
click at [166, 179] on input "bed s" at bounding box center [160, 176] width 197 height 25
type input "paper ti"
click at [182, 373] on span "Disposable Paper tissue" at bounding box center [199, 372] width 123 height 14
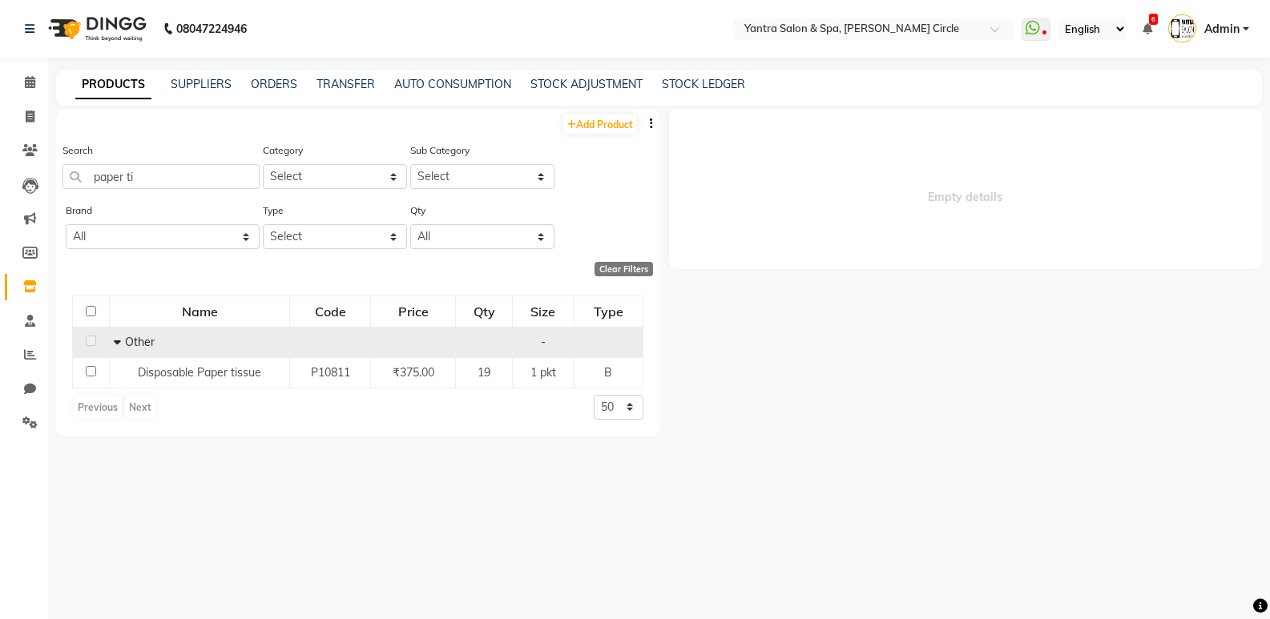
select select
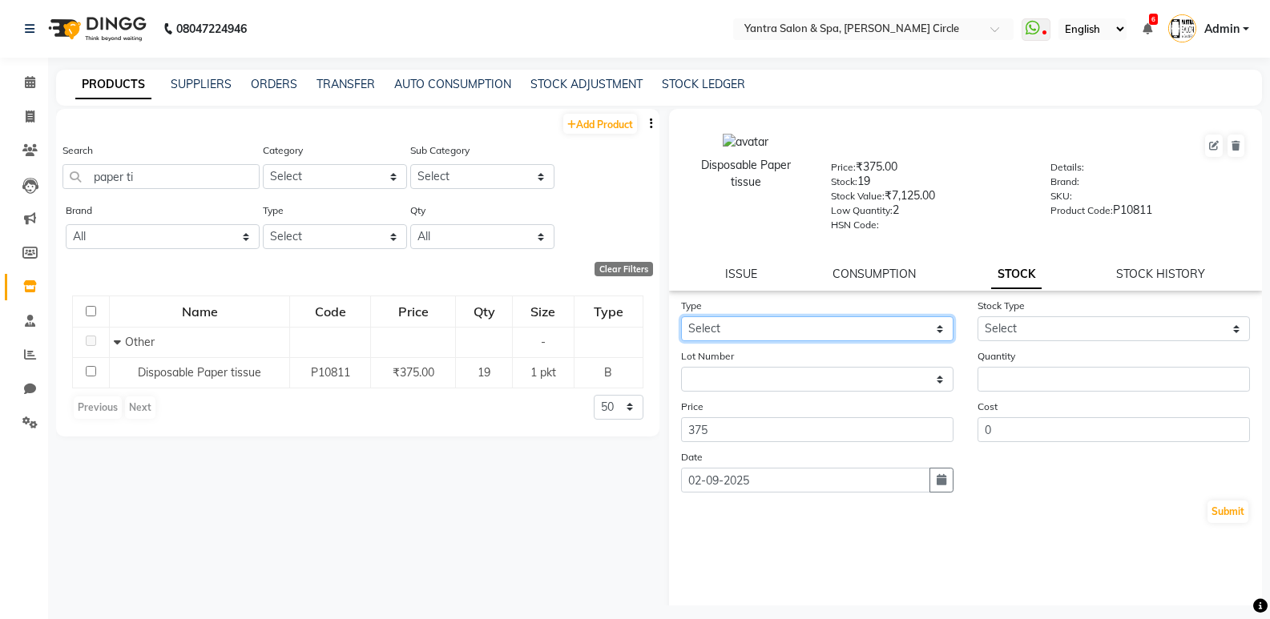
drag, startPoint x: 775, startPoint y: 326, endPoint x: 775, endPoint y: 340, distance: 13.6
click at [775, 326] on select "Select In Out" at bounding box center [817, 328] width 272 height 25
select select "out"
click at [681, 316] on select "Select In Out" at bounding box center [817, 328] width 272 height 25
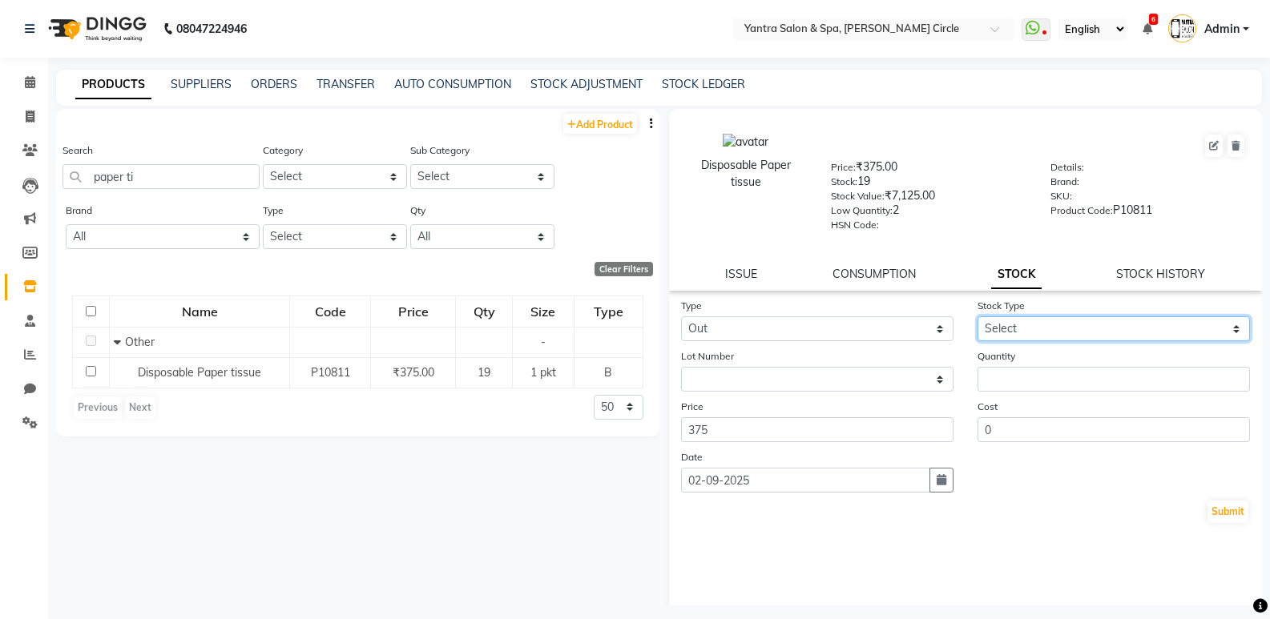
click at [1022, 328] on select "Select Internal Use Damaged Expired Adjustment Return Other" at bounding box center [1113, 328] width 272 height 25
select select "internal use"
click at [977, 316] on select "Select Internal Use Damaged Expired Adjustment Return Other" at bounding box center [1113, 328] width 272 height 25
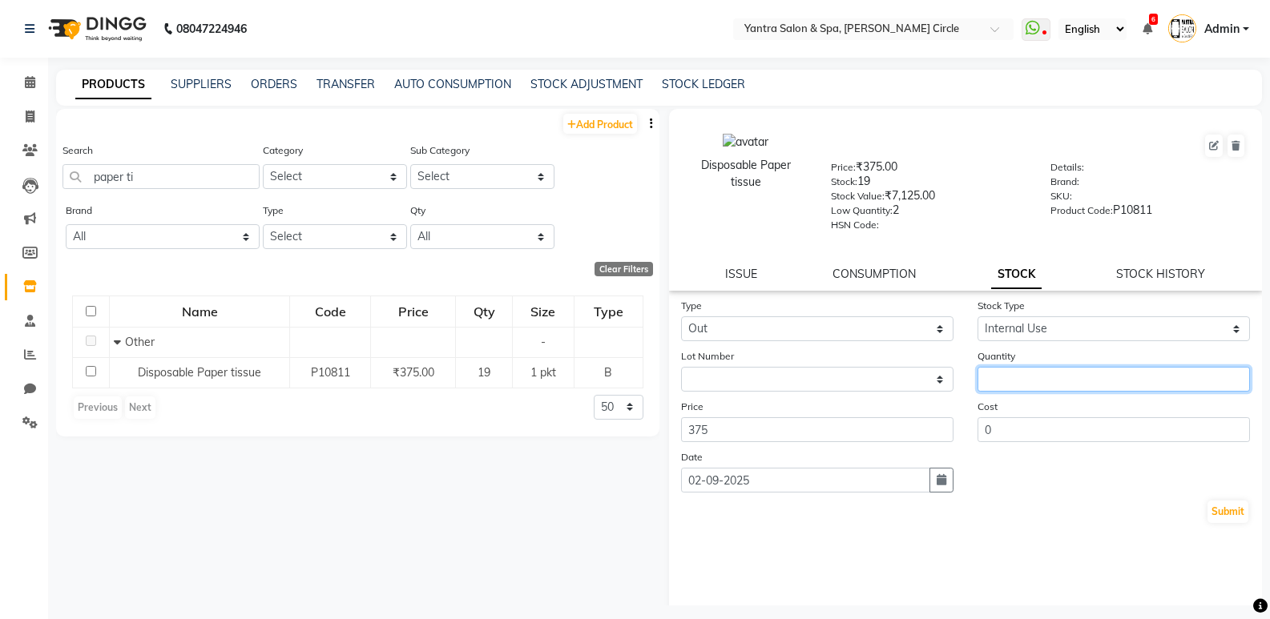
click at [1018, 383] on input "number" at bounding box center [1113, 379] width 272 height 25
type input "1"
click at [1207, 510] on button "Submit" at bounding box center [1227, 512] width 41 height 22
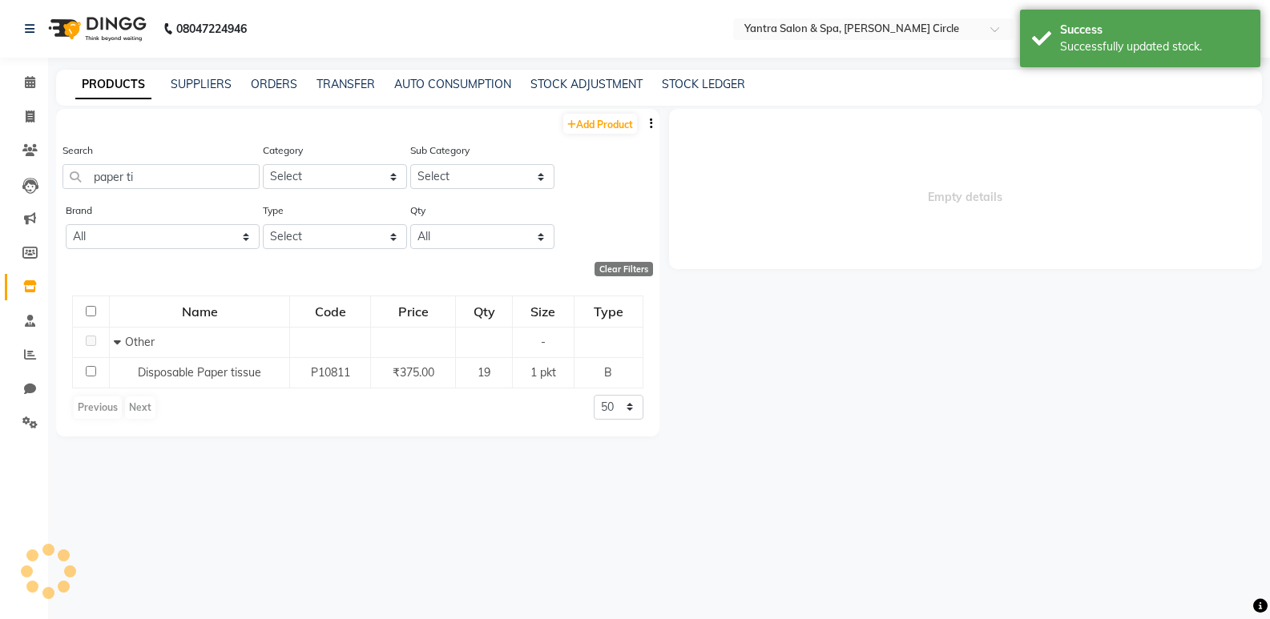
select select
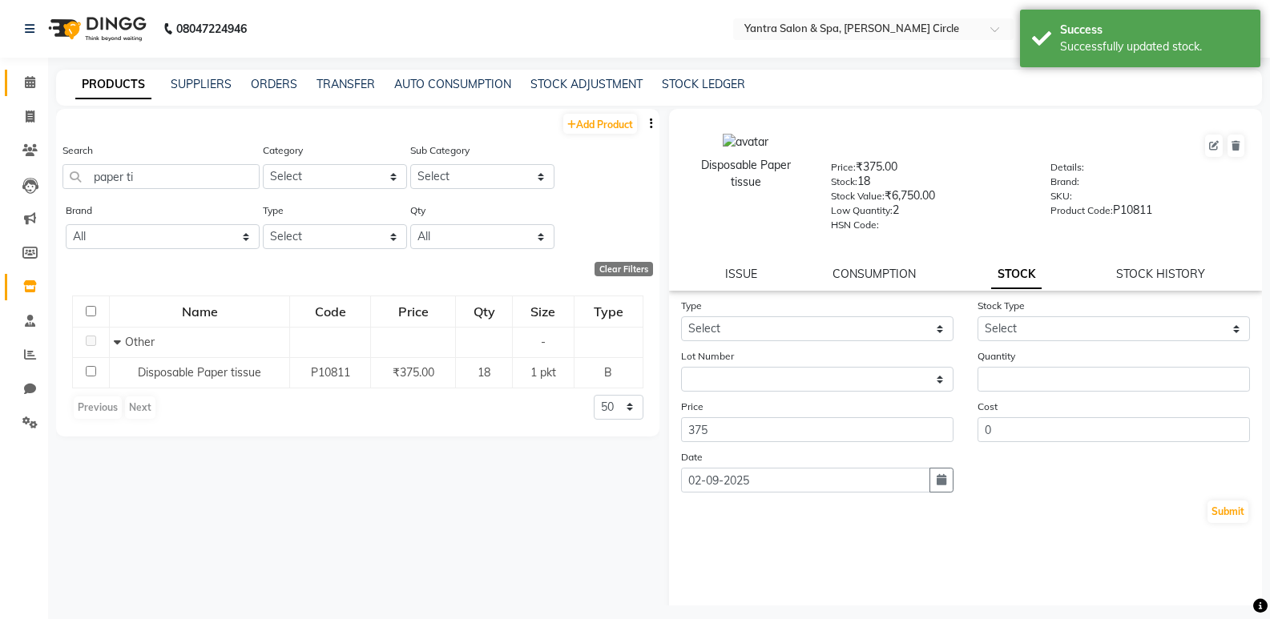
click at [18, 72] on link "Calendar" at bounding box center [24, 83] width 38 height 26
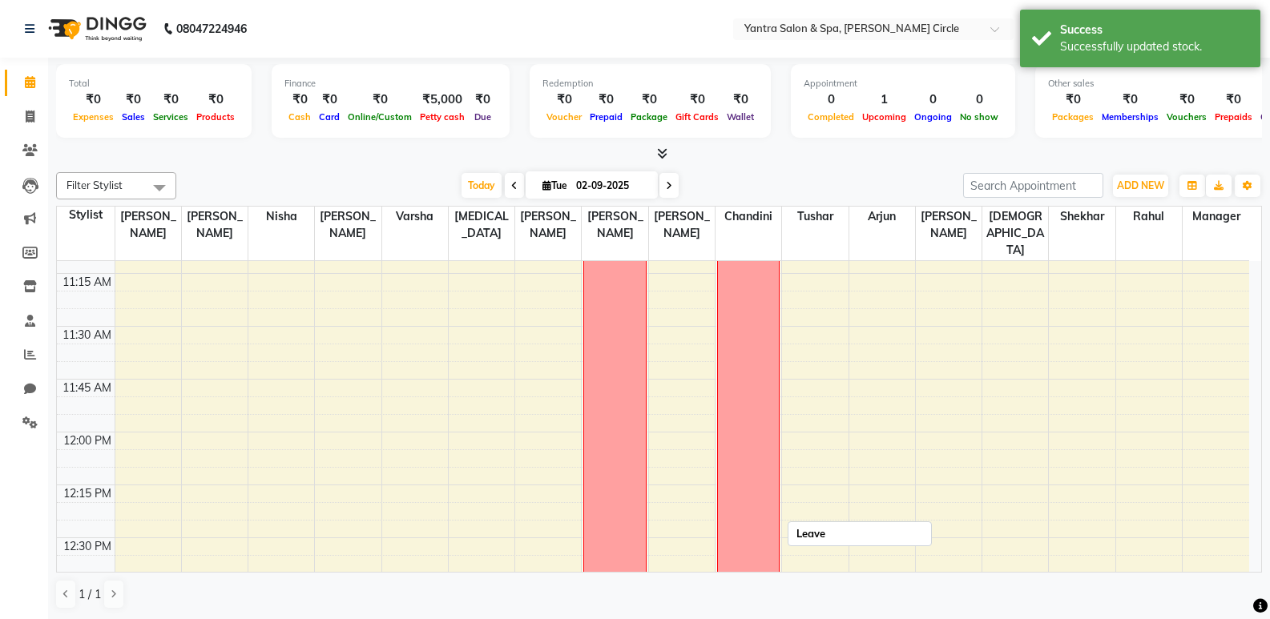
scroll to position [801, 0]
